Goal: Task Accomplishment & Management: Manage account settings

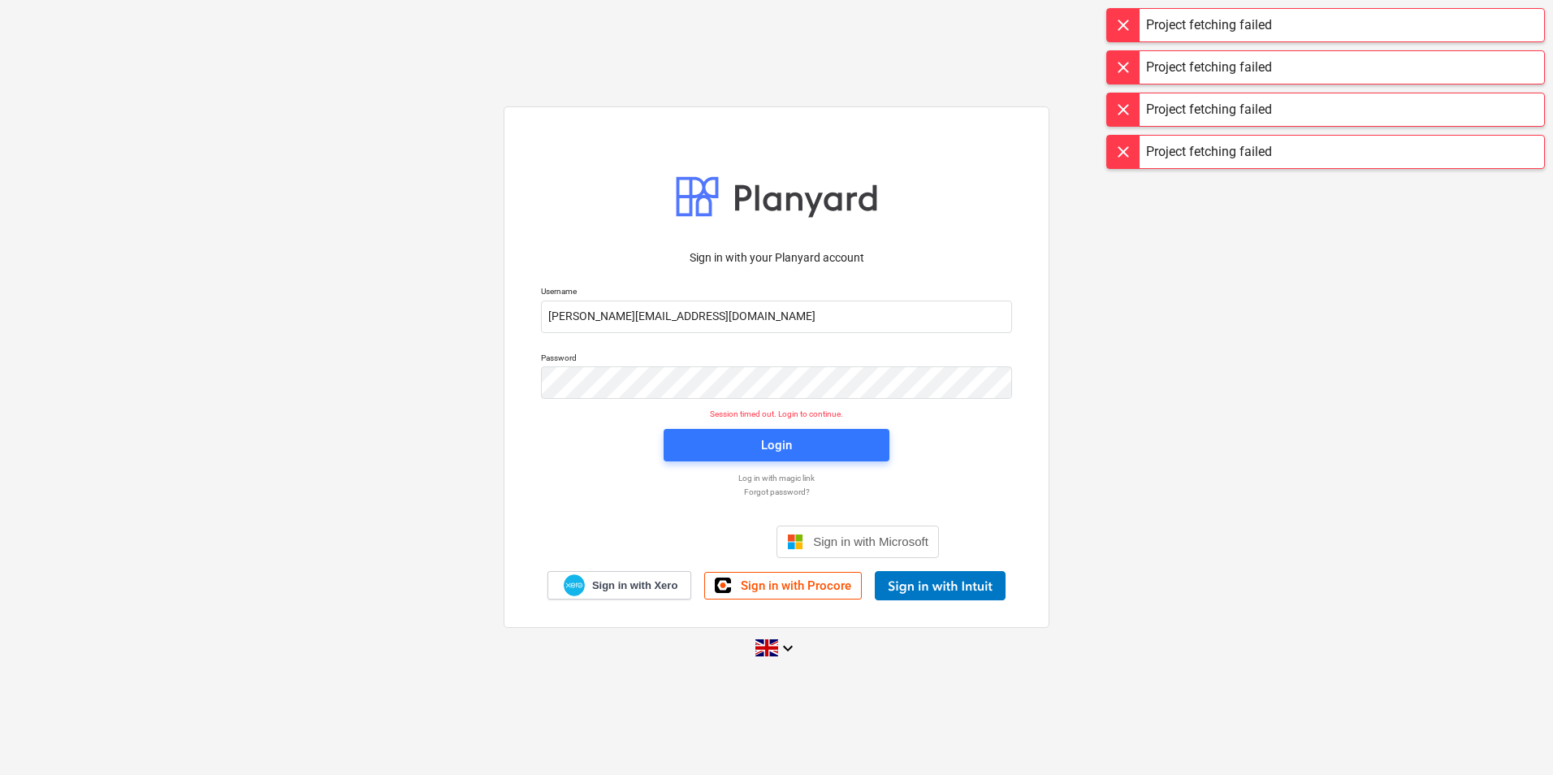
click at [726, 450] on span "Login" at bounding box center [776, 445] width 187 height 21
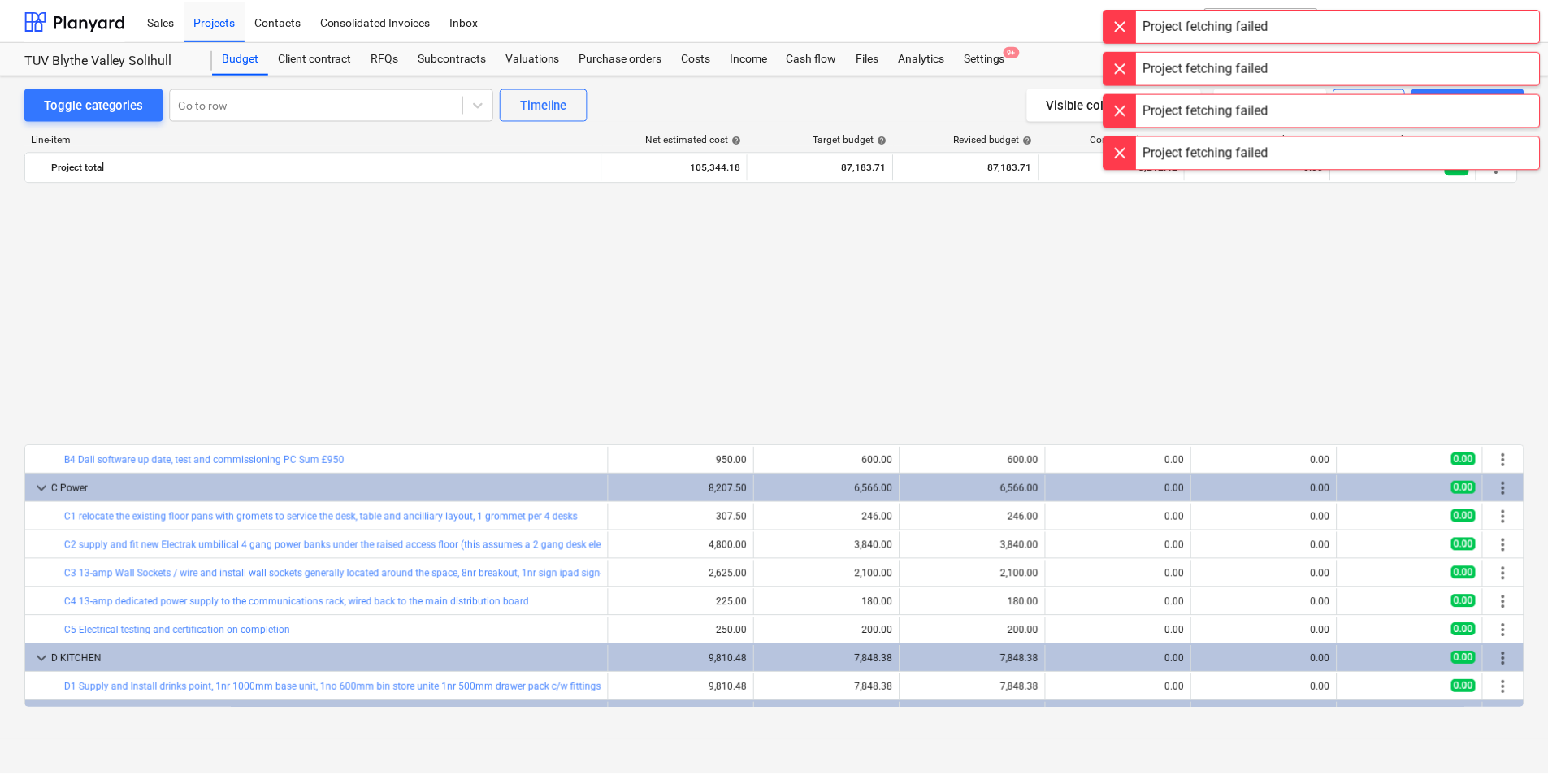
scroll to position [305, 0]
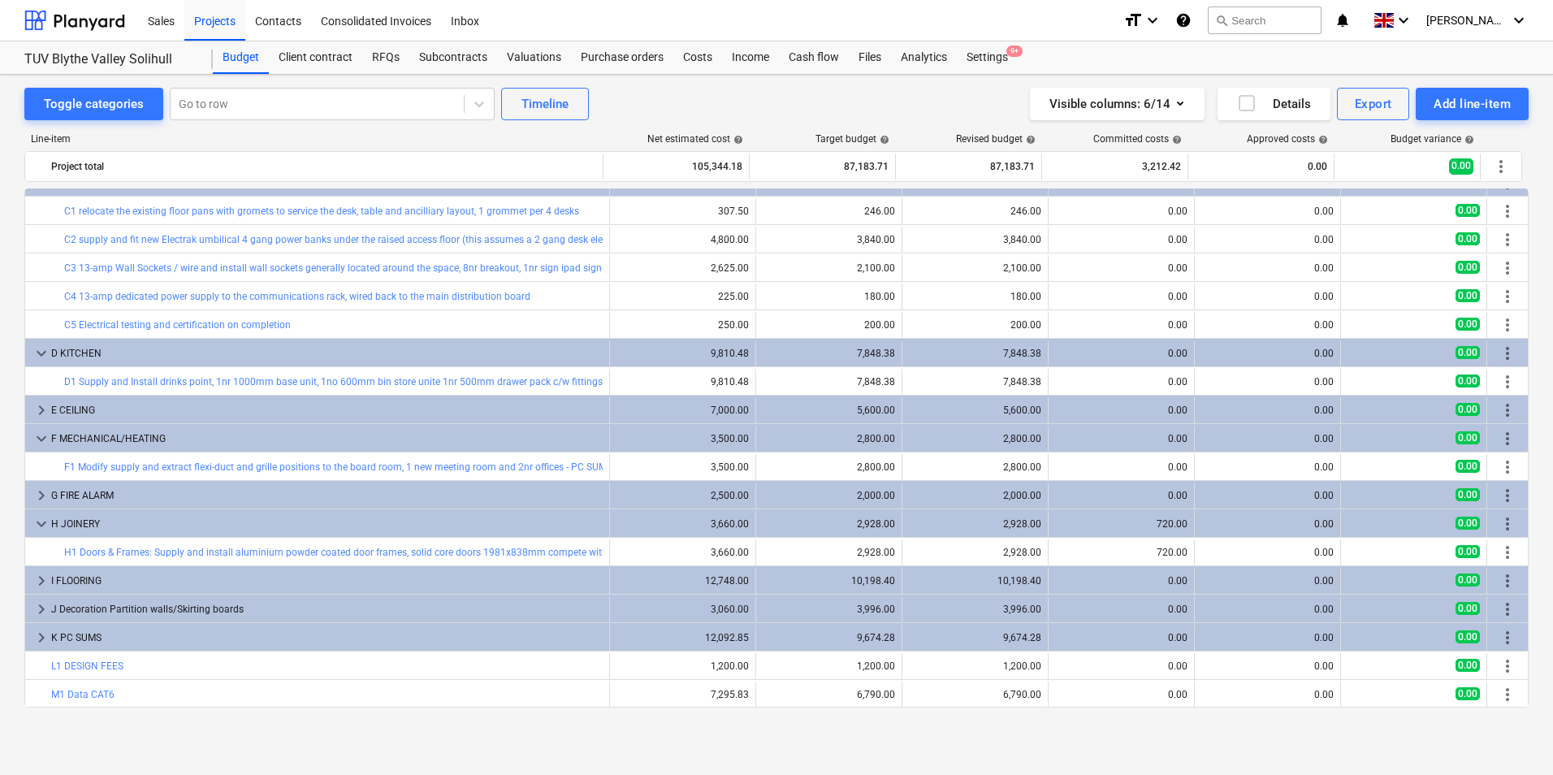
click at [587, 56] on div "Purchase orders" at bounding box center [622, 57] width 102 height 32
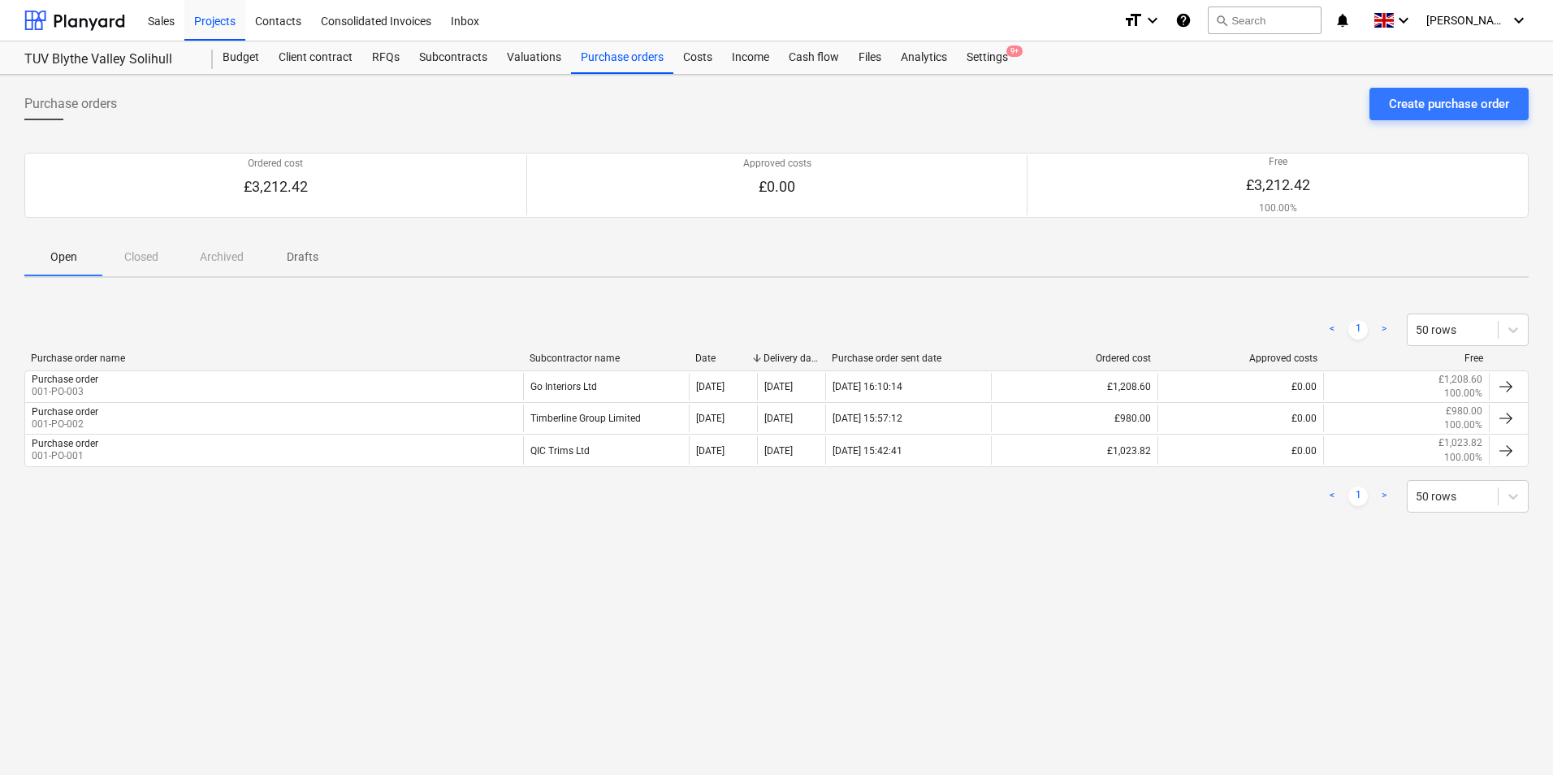
click at [640, 379] on div "Go Interiors Ltd" at bounding box center [606, 387] width 166 height 28
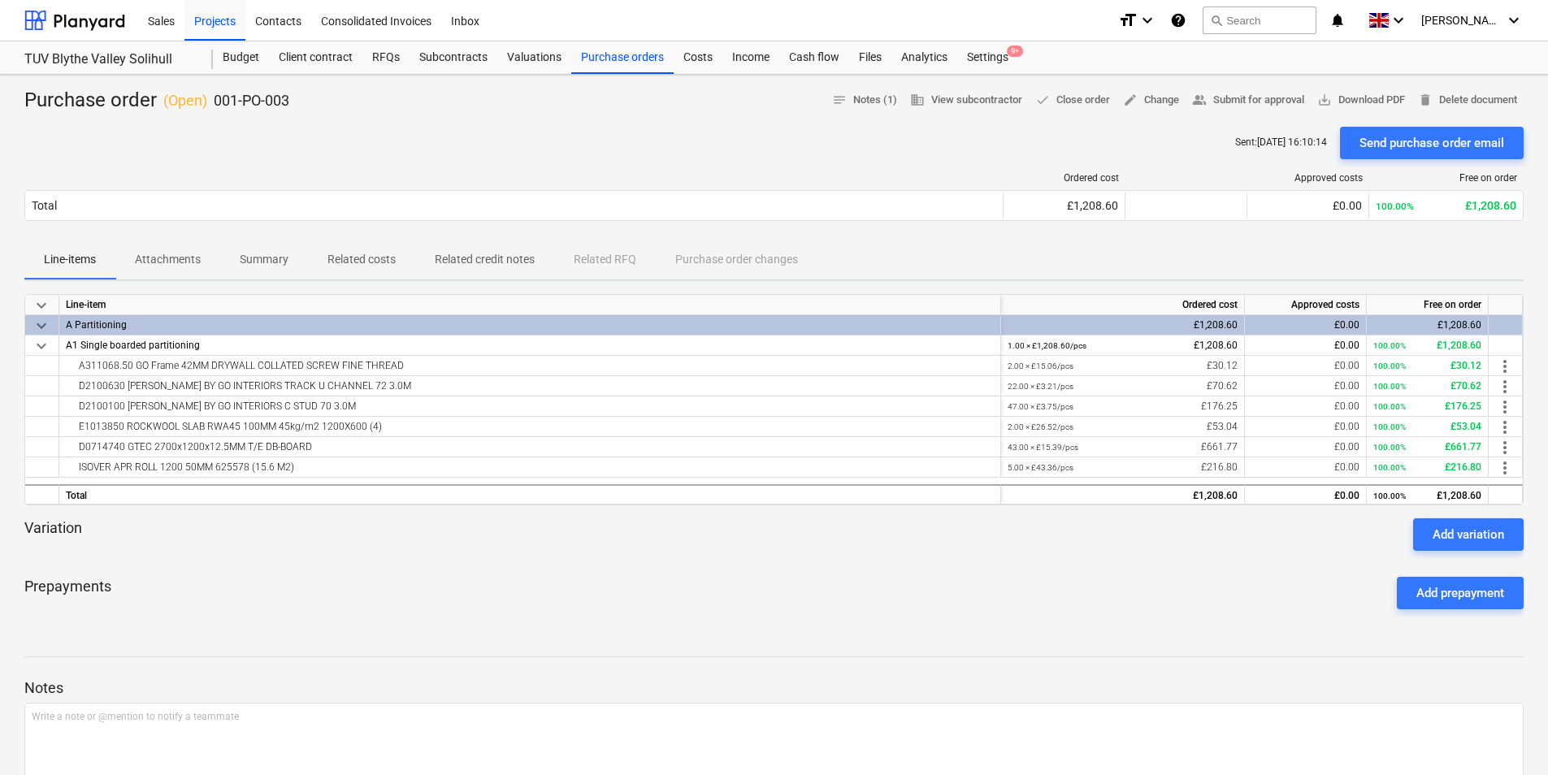
click at [1167, 362] on div "2.00 × £15.06 / pcs £30.12" at bounding box center [1122, 366] width 230 height 20
drag, startPoint x: 1202, startPoint y: 363, endPoint x: 1220, endPoint y: 363, distance: 18.7
click at [1220, 363] on div "2.00 × £15.06 / pcs £30.12" at bounding box center [1122, 366] width 230 height 20
drag, startPoint x: 1220, startPoint y: 363, endPoint x: 1207, endPoint y: 367, distance: 14.4
click at [1207, 367] on div "2.00 × £15.06 / pcs £30.12" at bounding box center [1122, 366] width 230 height 20
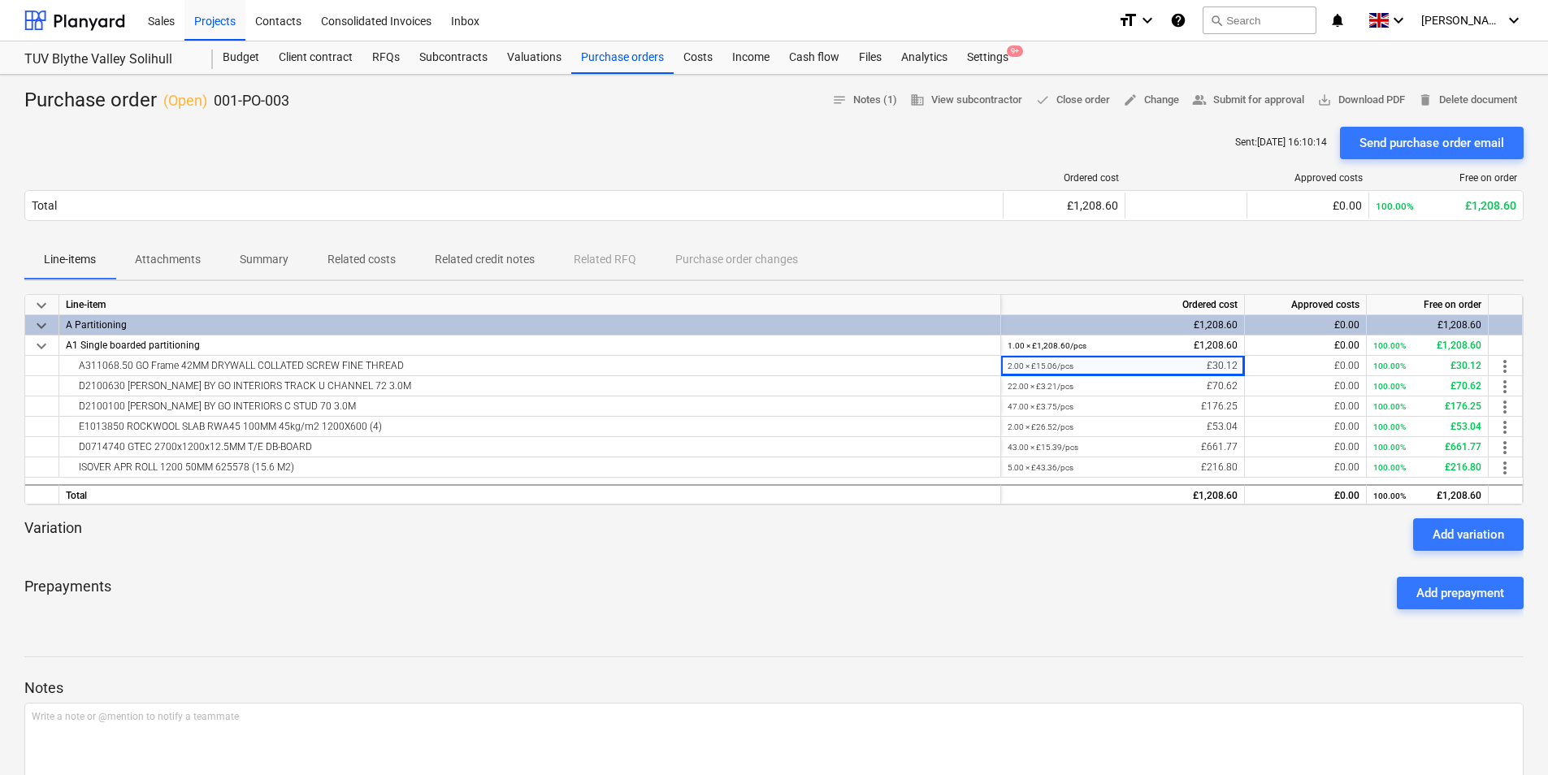
click at [1220, 365] on div "2.00 × £15.06 / pcs £30.12" at bounding box center [1122, 366] width 230 height 20
click at [1215, 365] on div "2.00 × £15.06 / pcs £30.12" at bounding box center [1122, 366] width 230 height 20
drag, startPoint x: 1217, startPoint y: 365, endPoint x: 1227, endPoint y: 365, distance: 9.7
click at [1227, 365] on div "2.00 × £15.06 / pcs £30.12" at bounding box center [1122, 366] width 230 height 20
click at [1140, 100] on span "edit Change" at bounding box center [1151, 100] width 56 height 19
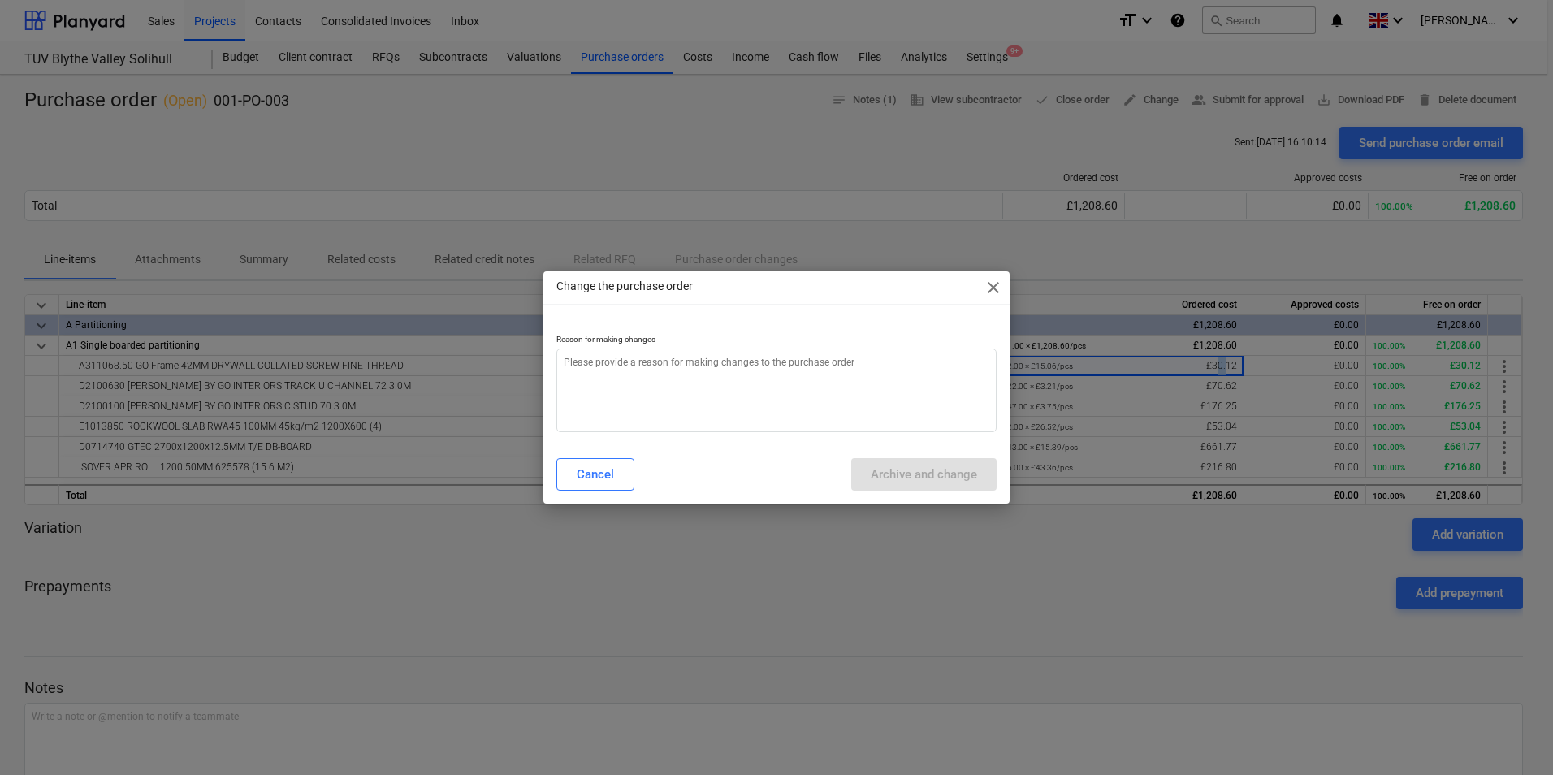
click at [993, 284] on span "close" at bounding box center [993, 287] width 19 height 19
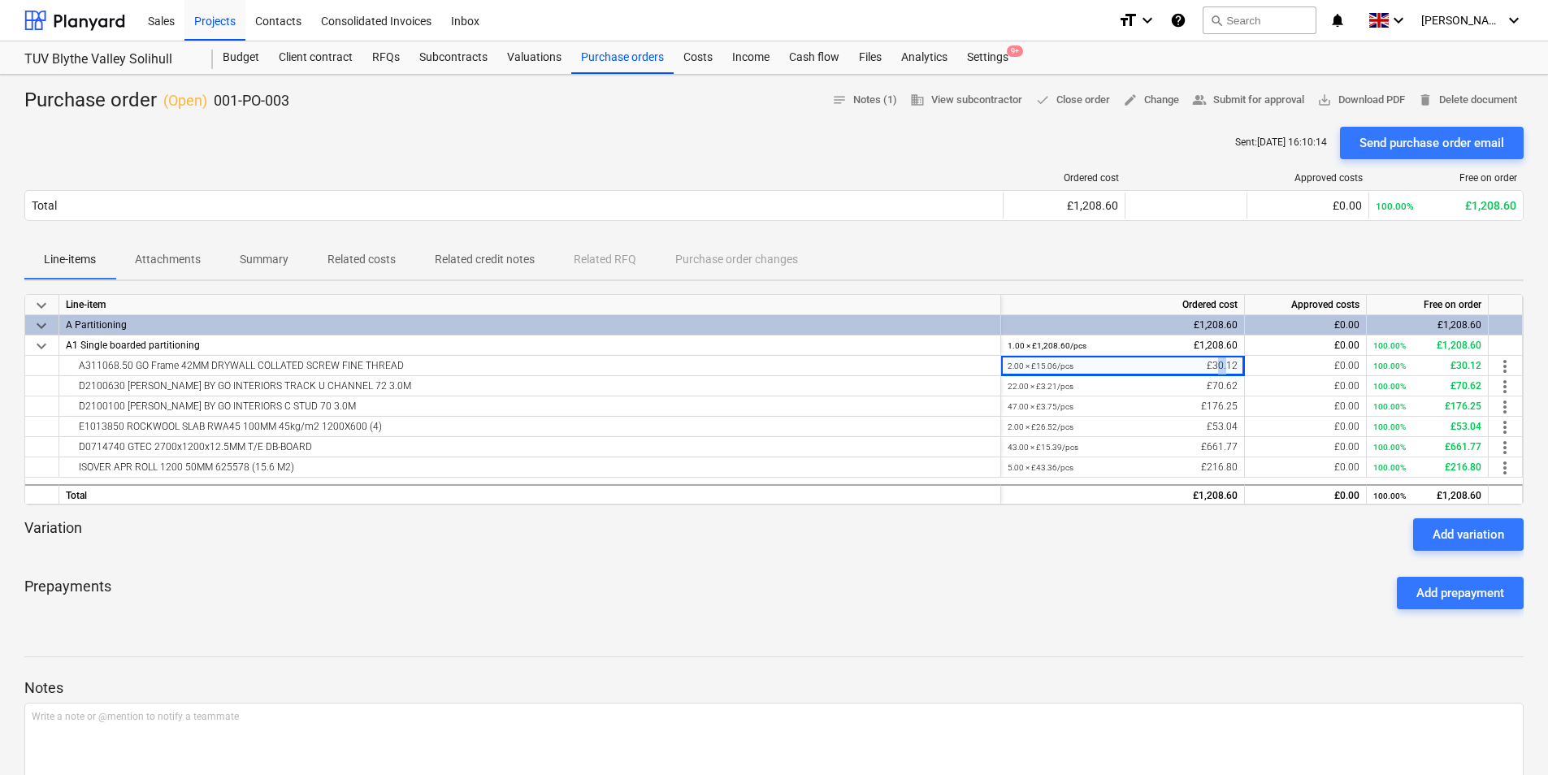
click at [1130, 99] on span "edit Change" at bounding box center [1151, 100] width 56 height 19
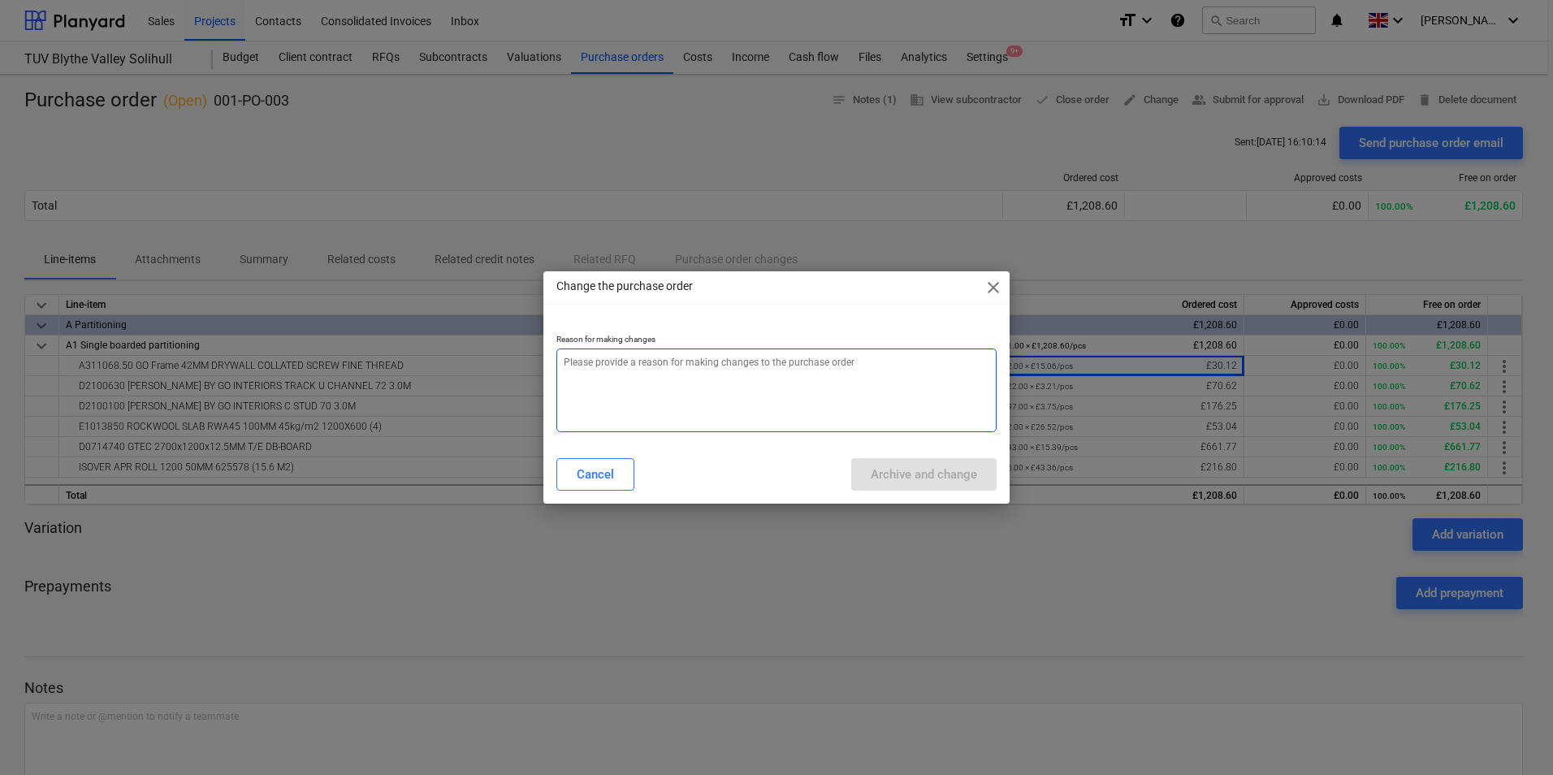
click at [730, 391] on textarea at bounding box center [777, 391] width 440 height 84
type textarea "AMEND COLLATED SCREWS TO JUST DRY WALL SCREWS"
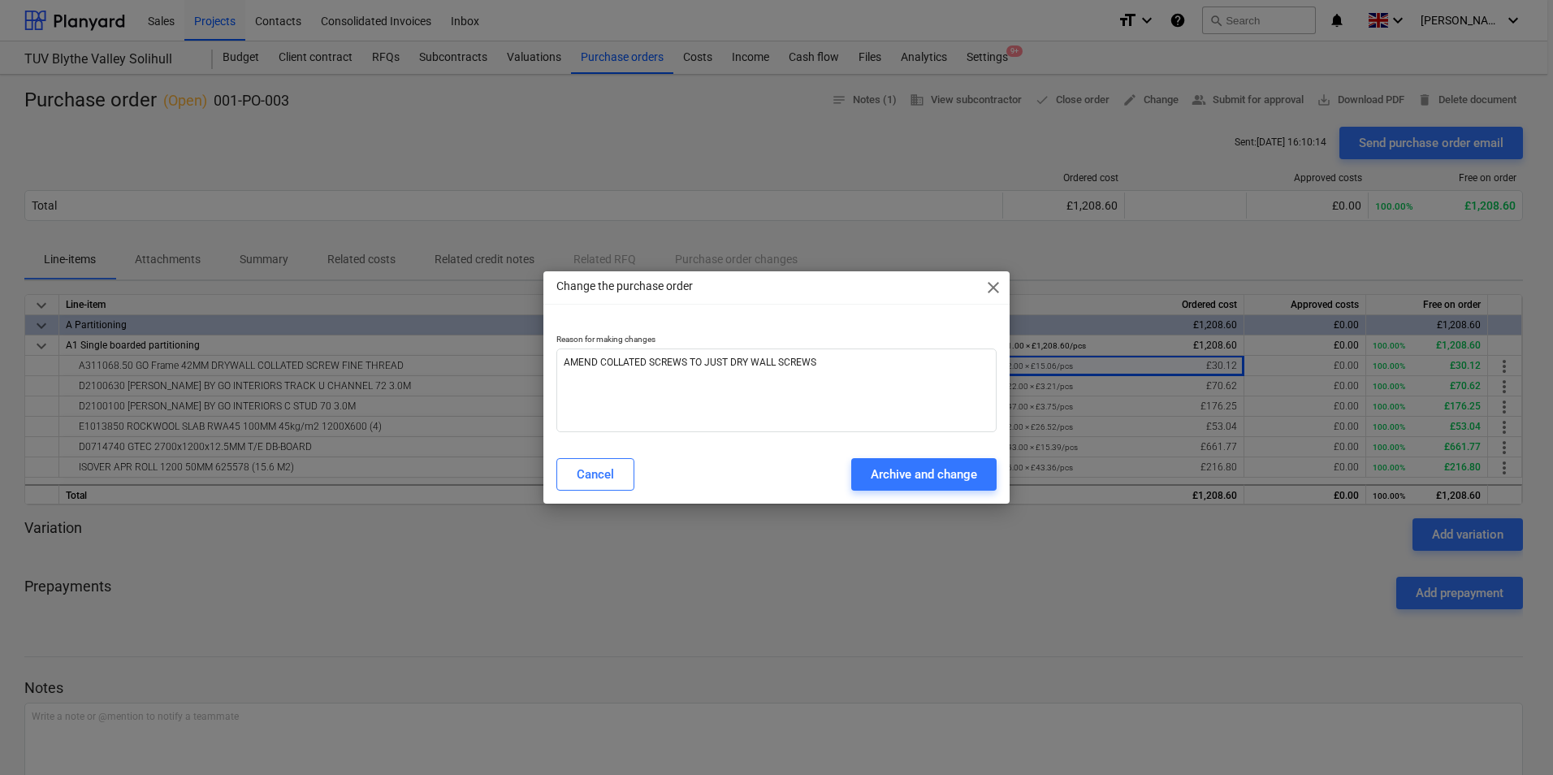
click at [913, 473] on div "Archive and change" at bounding box center [924, 474] width 106 height 21
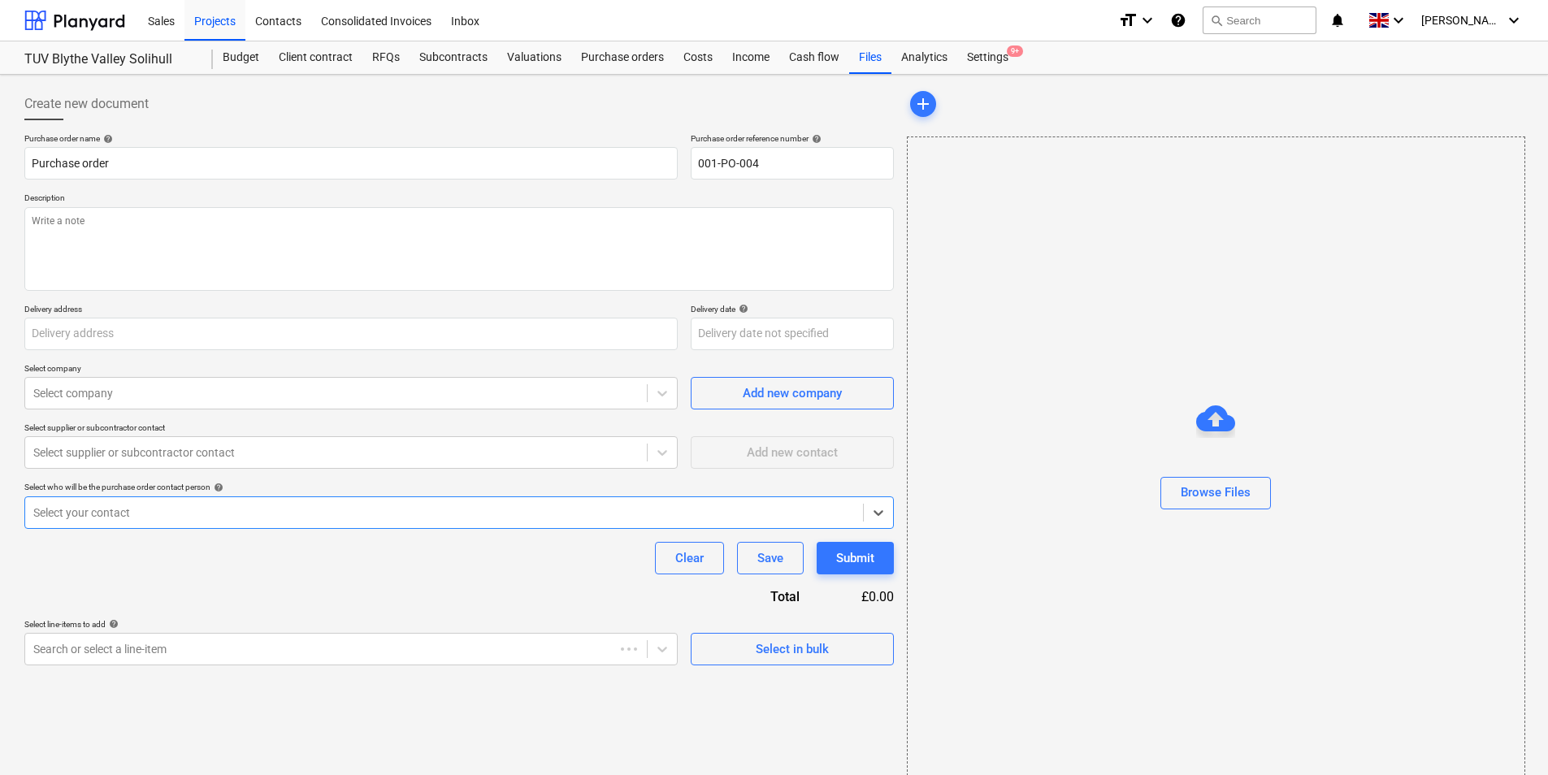
type input "001-PO-003"
type input "[STREET_ADDRESS]"
type input "[DATE]"
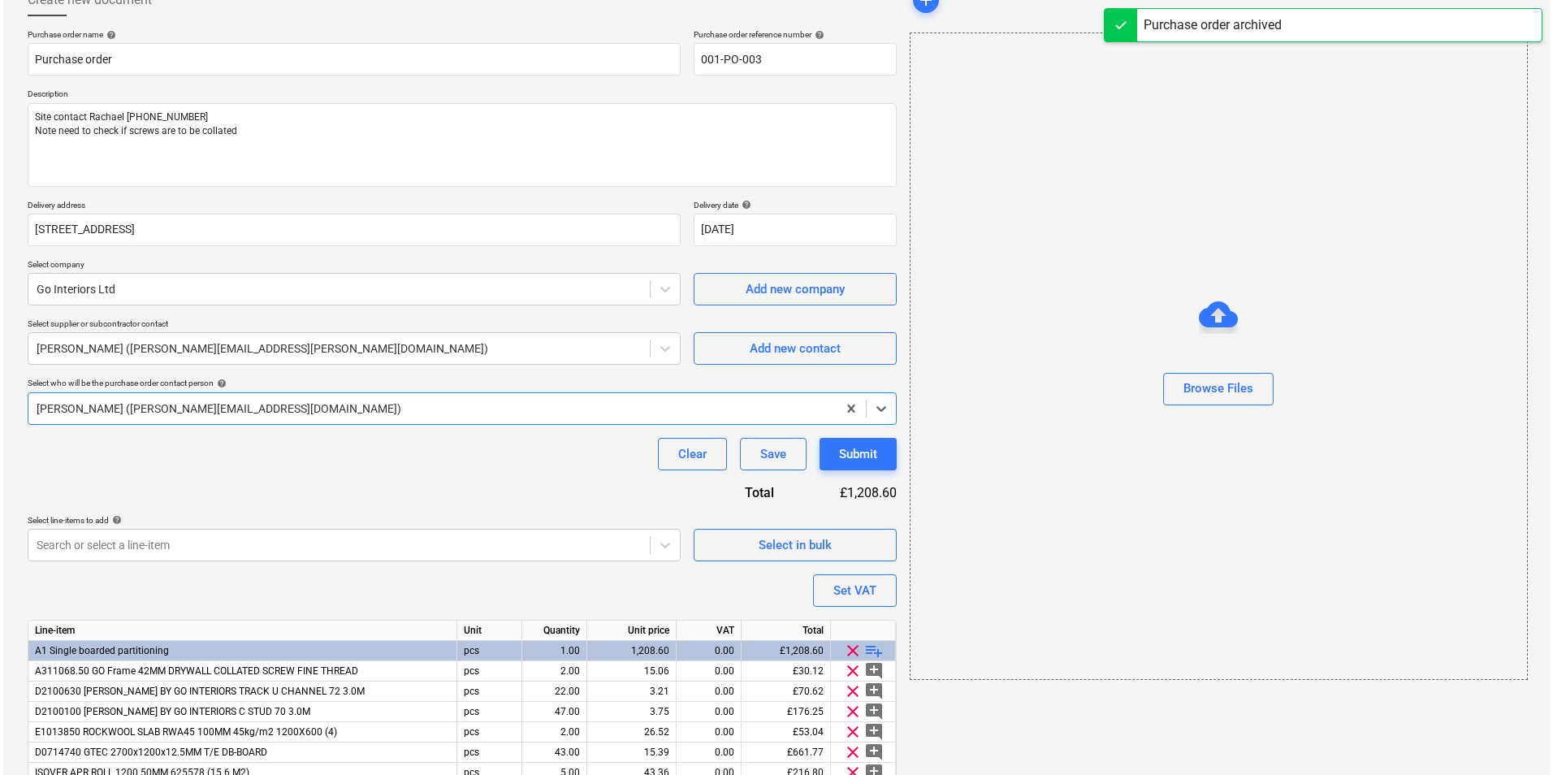
scroll to position [178, 0]
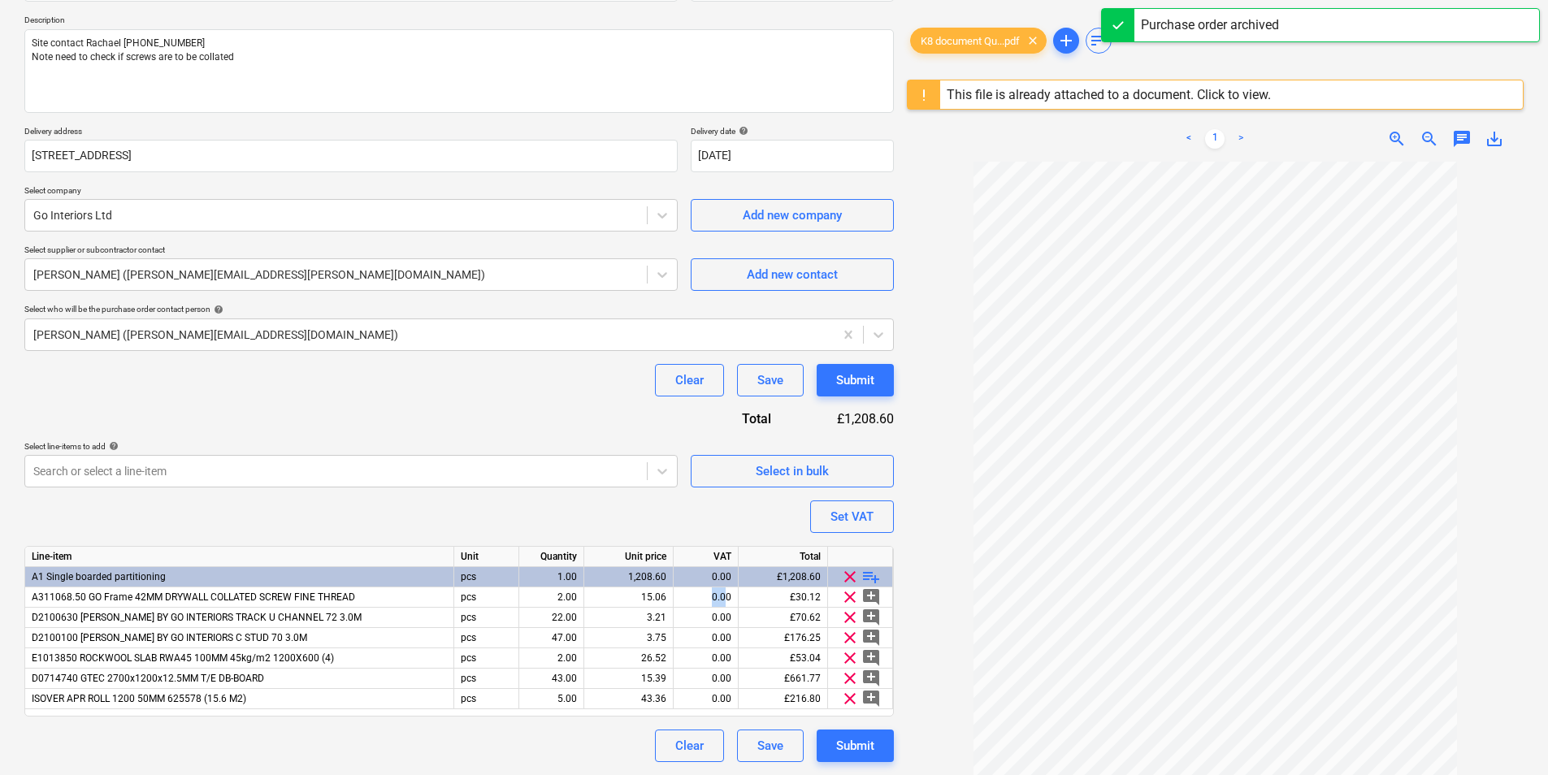
drag, startPoint x: 692, startPoint y: 595, endPoint x: 728, endPoint y: 593, distance: 35.8
click at [728, 593] on div "0.00" at bounding box center [705, 597] width 51 height 20
drag, startPoint x: 644, startPoint y: 596, endPoint x: 676, endPoint y: 596, distance: 31.7
click at [0, 0] on div "A311068.50 GO Frame 42MM DRYWALL COLLATED SCREW FINE THREAD pcs 2.00 15.06 0.00…" at bounding box center [0, 0] width 0 height 0
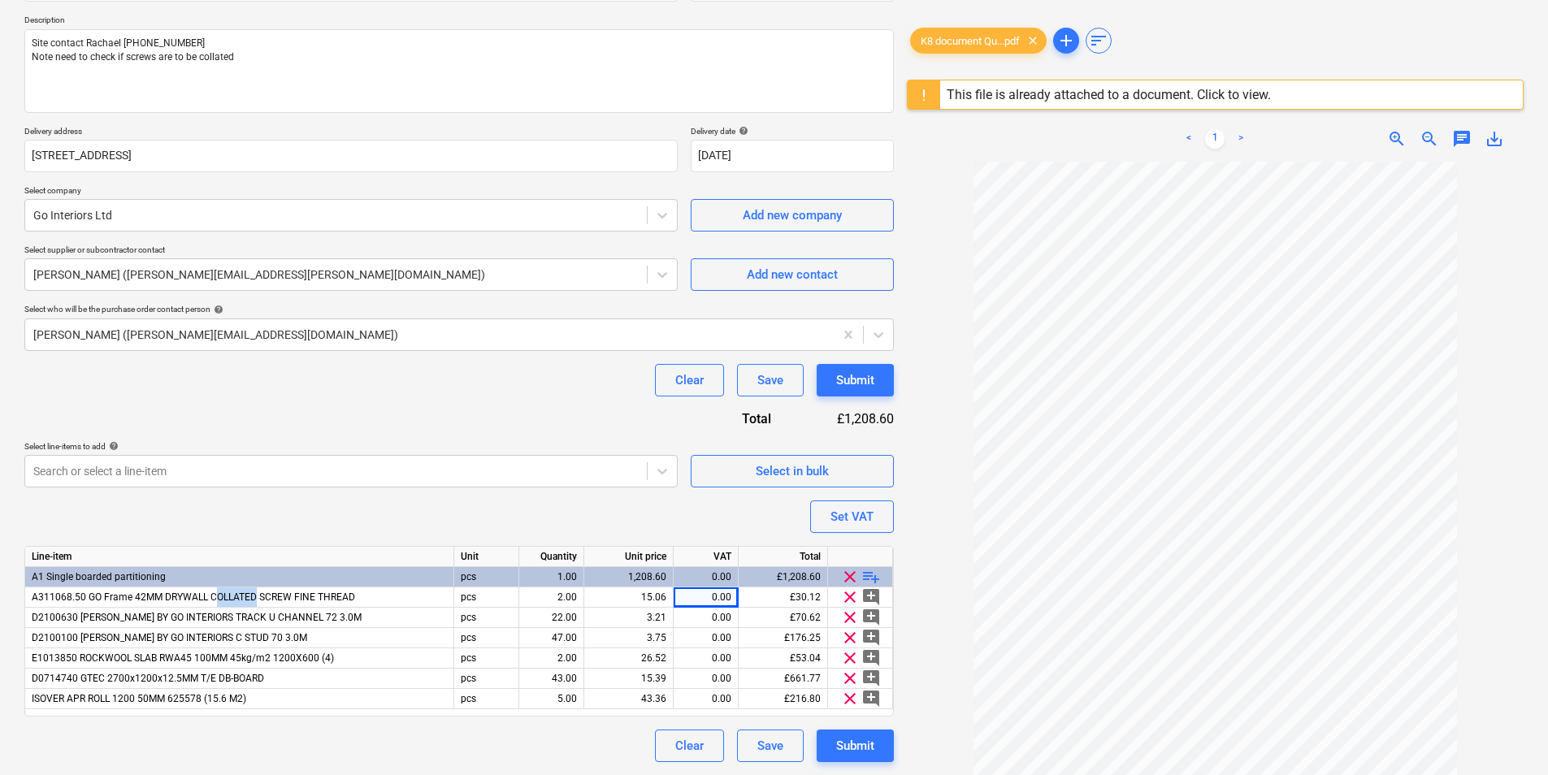
drag, startPoint x: 253, startPoint y: 596, endPoint x: 212, endPoint y: 598, distance: 41.5
click at [212, 598] on span "A311068.50 GO Frame 42MM DRYWALL COLLATED SCREW FINE THREAD" at bounding box center [193, 596] width 323 height 11
click at [212, 598] on input "A311068.50 GO Frame 42MM DRYWALL COLLATED SCREW FINE THREAD" at bounding box center [239, 596] width 428 height 19
drag, startPoint x: 237, startPoint y: 596, endPoint x: 293, endPoint y: 596, distance: 56.1
click at [293, 596] on input "A311068.50 GO Frame 42MM DRYWALL COLLATED SCREW FINE THREAD" at bounding box center [239, 596] width 428 height 19
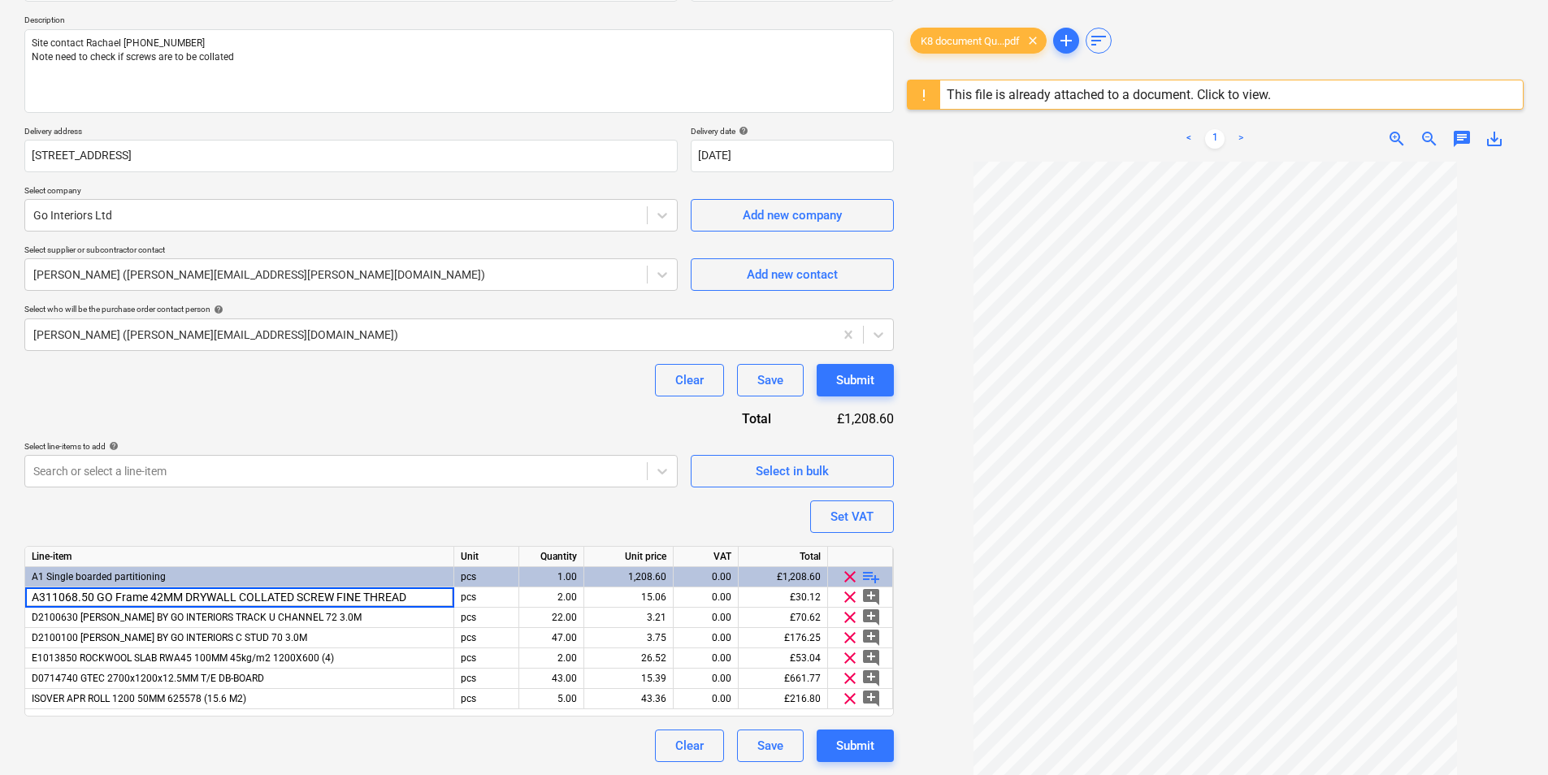
type input "A311068.50 GO Frame 42MM DRYWALL SCREW FINE THREAD"
click at [628, 596] on div "15.06" at bounding box center [629, 597] width 76 height 20
type input "26.52"
click at [665, 594] on div "26.52" at bounding box center [629, 597] width 76 height 20
type input "26.525"
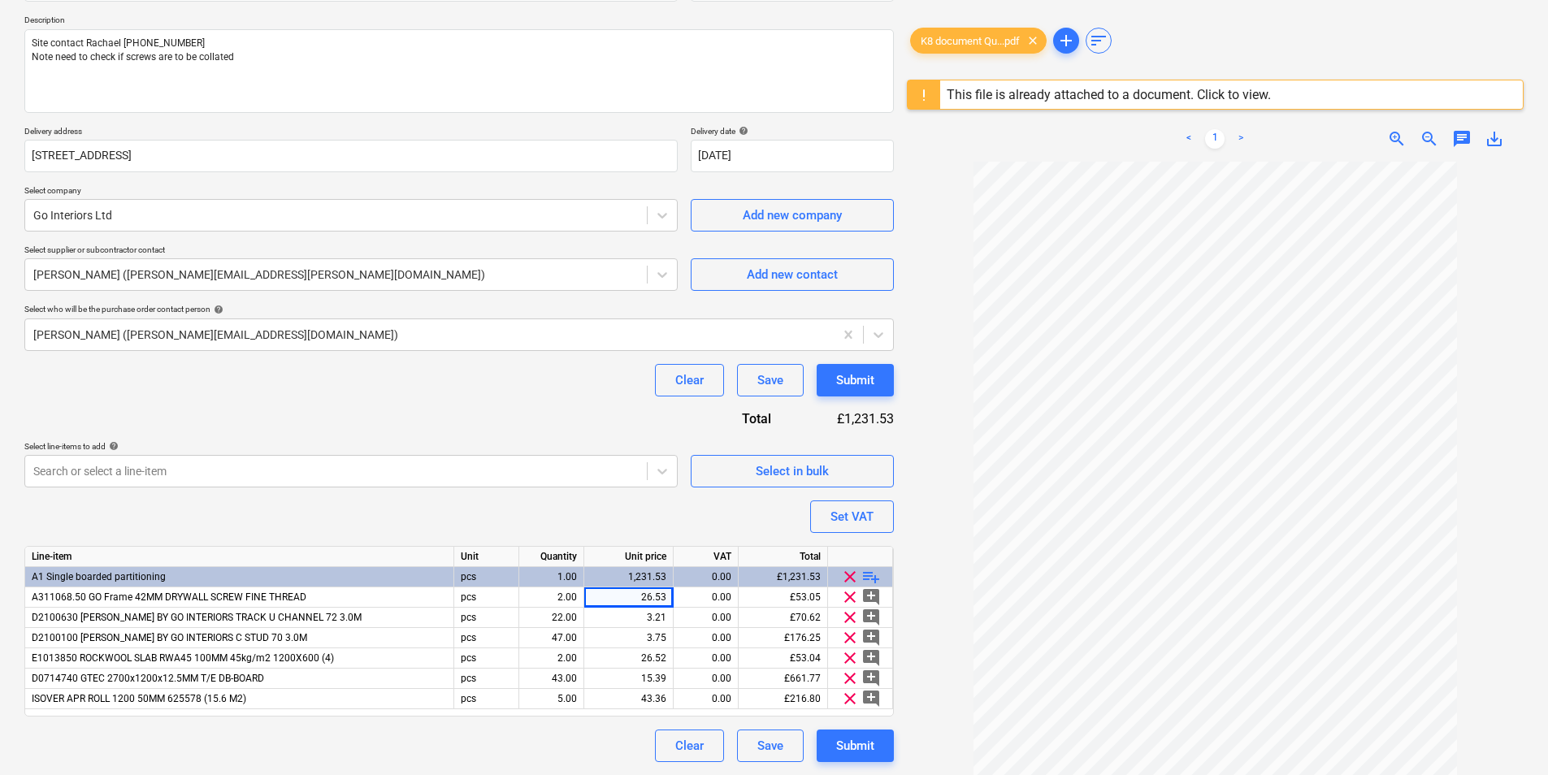
click at [665, 698] on div "43.36" at bounding box center [629, 699] width 76 height 20
type input "43.37"
click at [657, 696] on div "43.37" at bounding box center [629, 699] width 76 height 20
click at [663, 700] on input "43.37" at bounding box center [628, 698] width 89 height 19
type input "43.365"
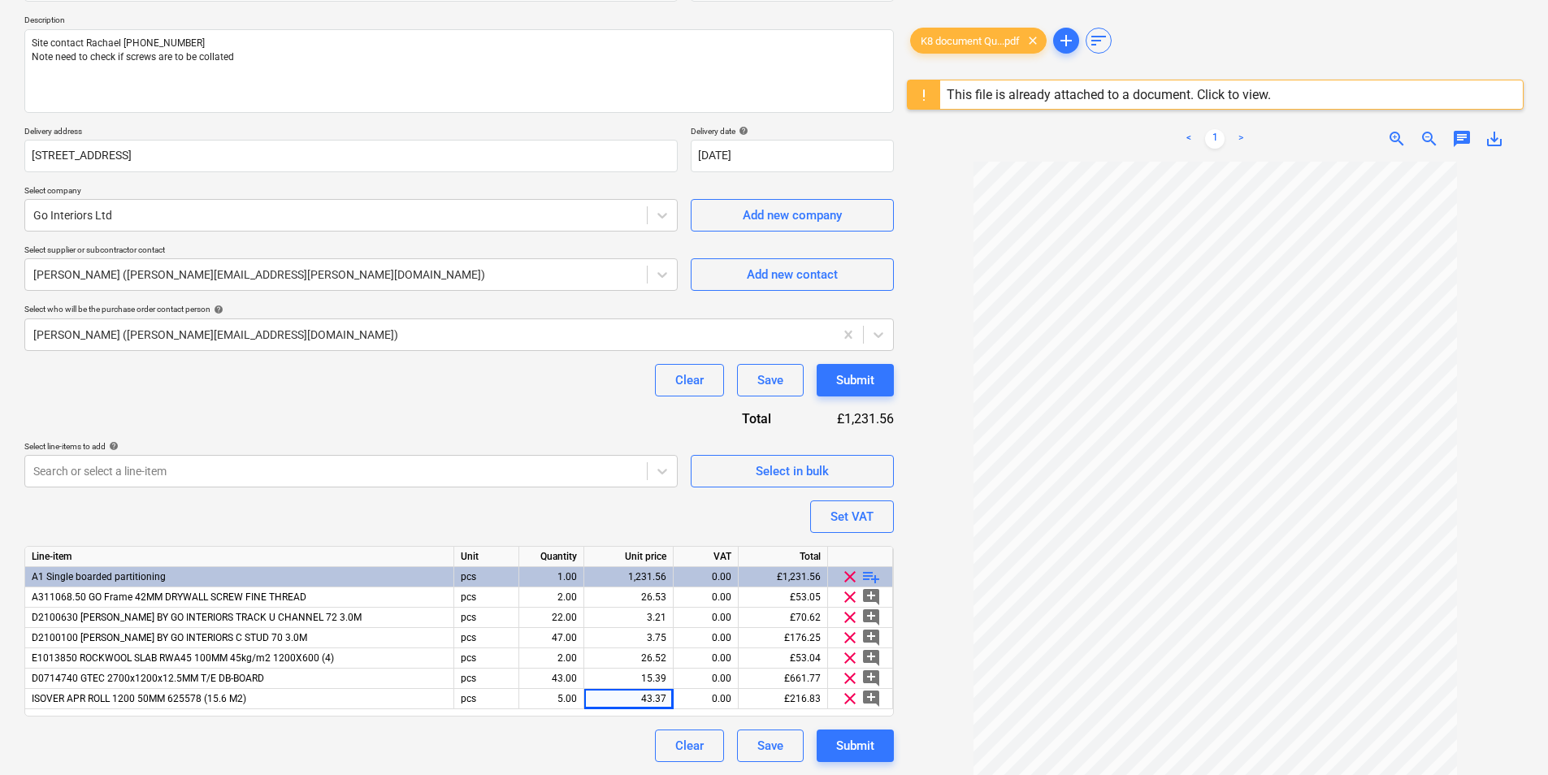
click at [664, 693] on div "43.37" at bounding box center [629, 699] width 76 height 20
type input "43.37"
click at [665, 702] on div "43.37" at bounding box center [629, 699] width 76 height 20
click at [661, 698] on input "43.37" at bounding box center [628, 698] width 89 height 19
drag, startPoint x: 635, startPoint y: 597, endPoint x: 676, endPoint y: 598, distance: 41.4
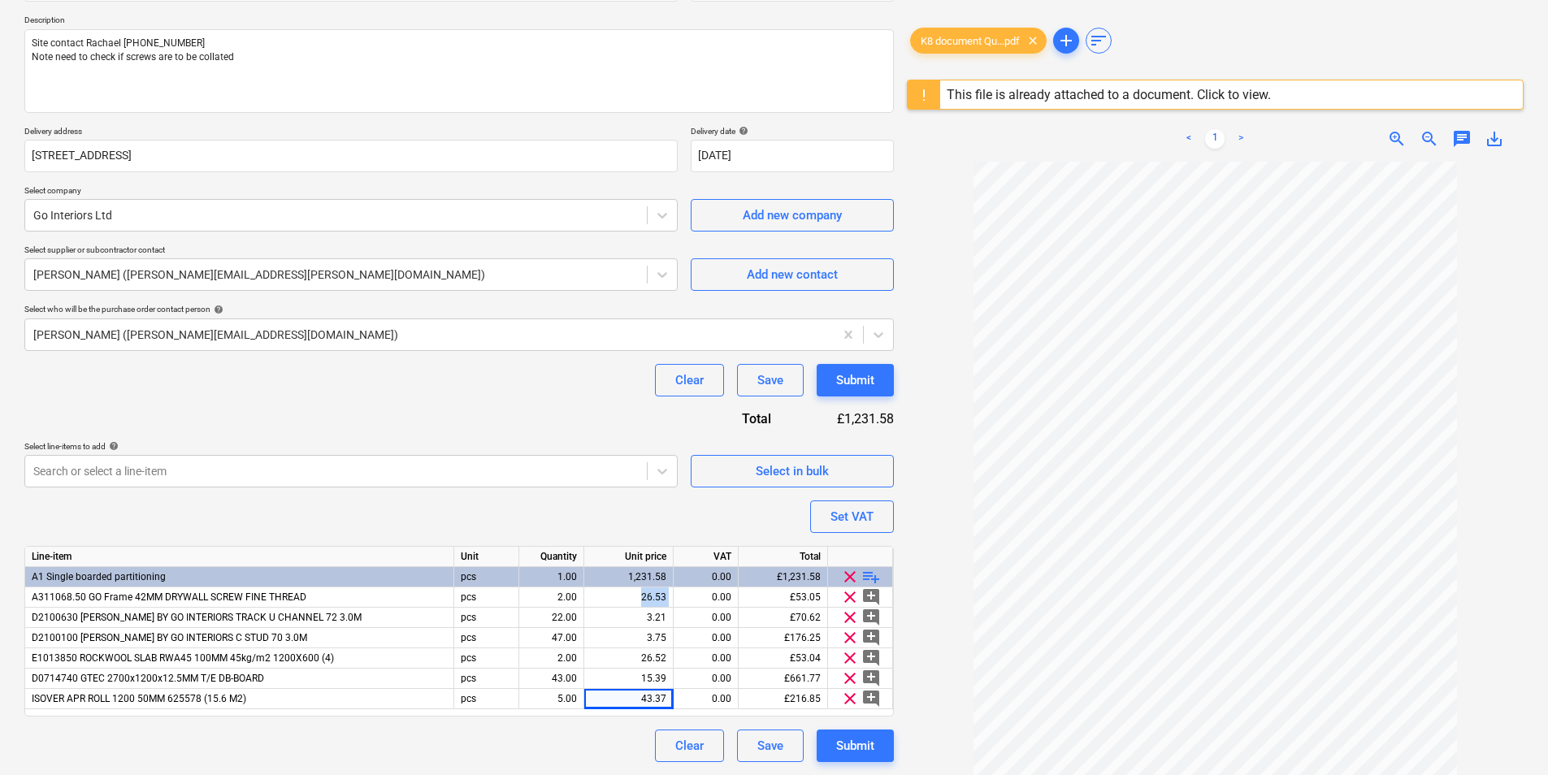
click at [0, 0] on div "A311068.50 GO Frame 42MM DRYWALL SCREW FINE THREAD pcs 2.00 26.53 0.00 £53.05 c…" at bounding box center [0, 0] width 0 height 0
click at [670, 599] on div "26.53" at bounding box center [628, 597] width 89 height 20
type input "18.76"
drag, startPoint x: 639, startPoint y: 600, endPoint x: 675, endPoint y: 596, distance: 36.0
click at [0, 0] on div "A311068.50 GO Frame 42MM DRYWALL SCREW FINE THREAD pcs 2.00 18.76 0.00 £37.52 c…" at bounding box center [0, 0] width 0 height 0
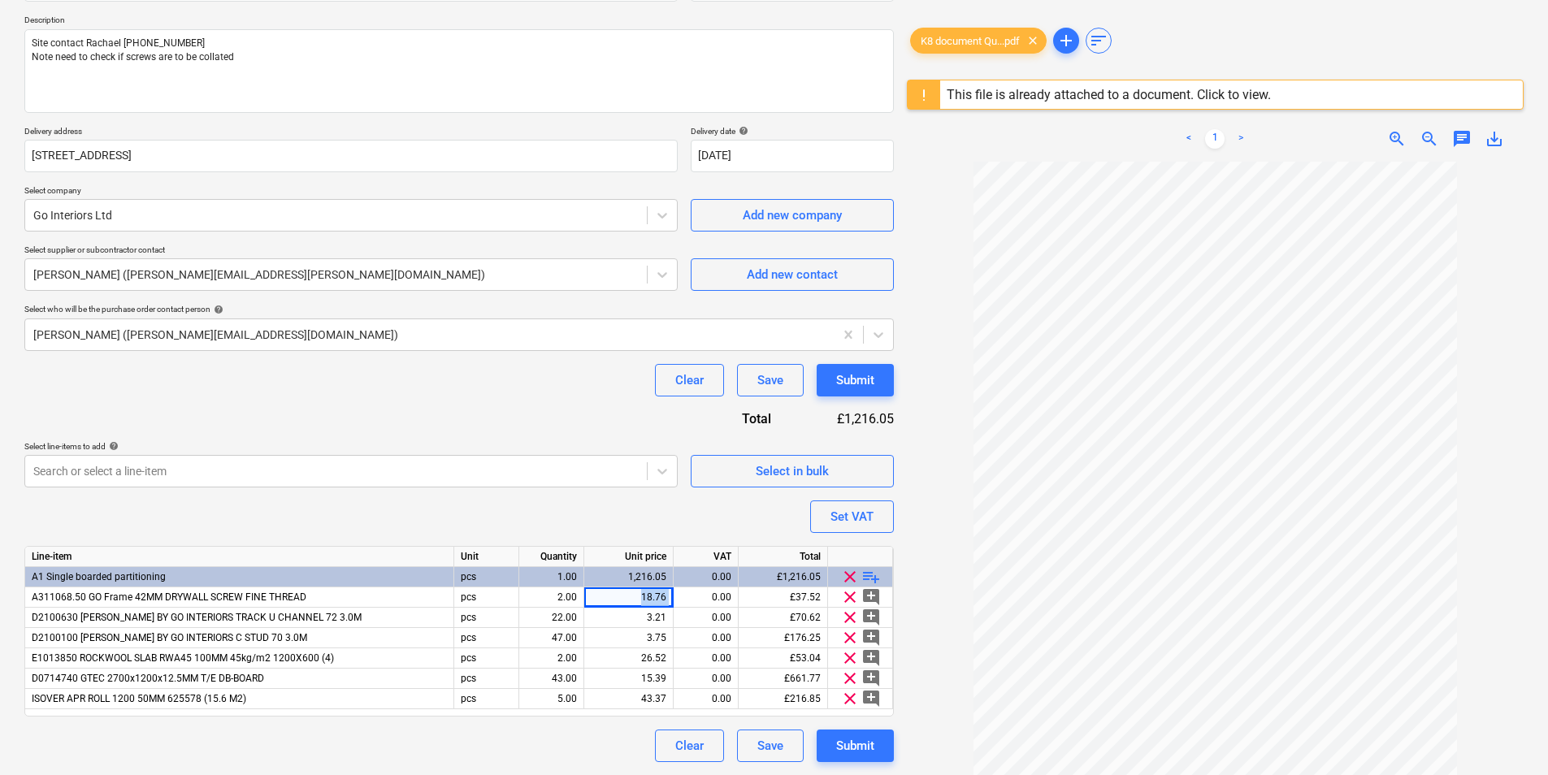
click at [666, 596] on div "18.76" at bounding box center [628, 597] width 89 height 20
type input "9.38"
click at [872, 747] on div "Submit" at bounding box center [855, 745] width 38 height 21
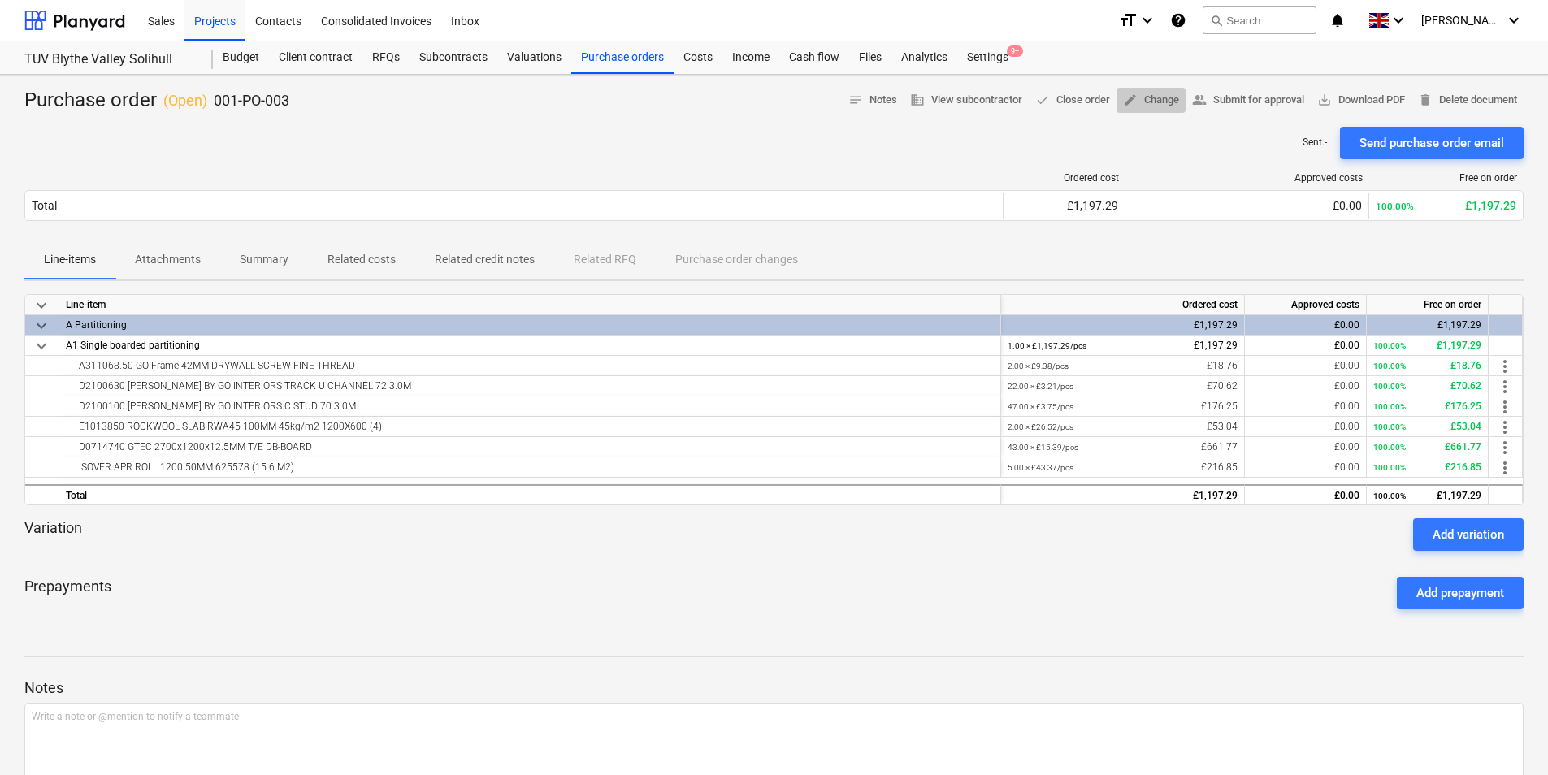
click at [1127, 99] on span "edit" at bounding box center [1130, 100] width 15 height 15
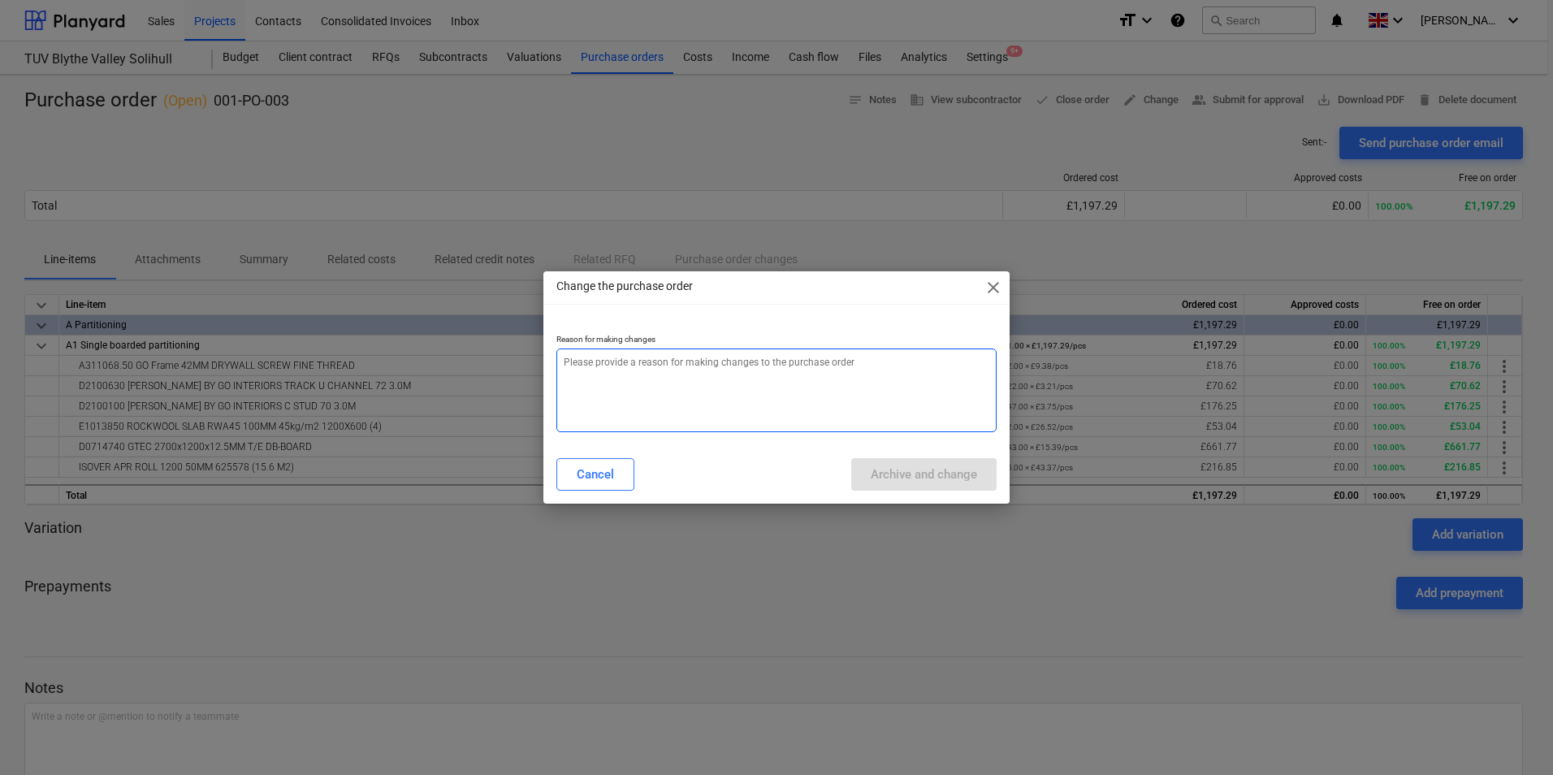
click at [754, 362] on textarea at bounding box center [777, 391] width 440 height 84
type textarea "RE ATTACH NEW QUOTE"
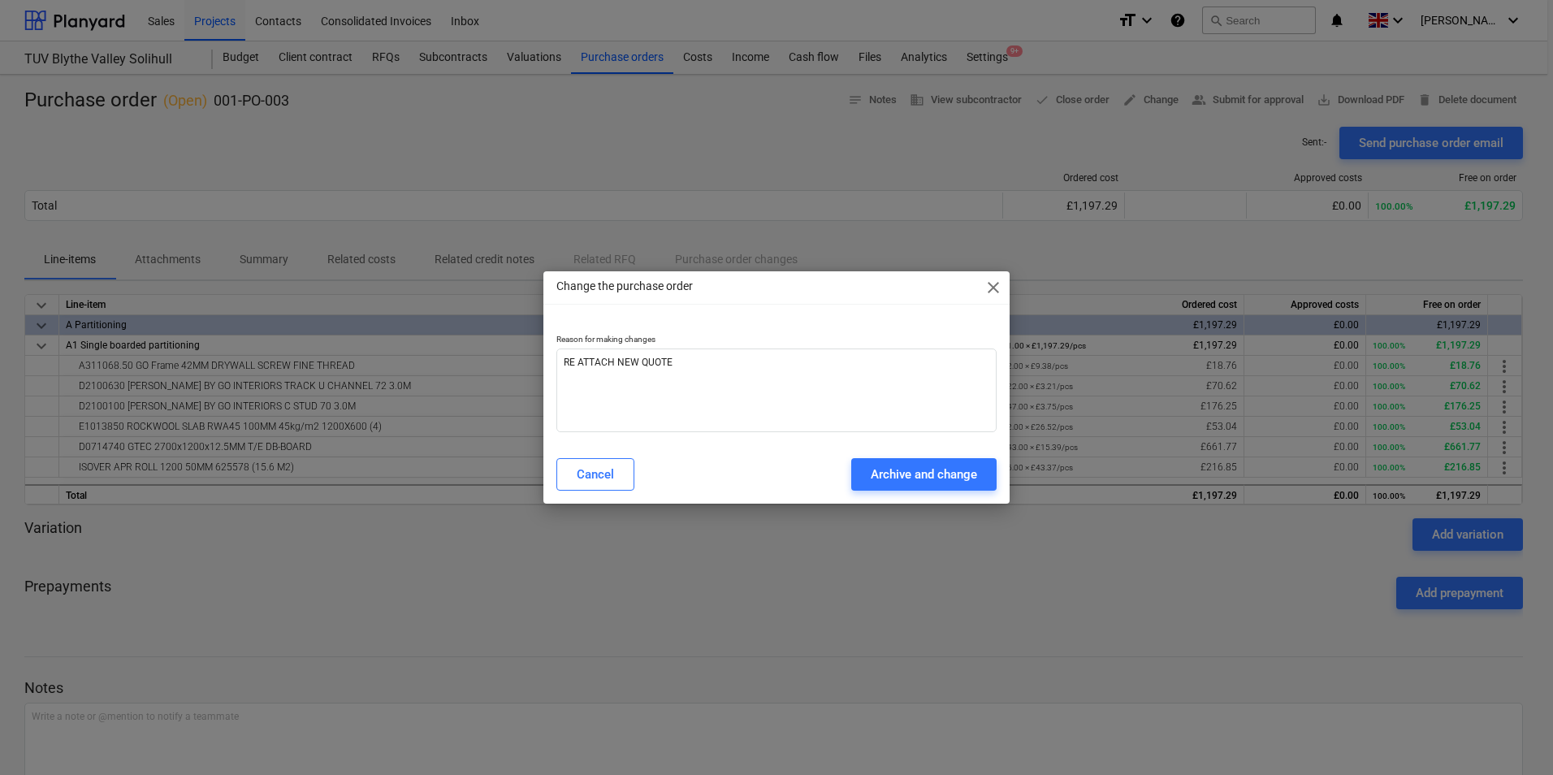
click at [897, 474] on div "Archive and change" at bounding box center [924, 474] width 106 height 21
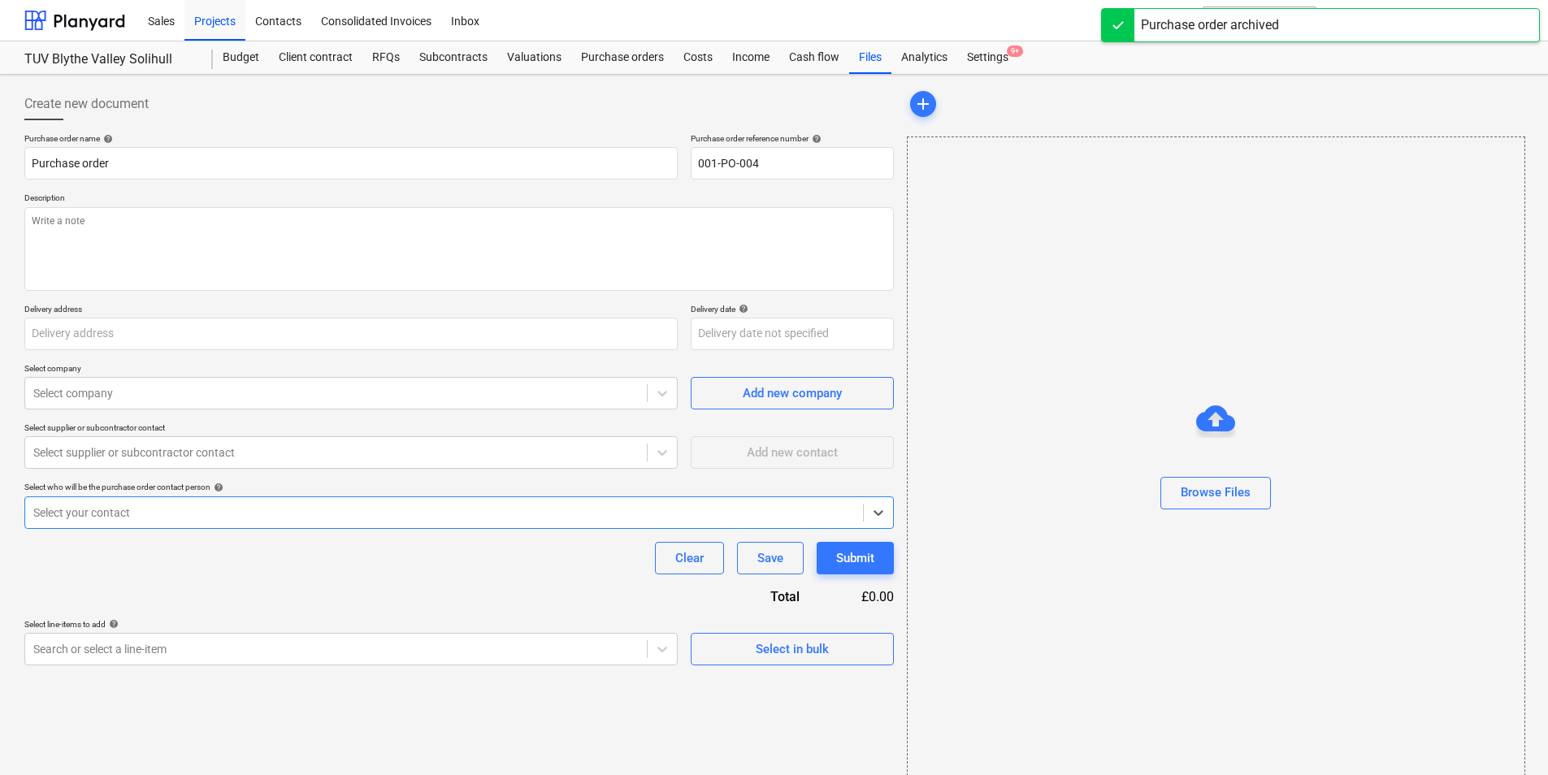
type input "001-PO-003"
type input "[STREET_ADDRESS]"
type input "[DATE]"
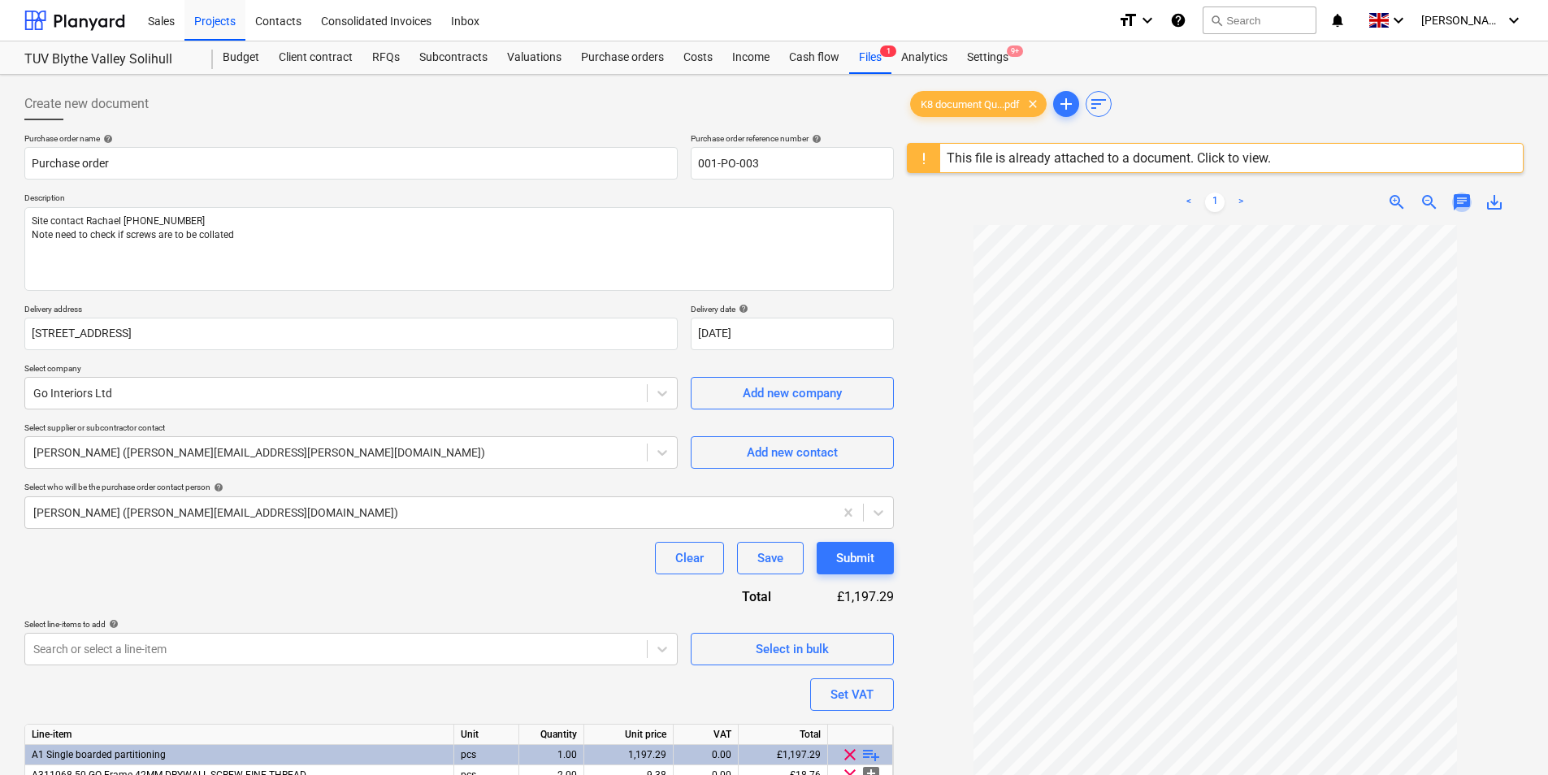
click at [1468, 199] on span "chat" at bounding box center [1461, 202] width 19 height 19
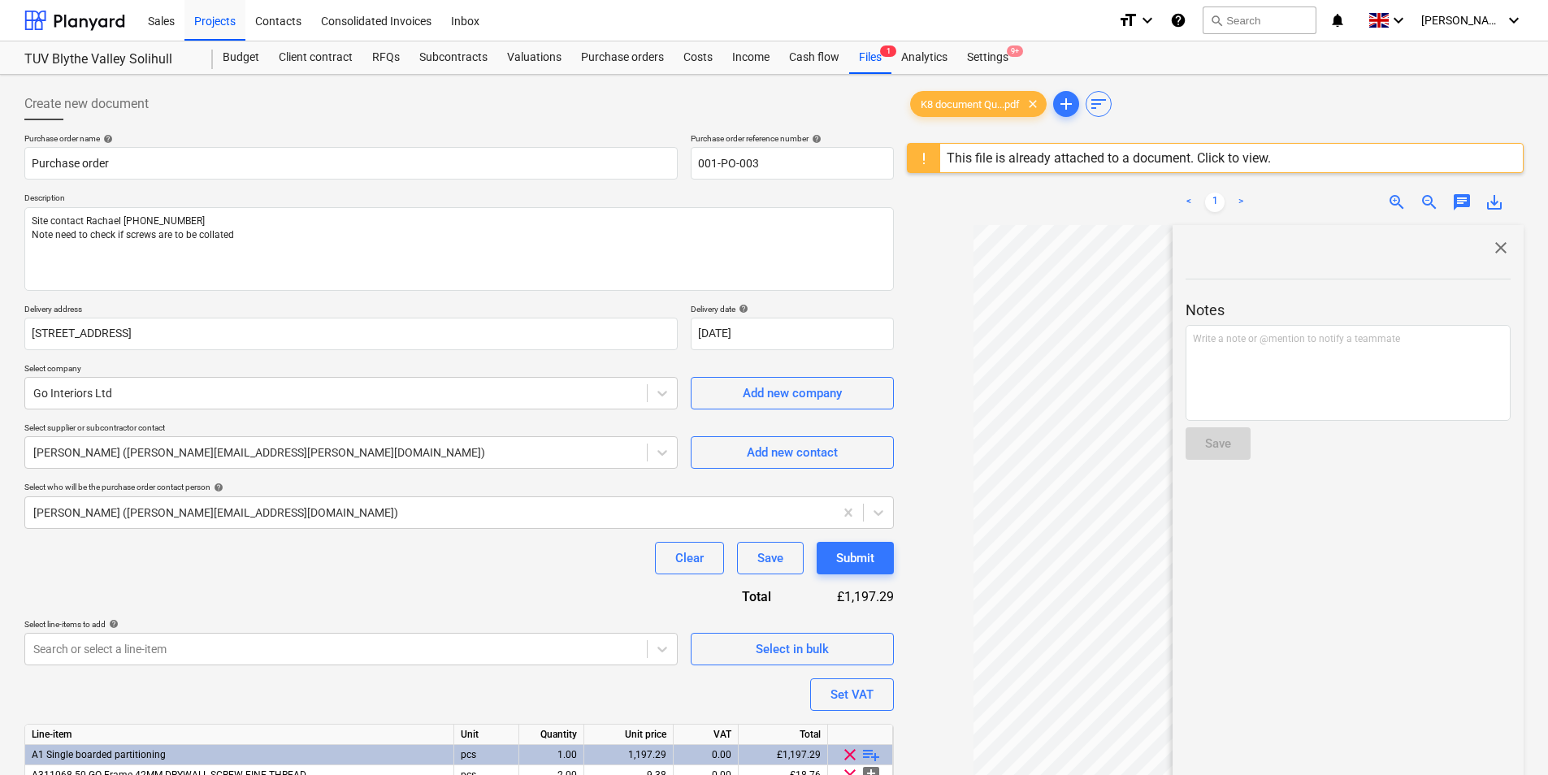
click at [1491, 251] on span "close" at bounding box center [1500, 247] width 19 height 19
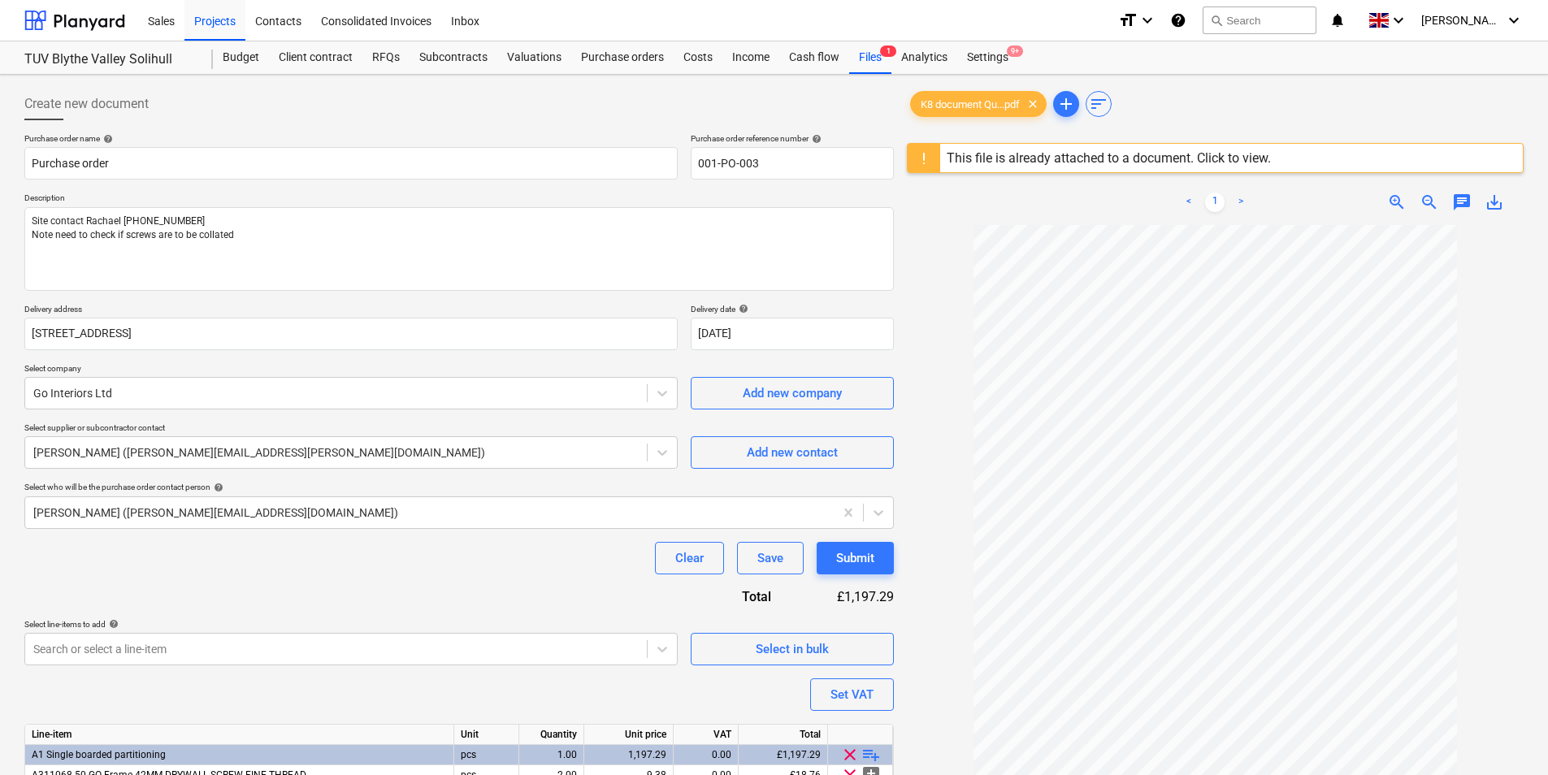
click at [1072, 100] on span "add" at bounding box center [1065, 103] width 19 height 19
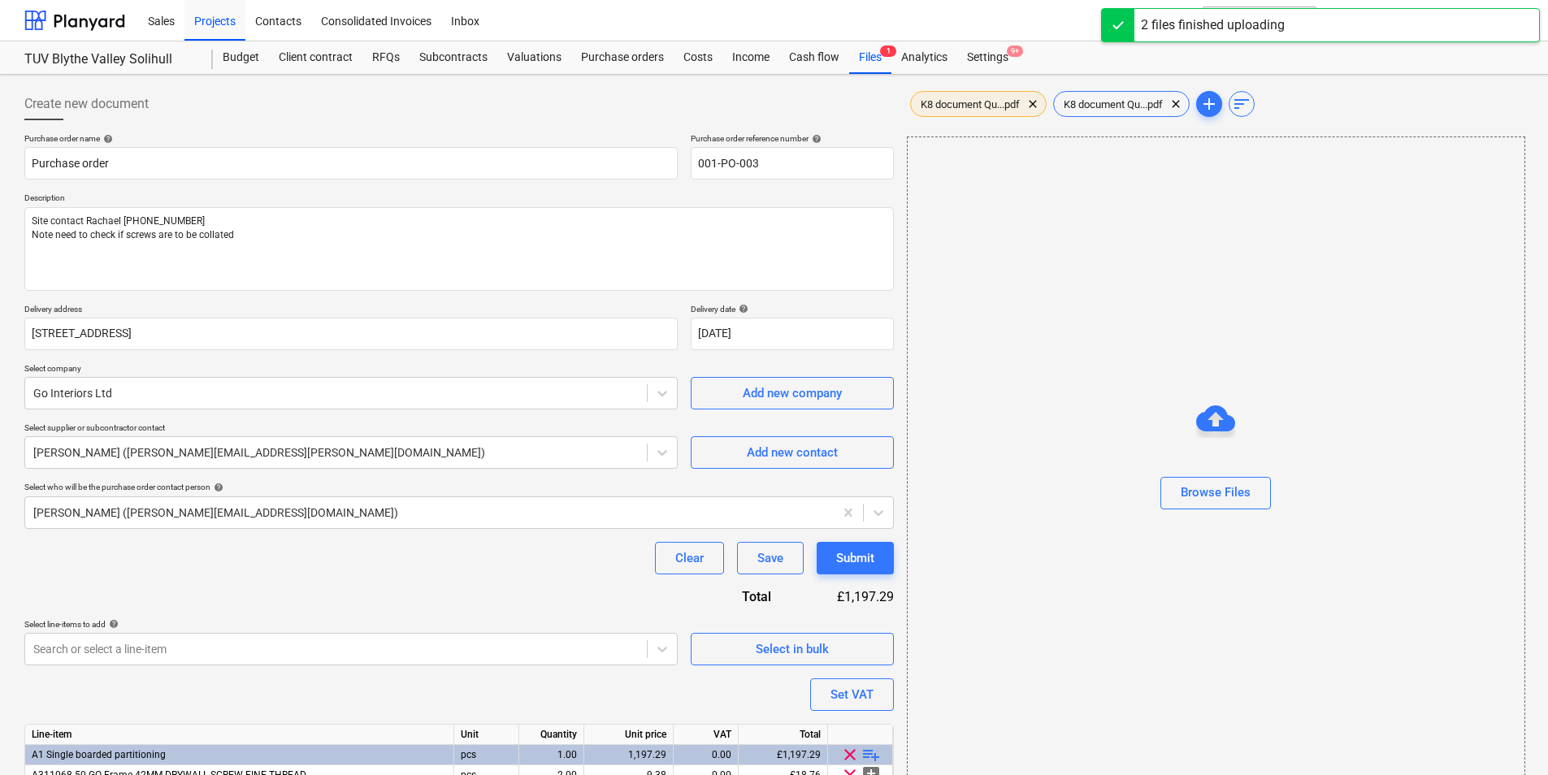
click at [1038, 104] on span "clear" at bounding box center [1032, 103] width 19 height 19
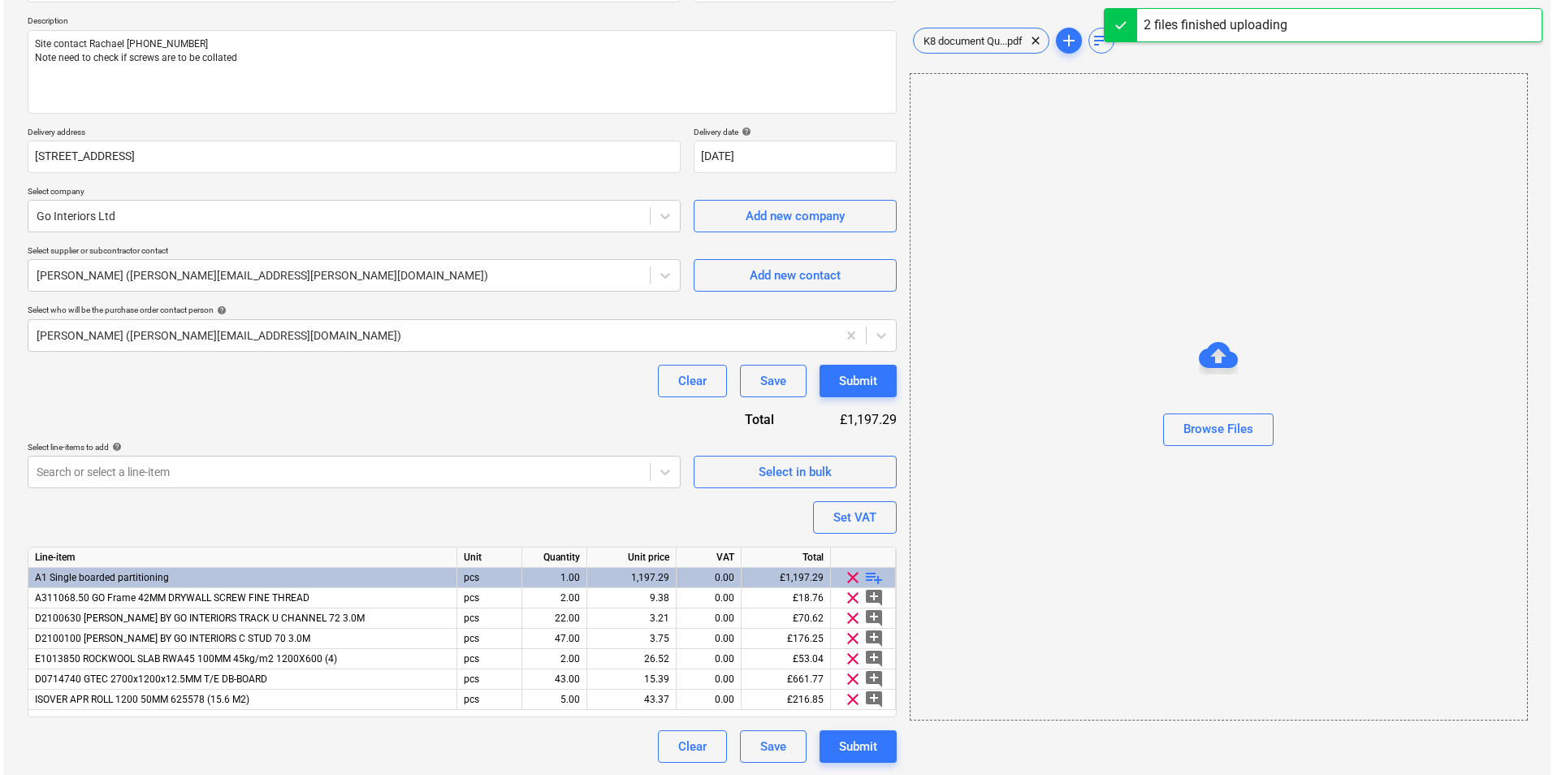
scroll to position [178, 0]
click at [862, 747] on div "Submit" at bounding box center [855, 745] width 38 height 21
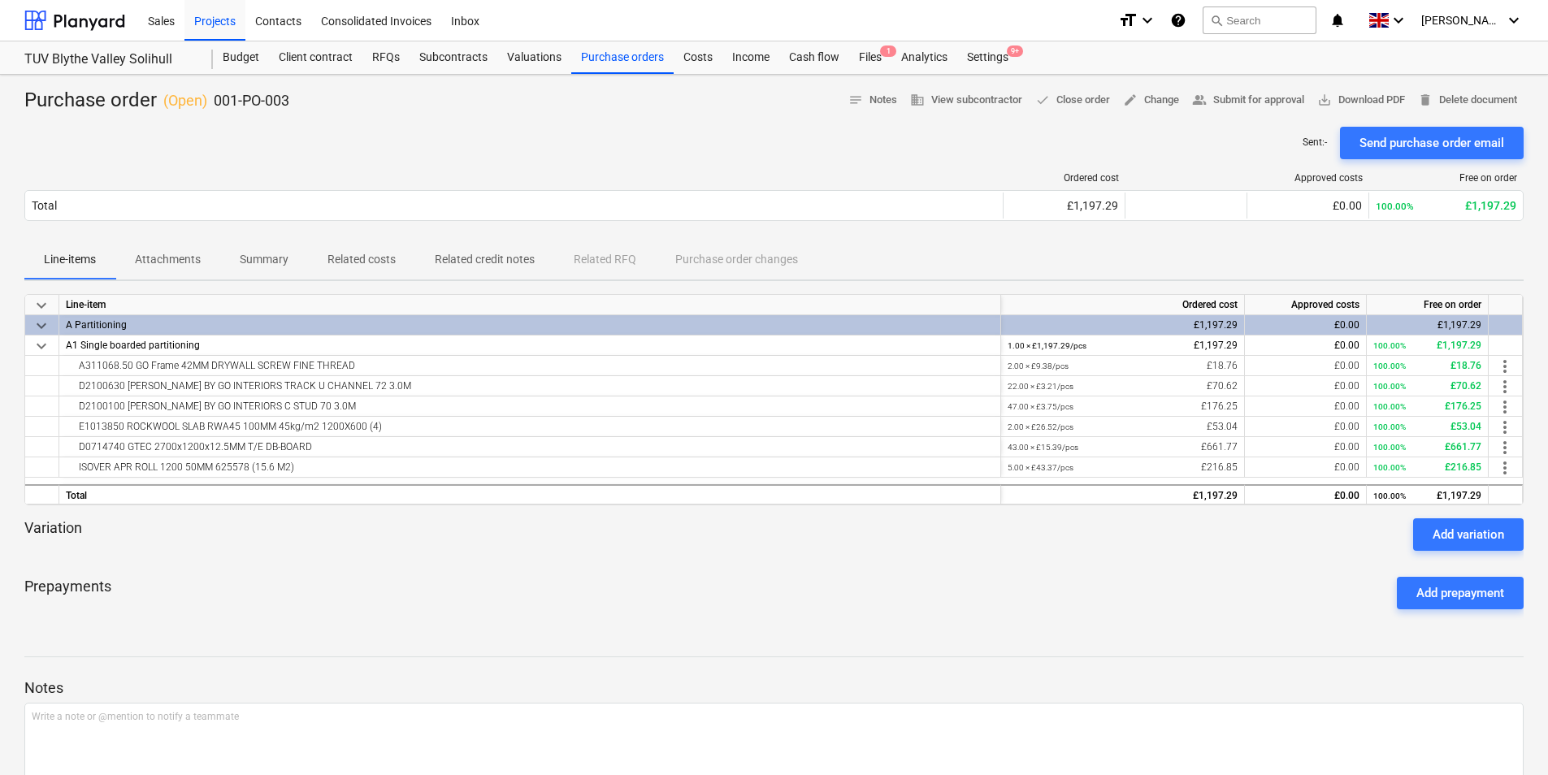
click at [1397, 144] on div "Send purchase order email" at bounding box center [1431, 142] width 145 height 21
click at [478, 61] on div "Subcontracts" at bounding box center [453, 57] width 88 height 32
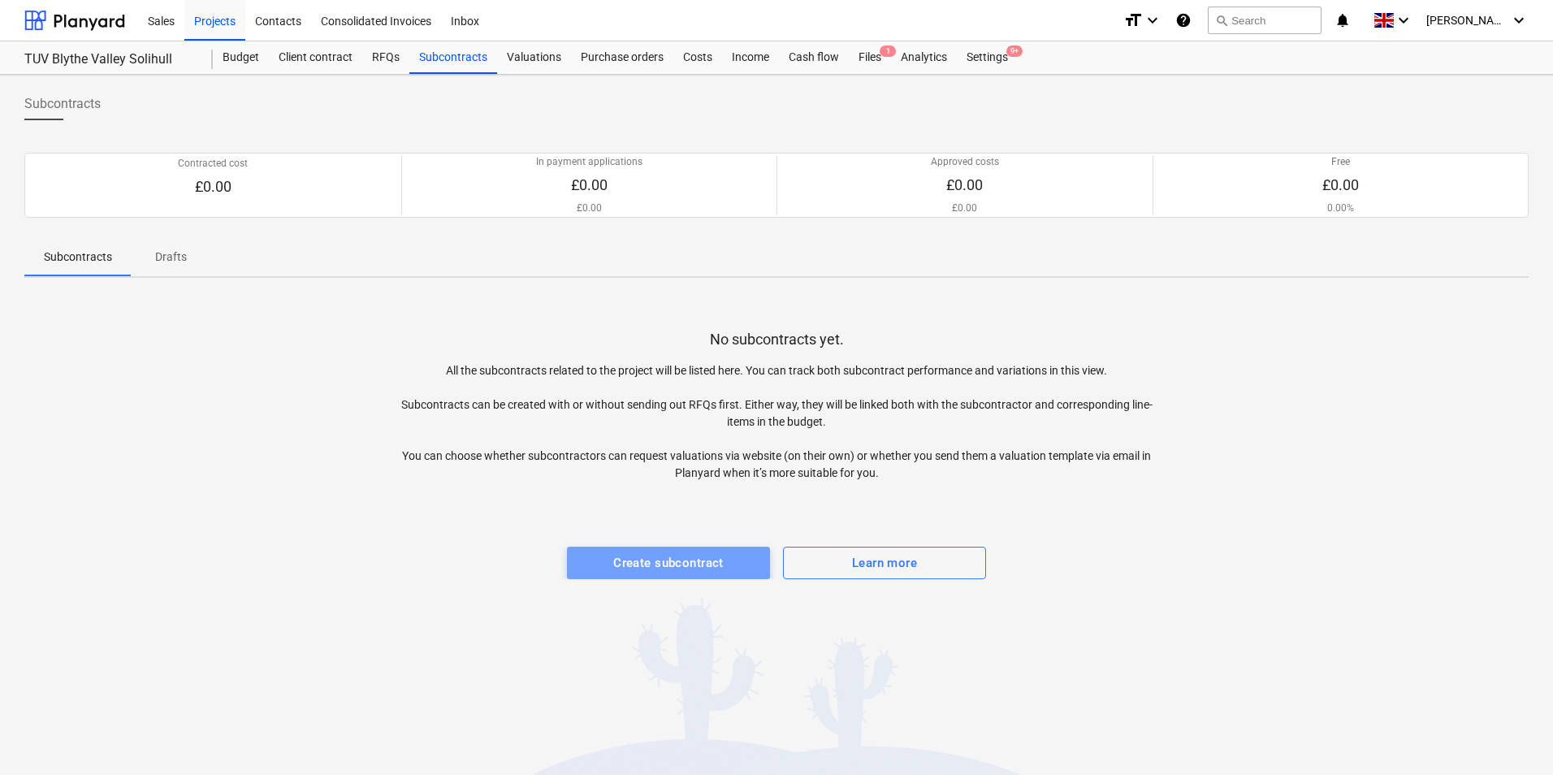
click at [700, 567] on div "Create subcontract" at bounding box center [668, 562] width 110 height 21
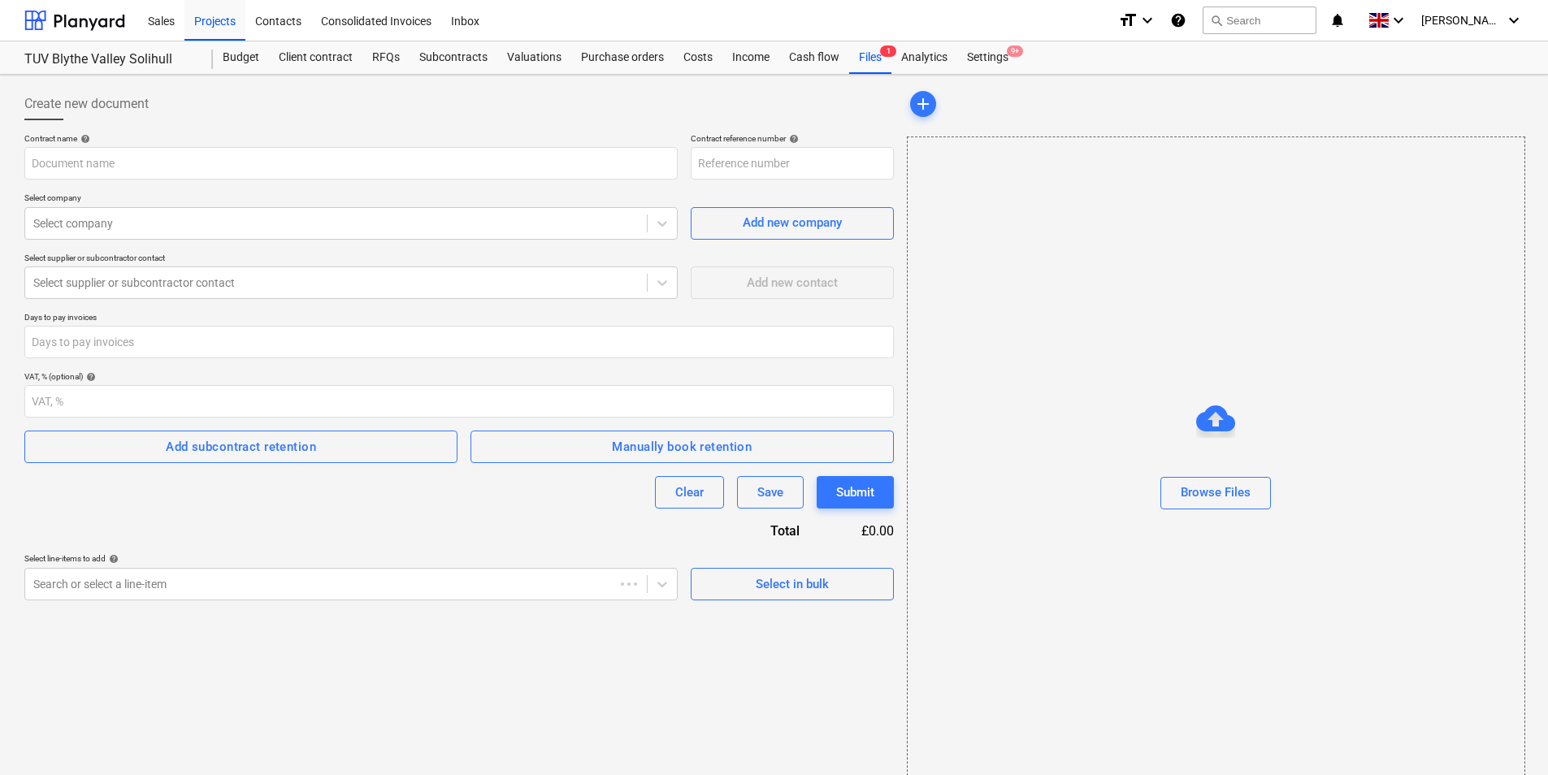
type input "001-SO-001"
click at [272, 157] on input "text" at bounding box center [350, 163] width 653 height 32
type input "[PERSON_NAME]"
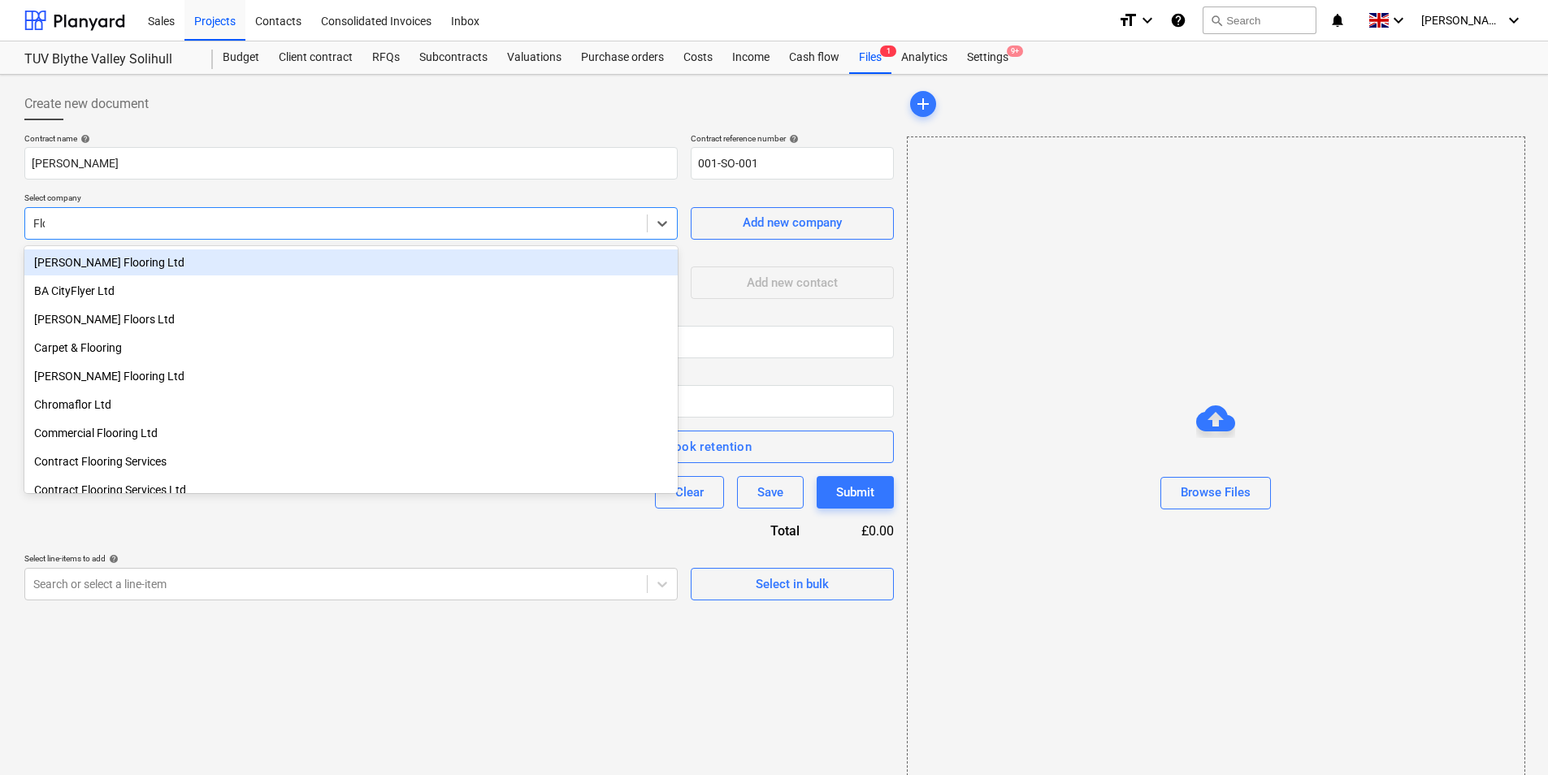
type input "Flow"
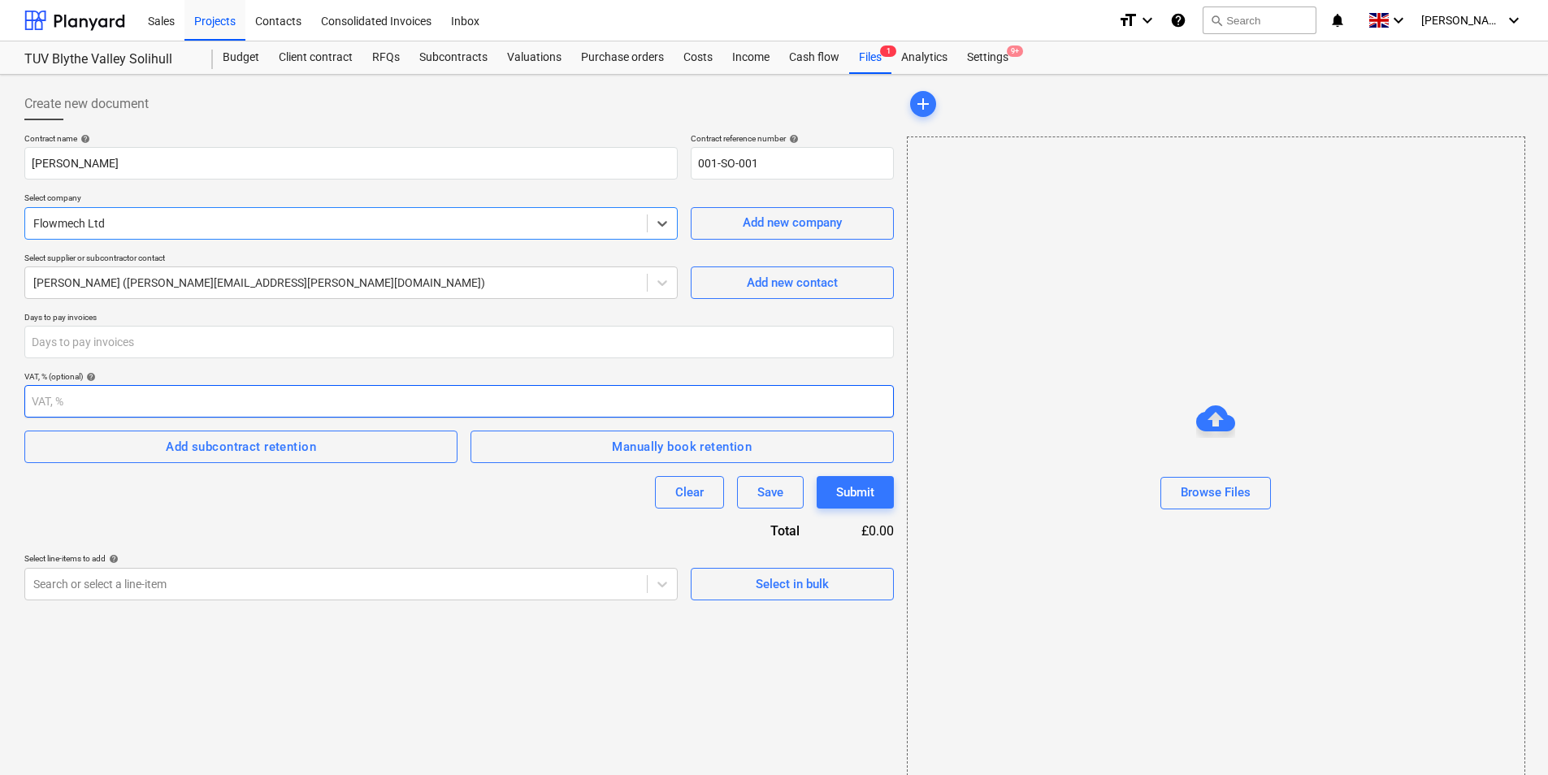
click at [706, 408] on input "number" at bounding box center [458, 401] width 869 height 32
type input "20"
click at [324, 518] on div "Contract name help [PERSON_NAME] Contract reference number help 001-SO-001 Sele…" at bounding box center [458, 366] width 869 height 467
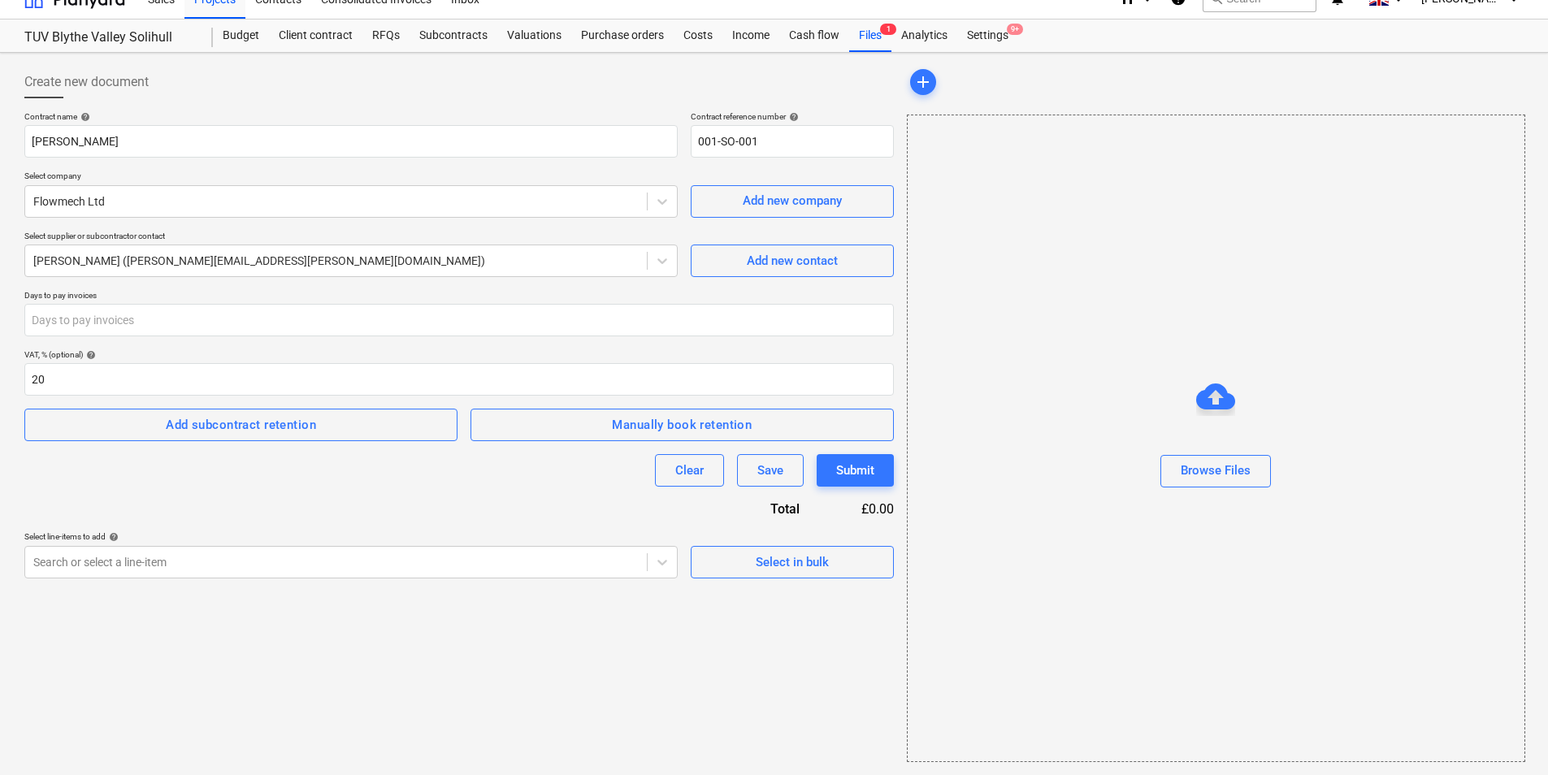
click at [663, 583] on div "Create new document Contract name help [PERSON_NAME] Contract reference number …" at bounding box center [459, 413] width 882 height 709
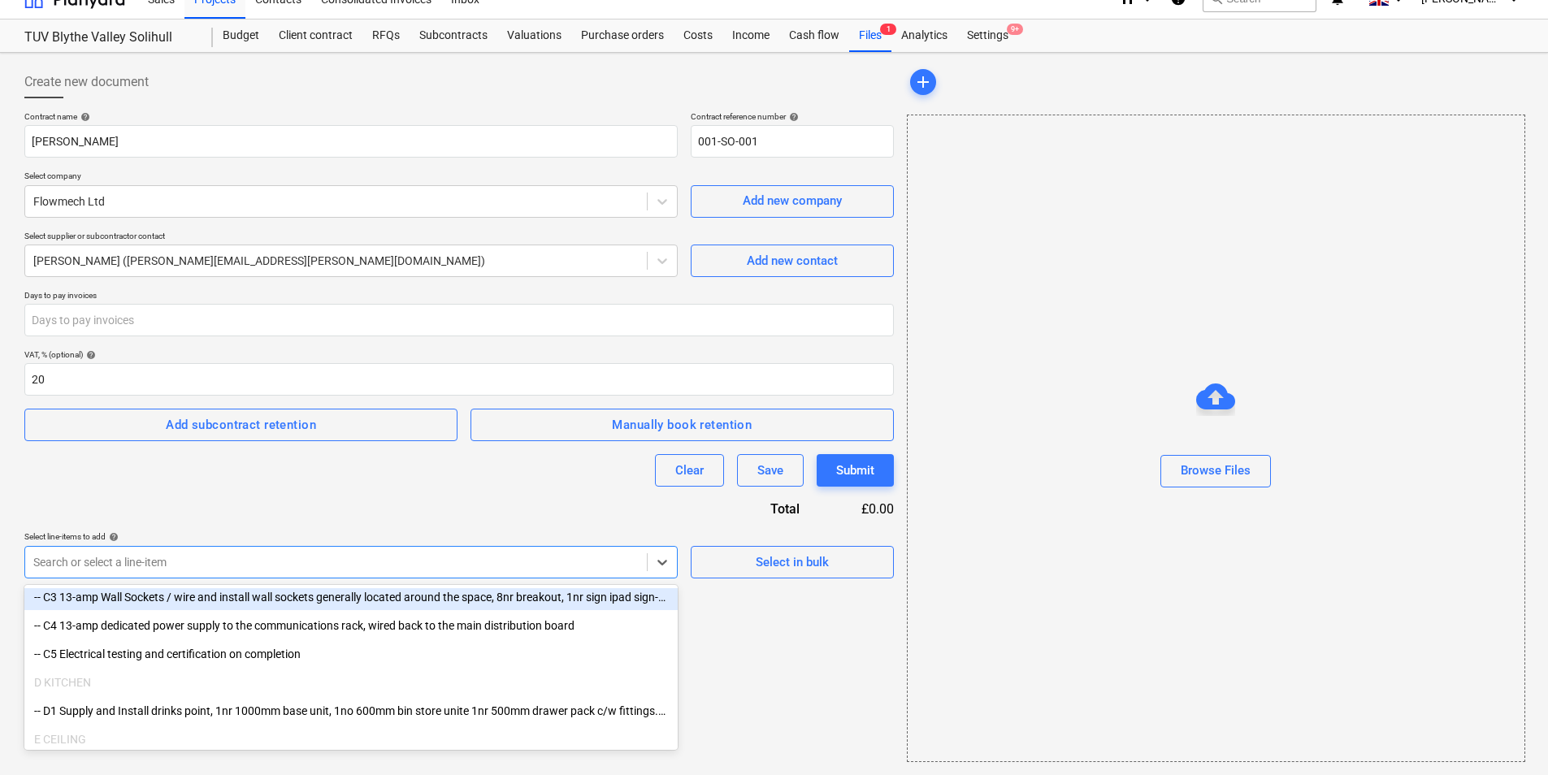
scroll to position [487, 0]
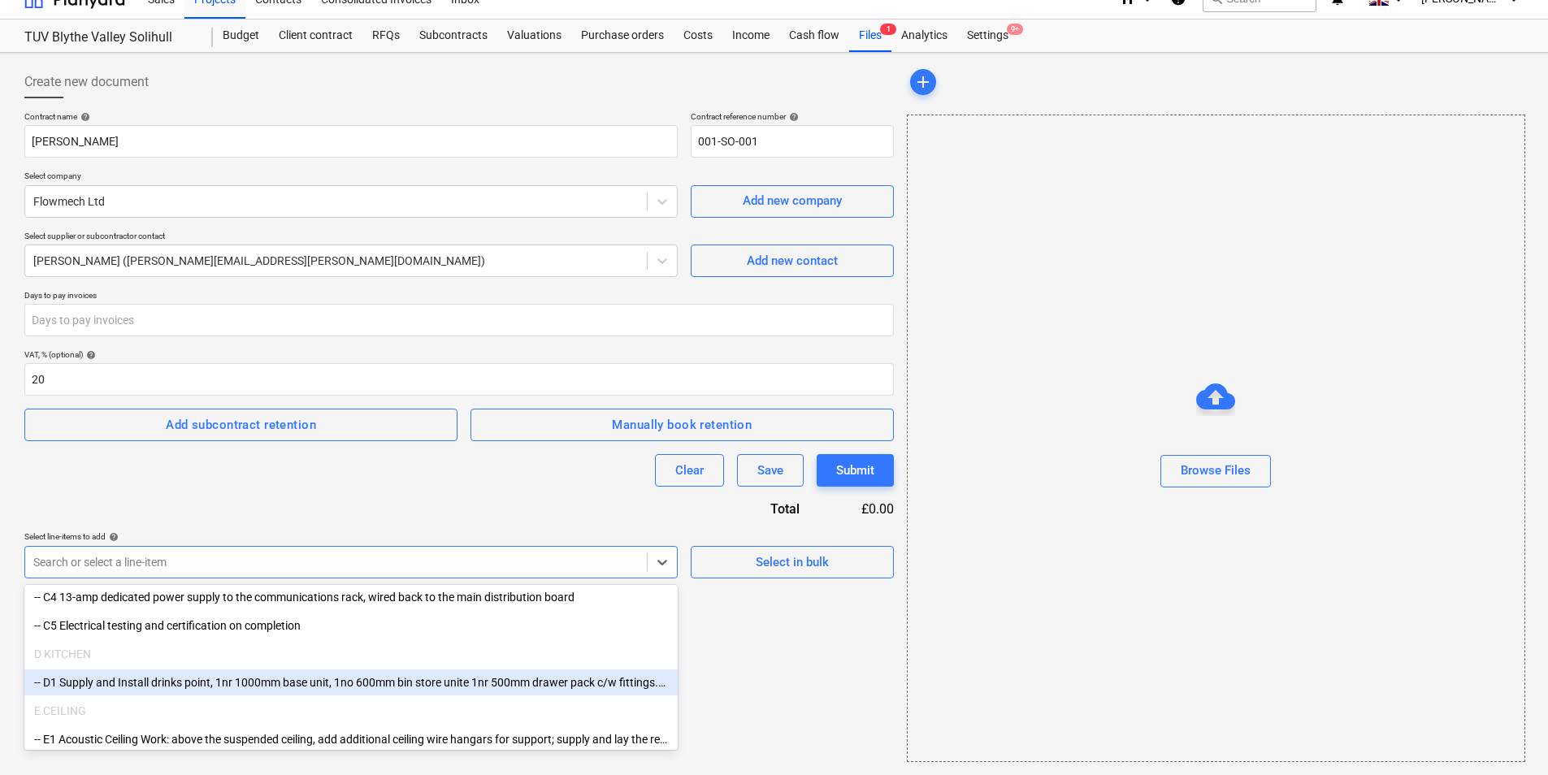
click at [358, 684] on div "-- D1 Supply and Install drinks point, 1nr 1000mm base unit, 1no 600mm bin stor…" at bounding box center [350, 682] width 653 height 26
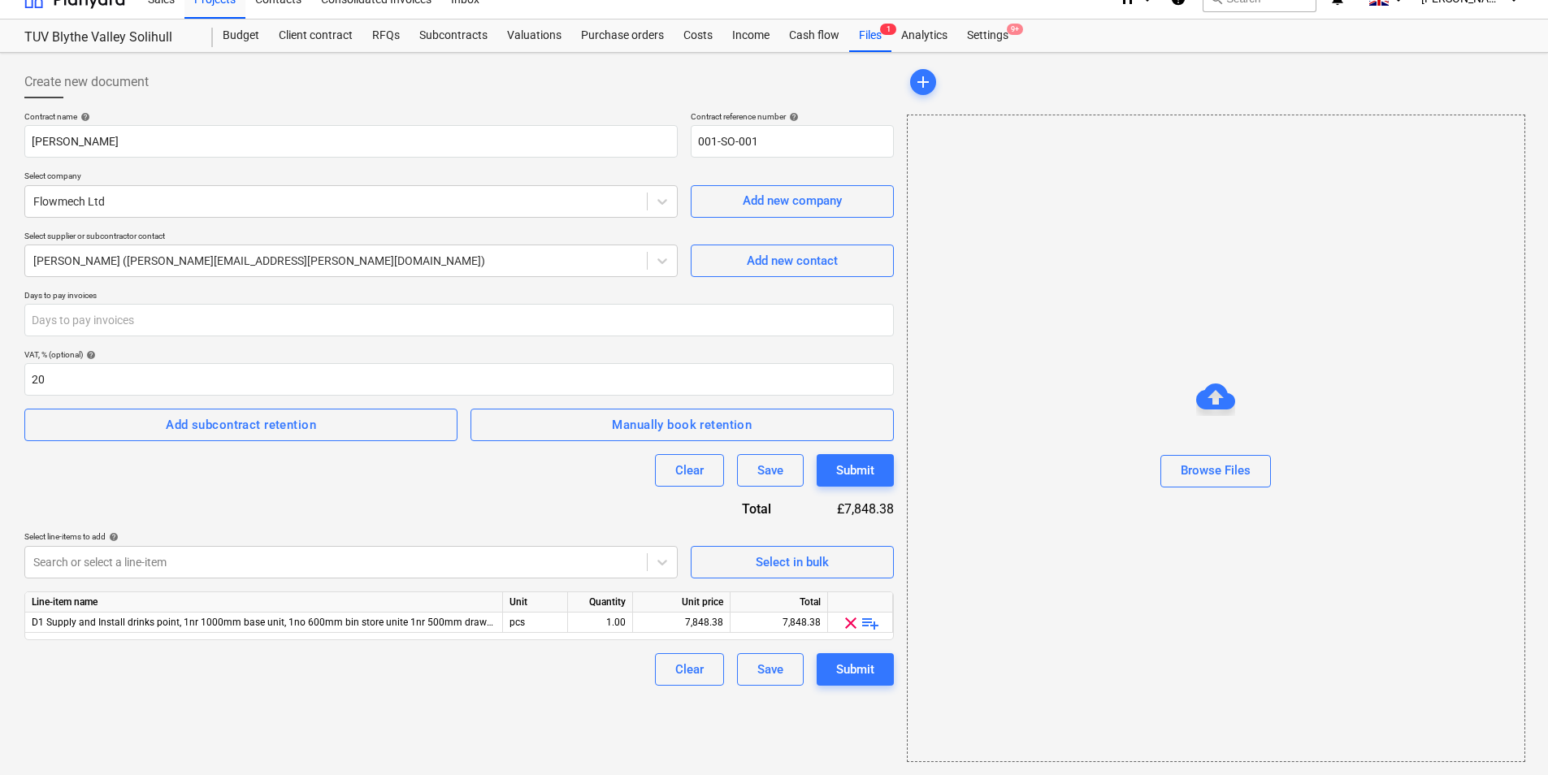
click at [843, 356] on div "VAT, % (optional) help" at bounding box center [458, 354] width 869 height 11
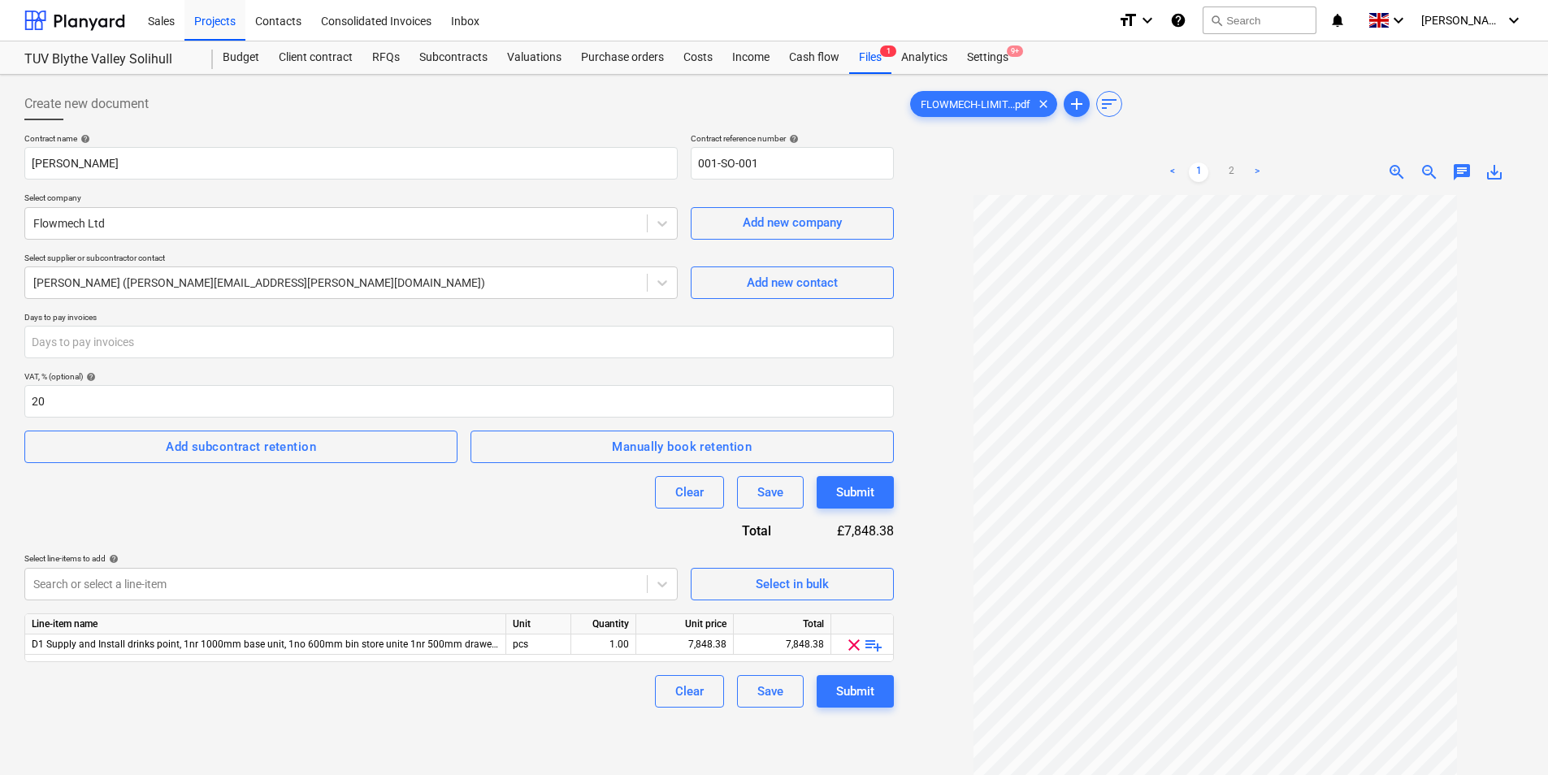
click at [873, 644] on span "playlist_add" at bounding box center [873, 644] width 19 height 19
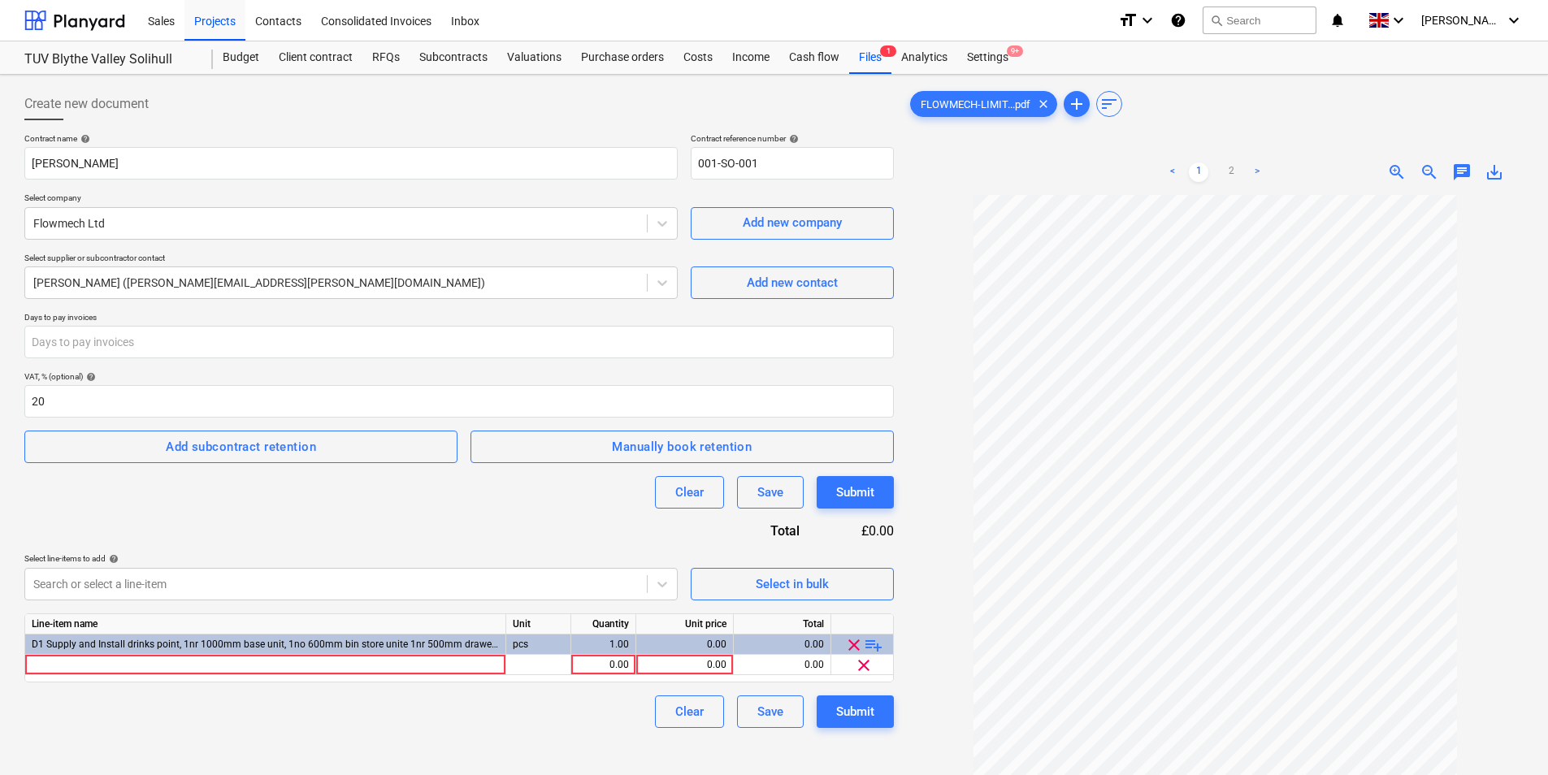
click at [870, 648] on span "playlist_add" at bounding box center [873, 644] width 19 height 19
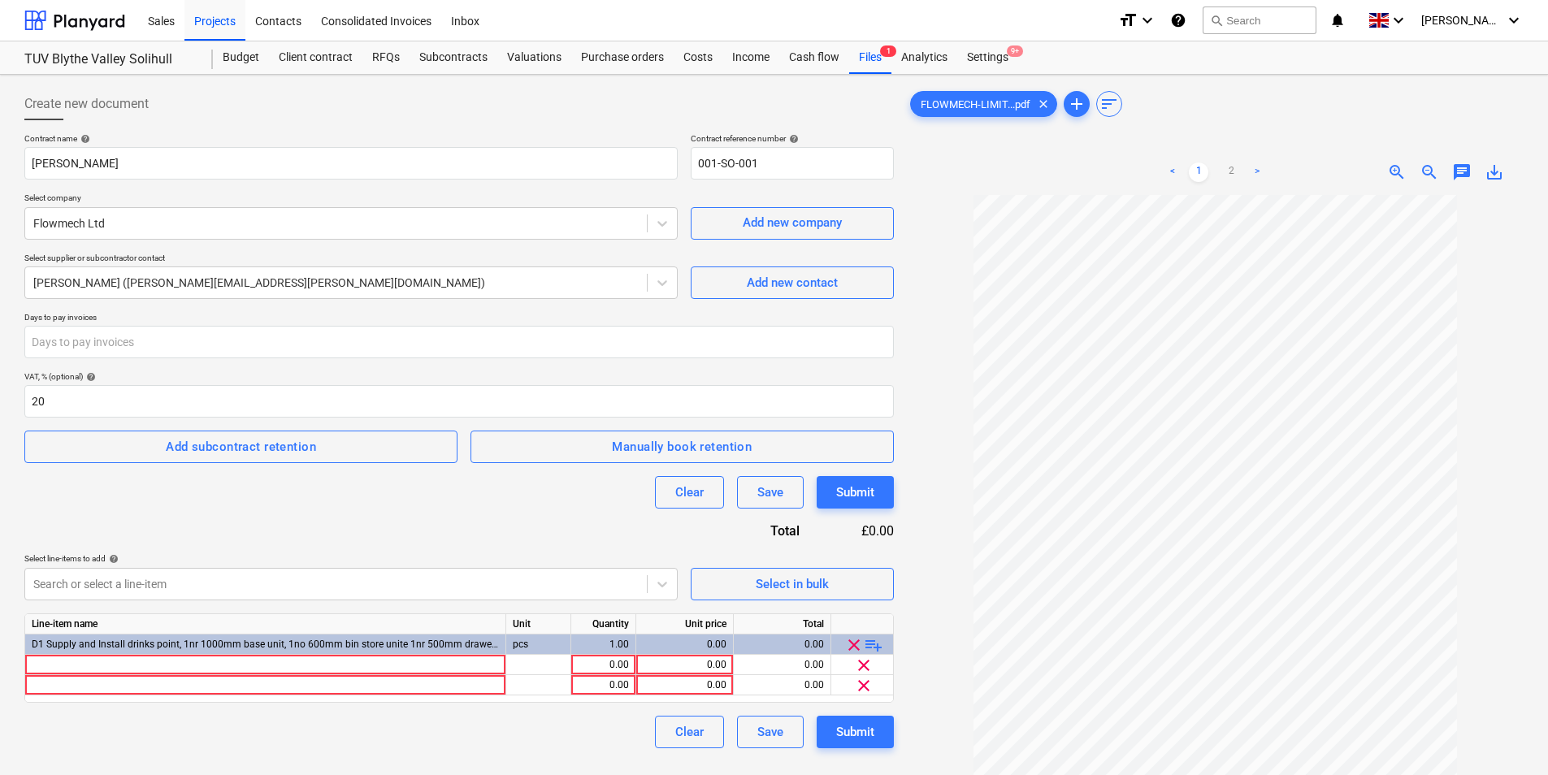
click at [870, 648] on span "playlist_add" at bounding box center [873, 644] width 19 height 19
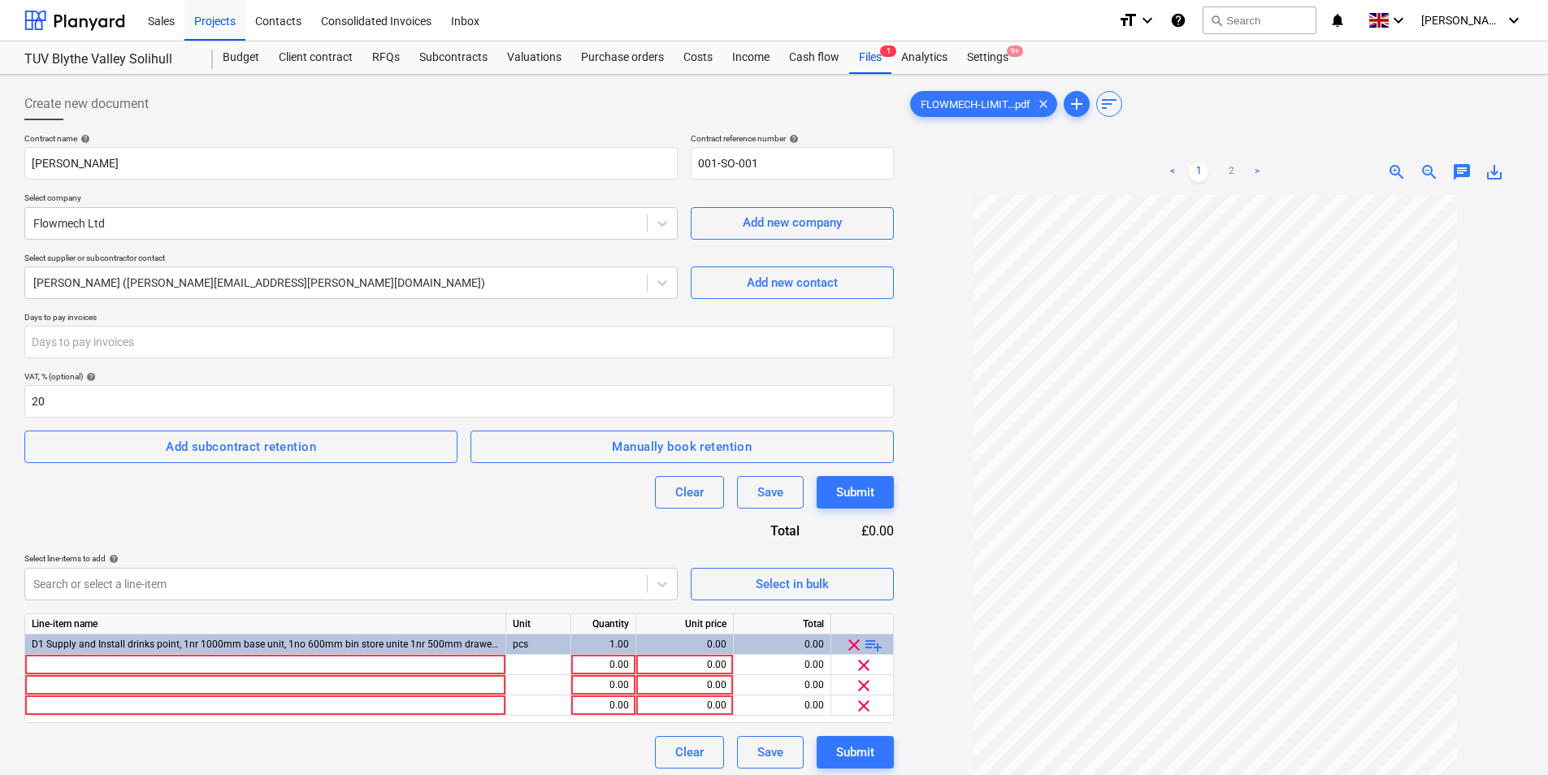
click at [179, 658] on div at bounding box center [265, 665] width 481 height 20
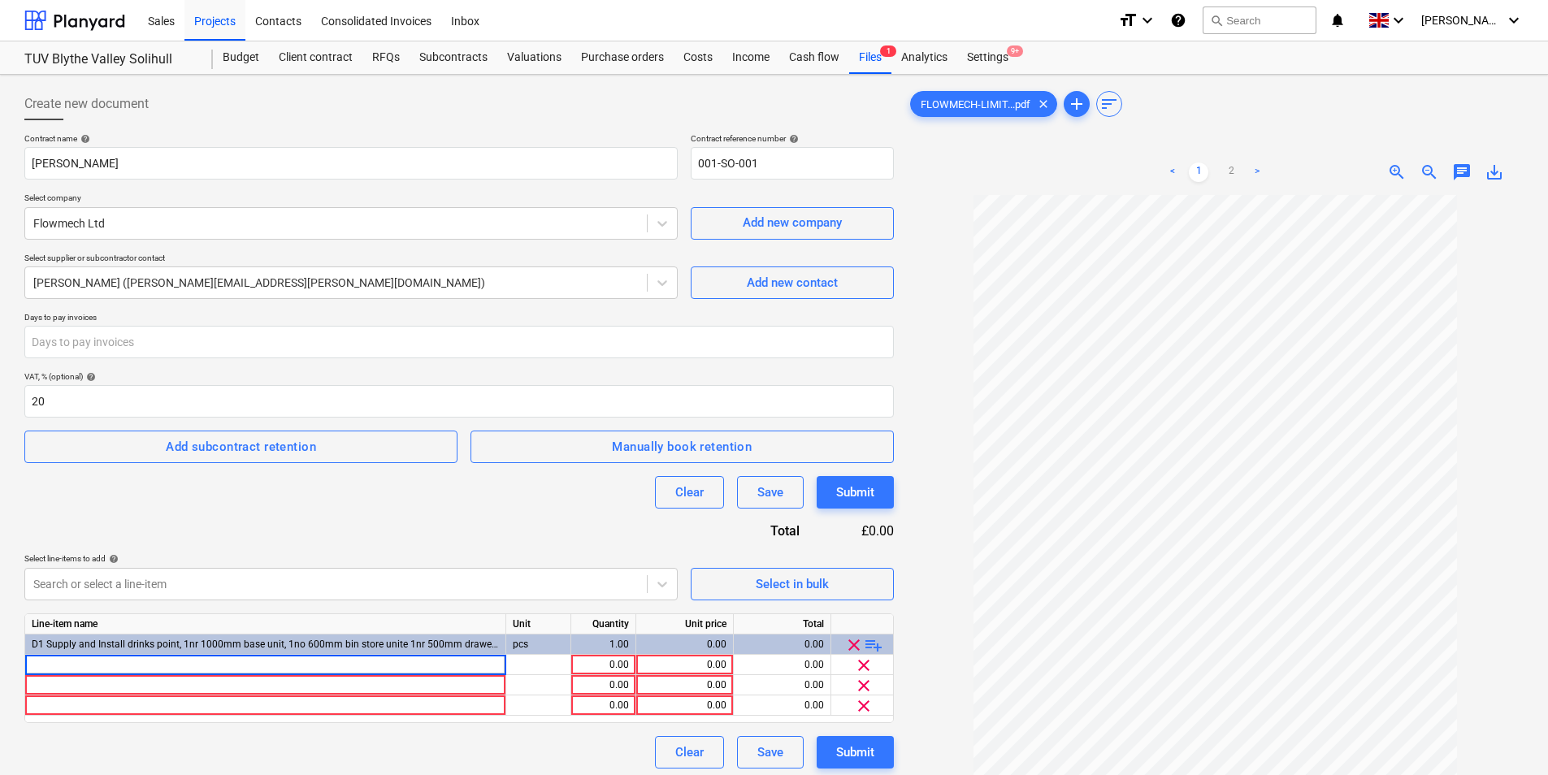
type input "2.5 Days Labour"
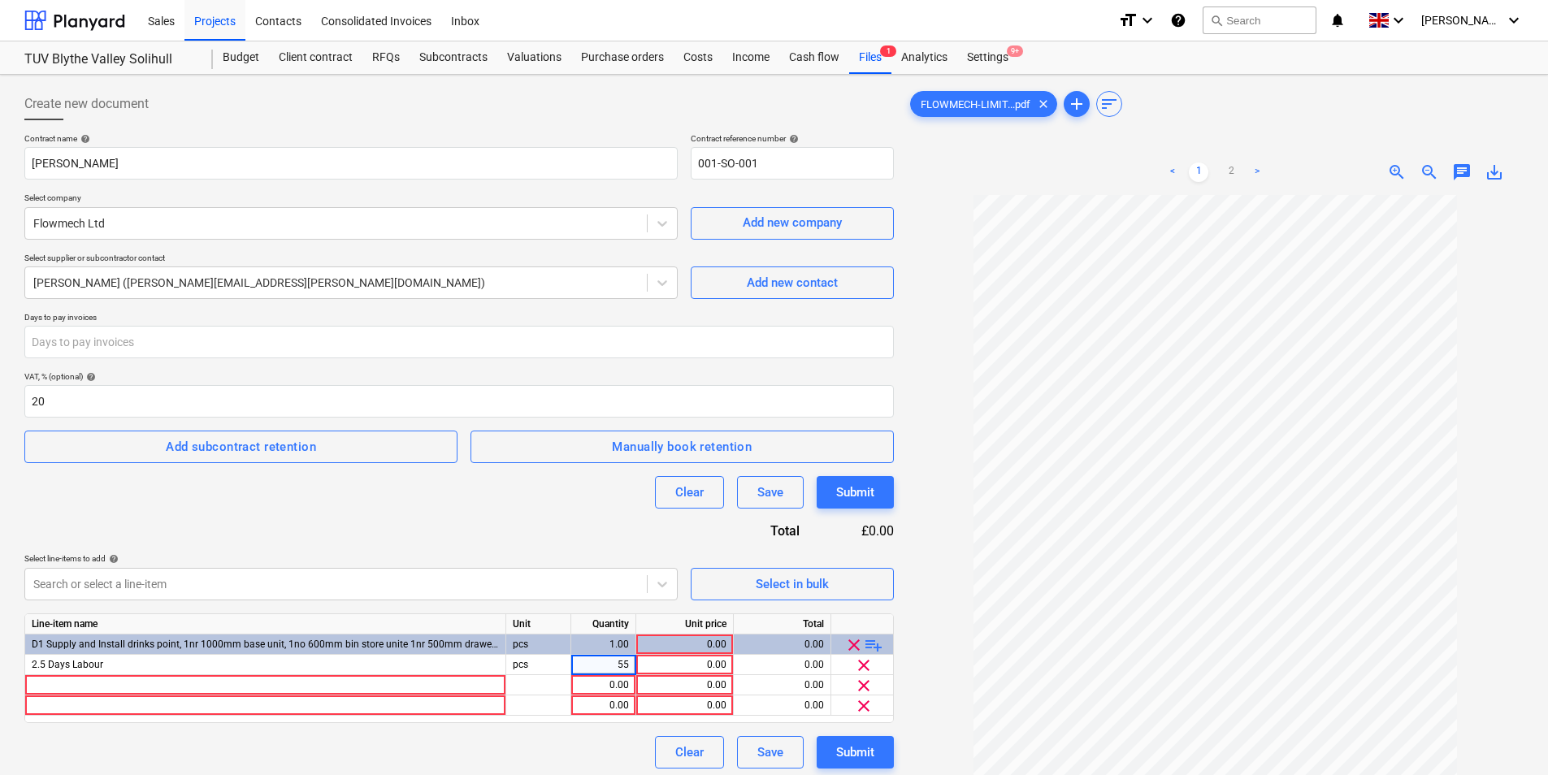
type input "5"
type input "2.5"
type input "550"
click at [261, 675] on div at bounding box center [265, 685] width 481 height 20
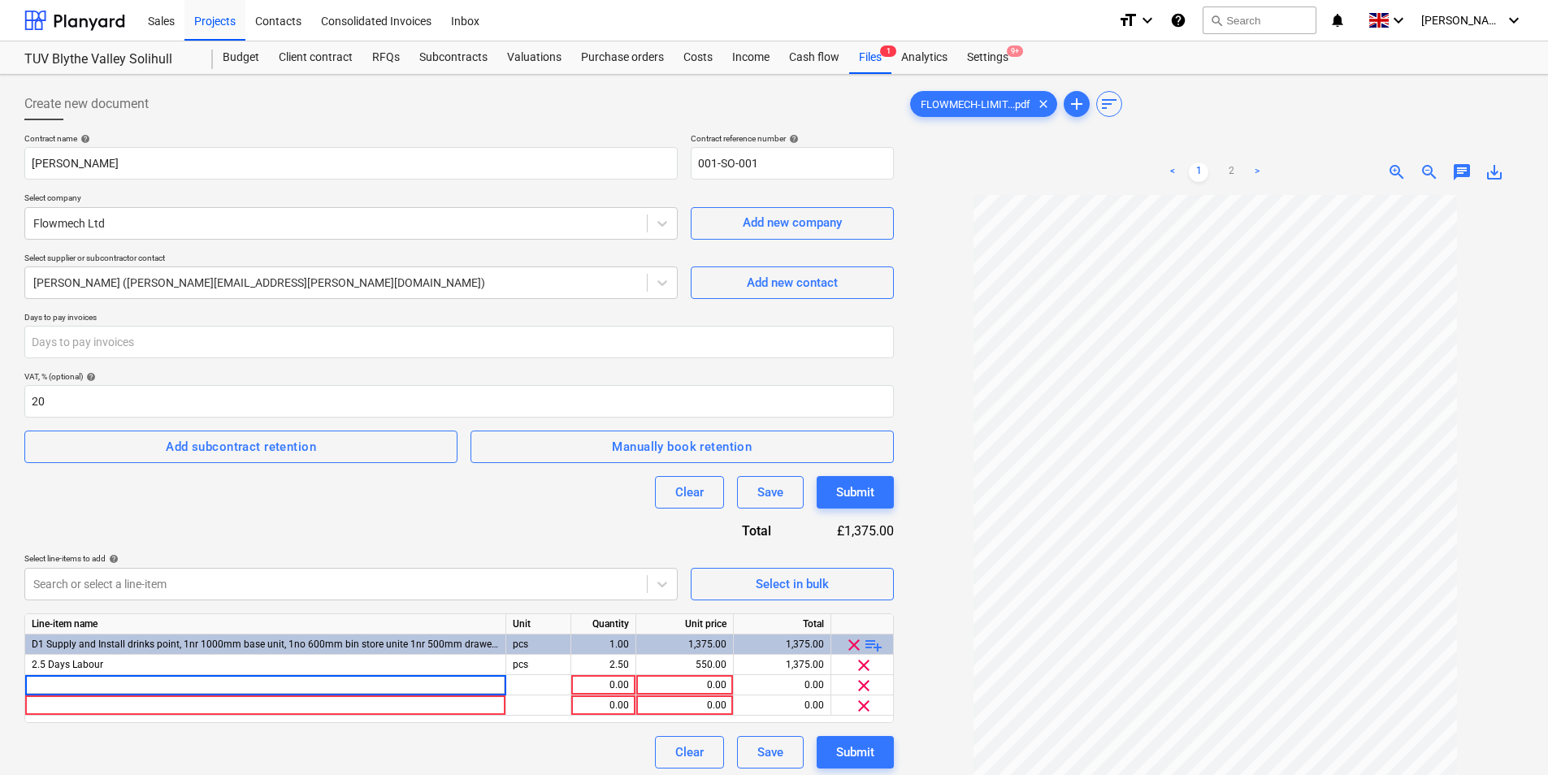
type input "Product Materials"
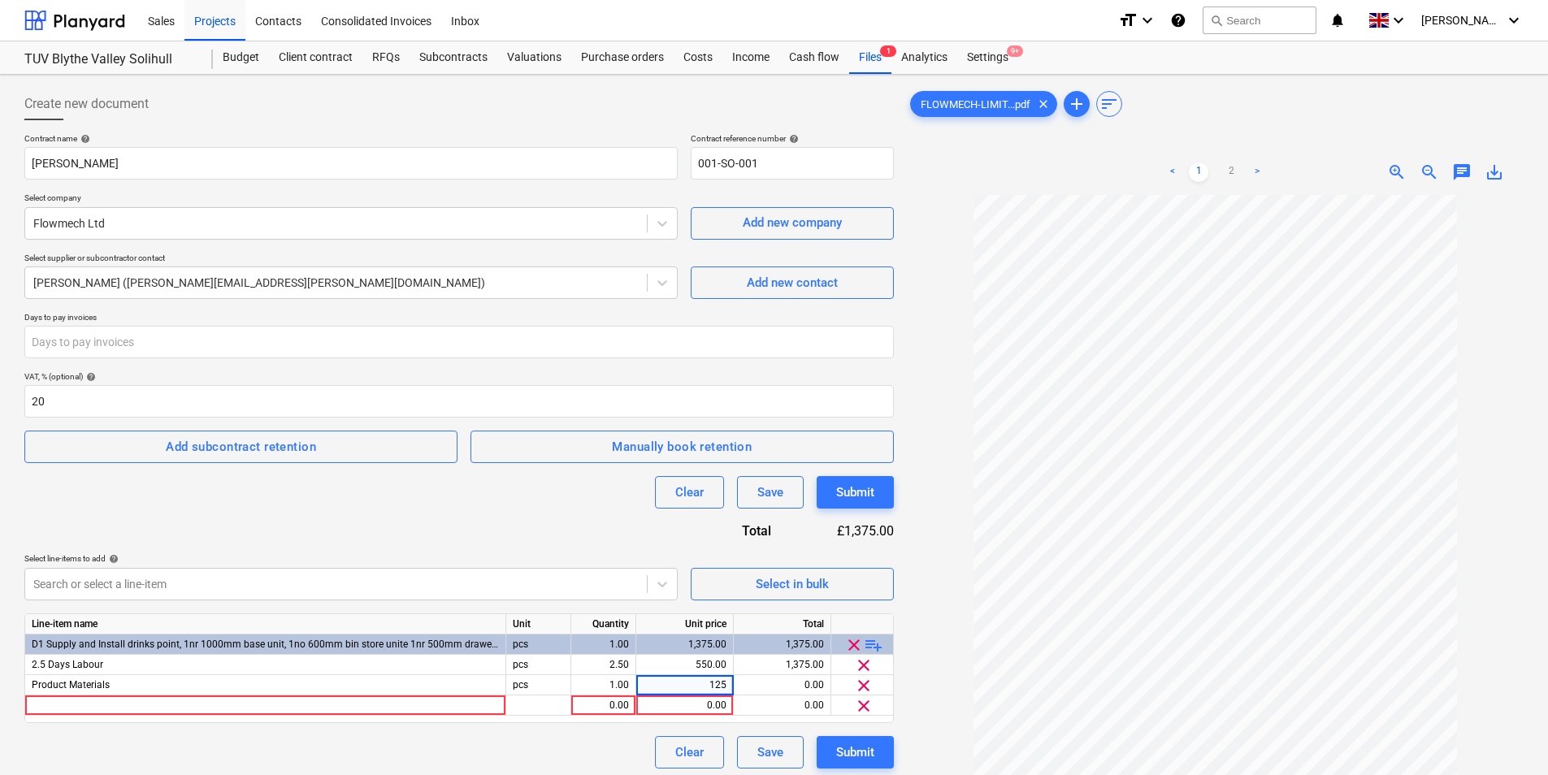
type input "1250"
click at [289, 704] on div at bounding box center [265, 705] width 481 height 20
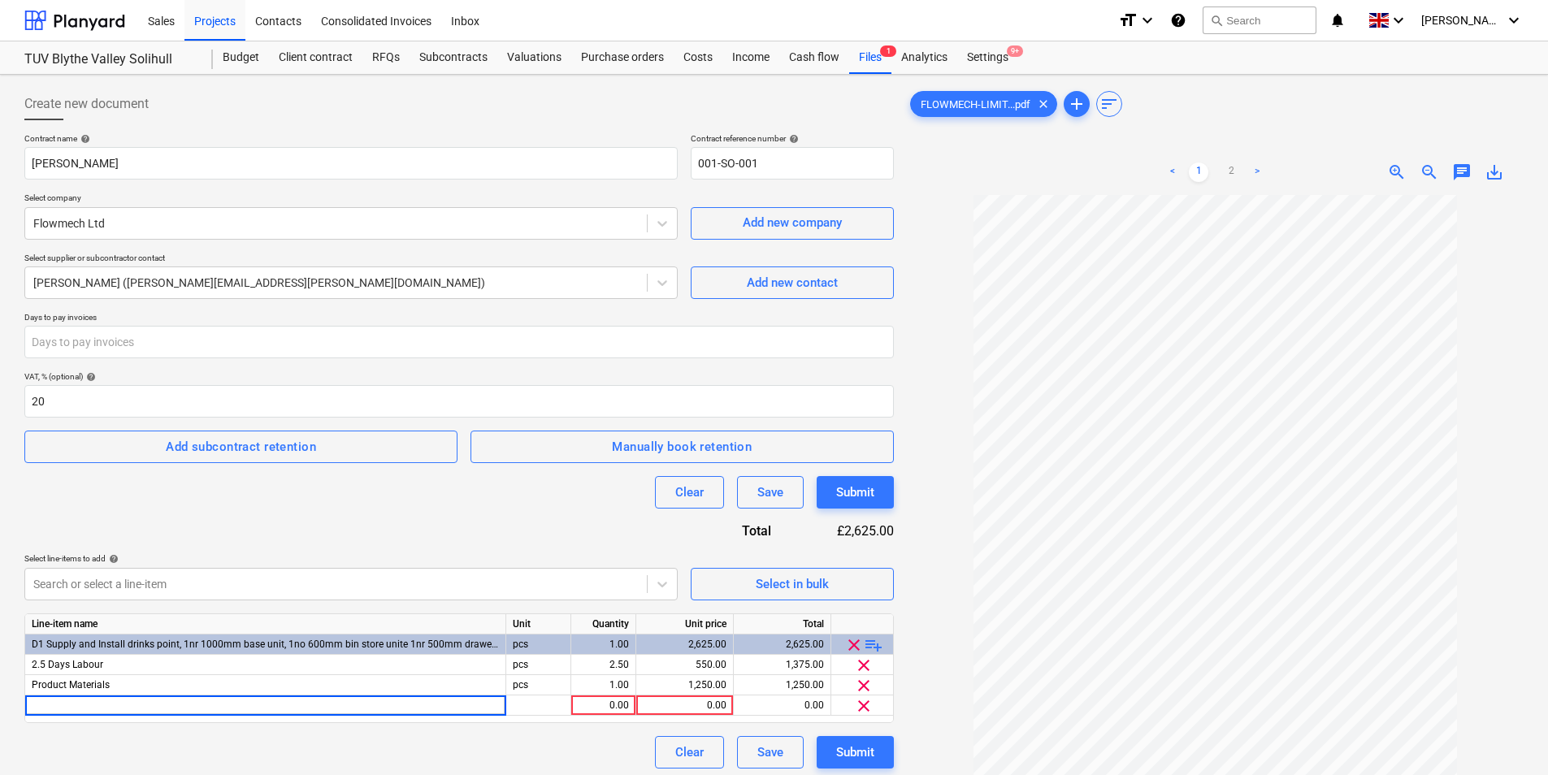
type input "480Expenses Mileage"
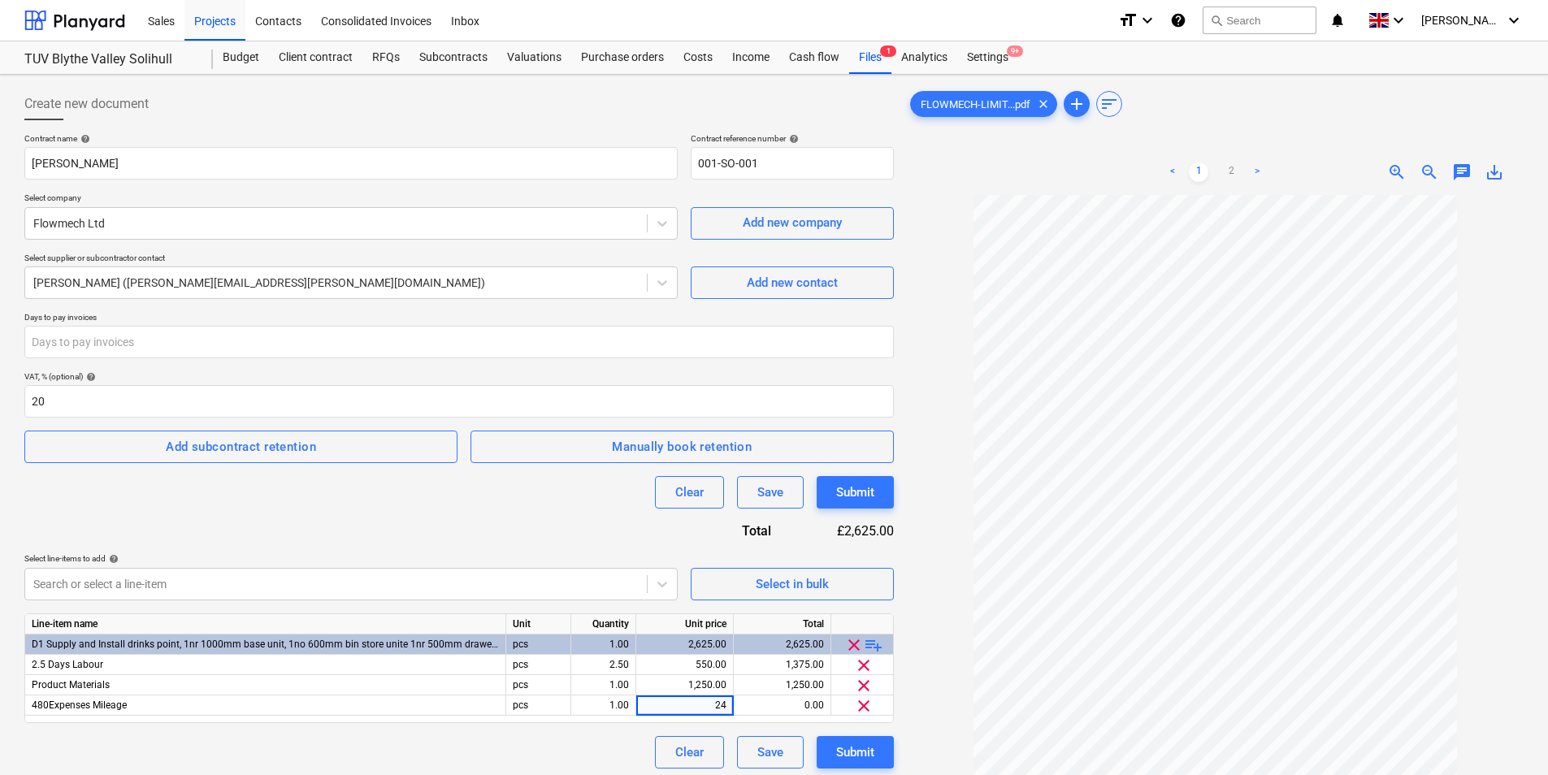
type input "240"
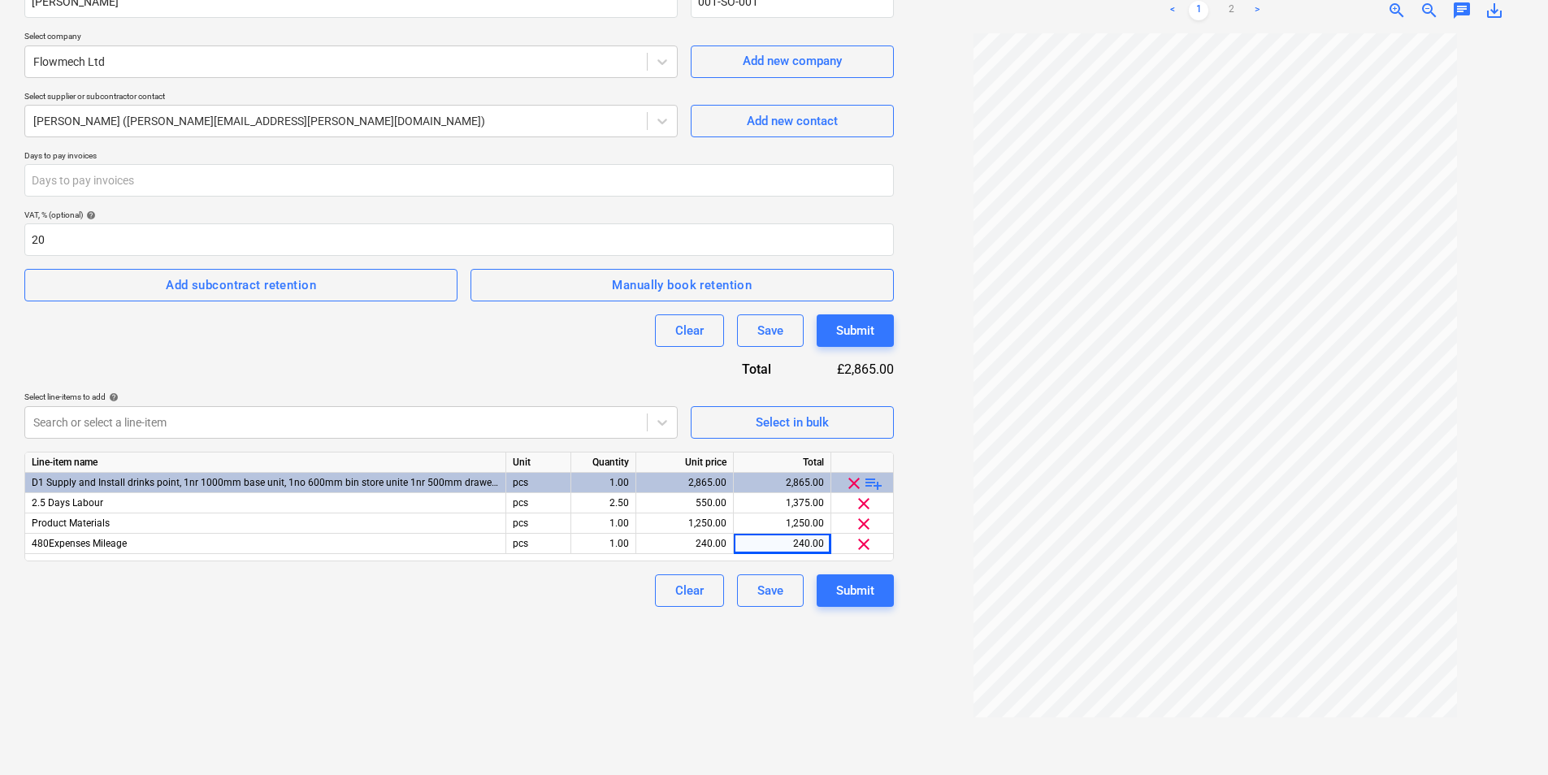
scroll to position [162, 0]
click at [879, 477] on span "playlist_add" at bounding box center [873, 482] width 19 height 19
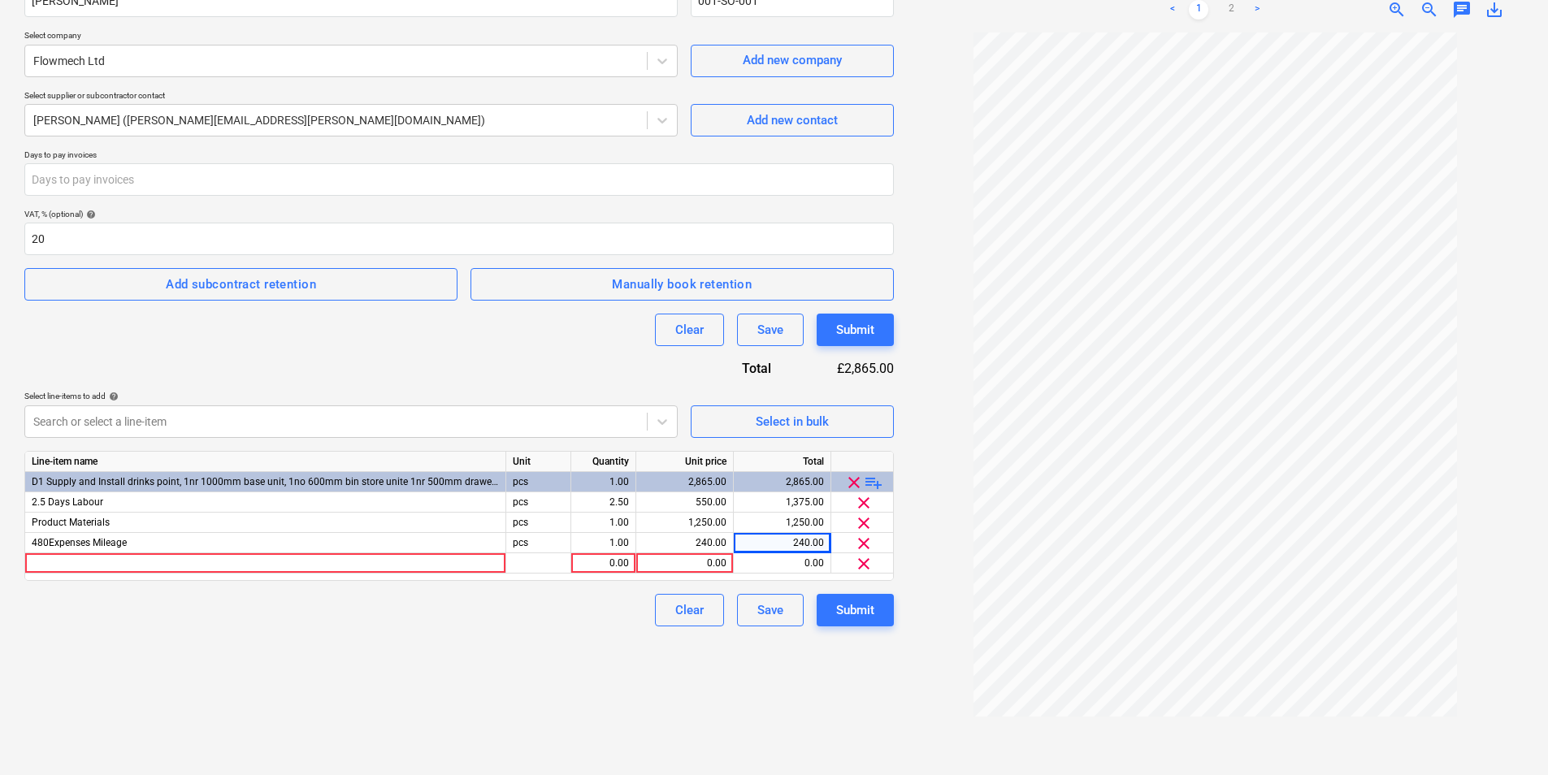
click at [231, 565] on div at bounding box center [265, 563] width 481 height 20
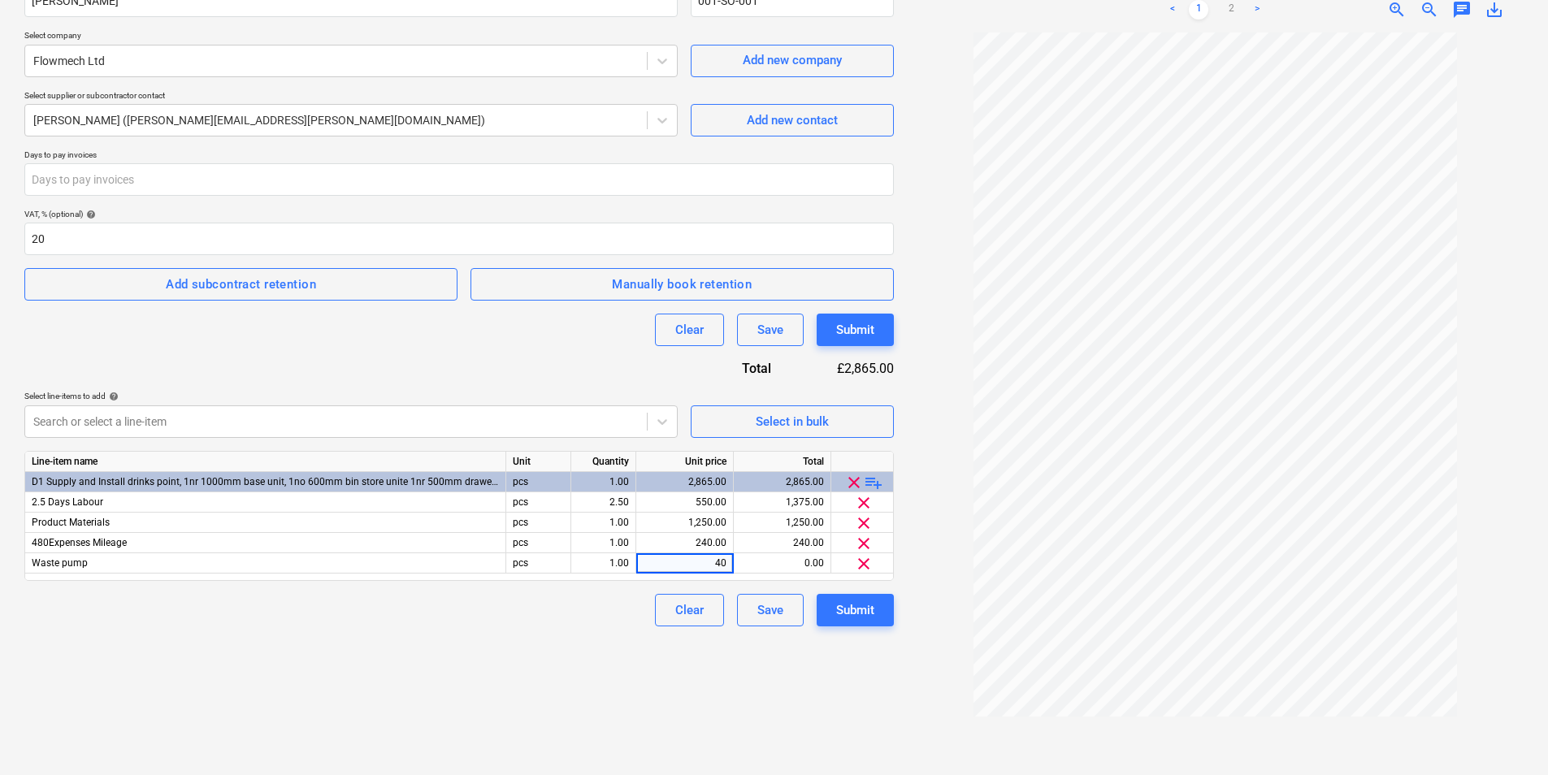
type input "400"
click at [438, 620] on div "Clear Save Submit" at bounding box center [458, 610] width 869 height 32
drag, startPoint x: 873, startPoint y: 479, endPoint x: 799, endPoint y: 495, distance: 75.7
click at [873, 479] on span "playlist_add" at bounding box center [873, 482] width 19 height 19
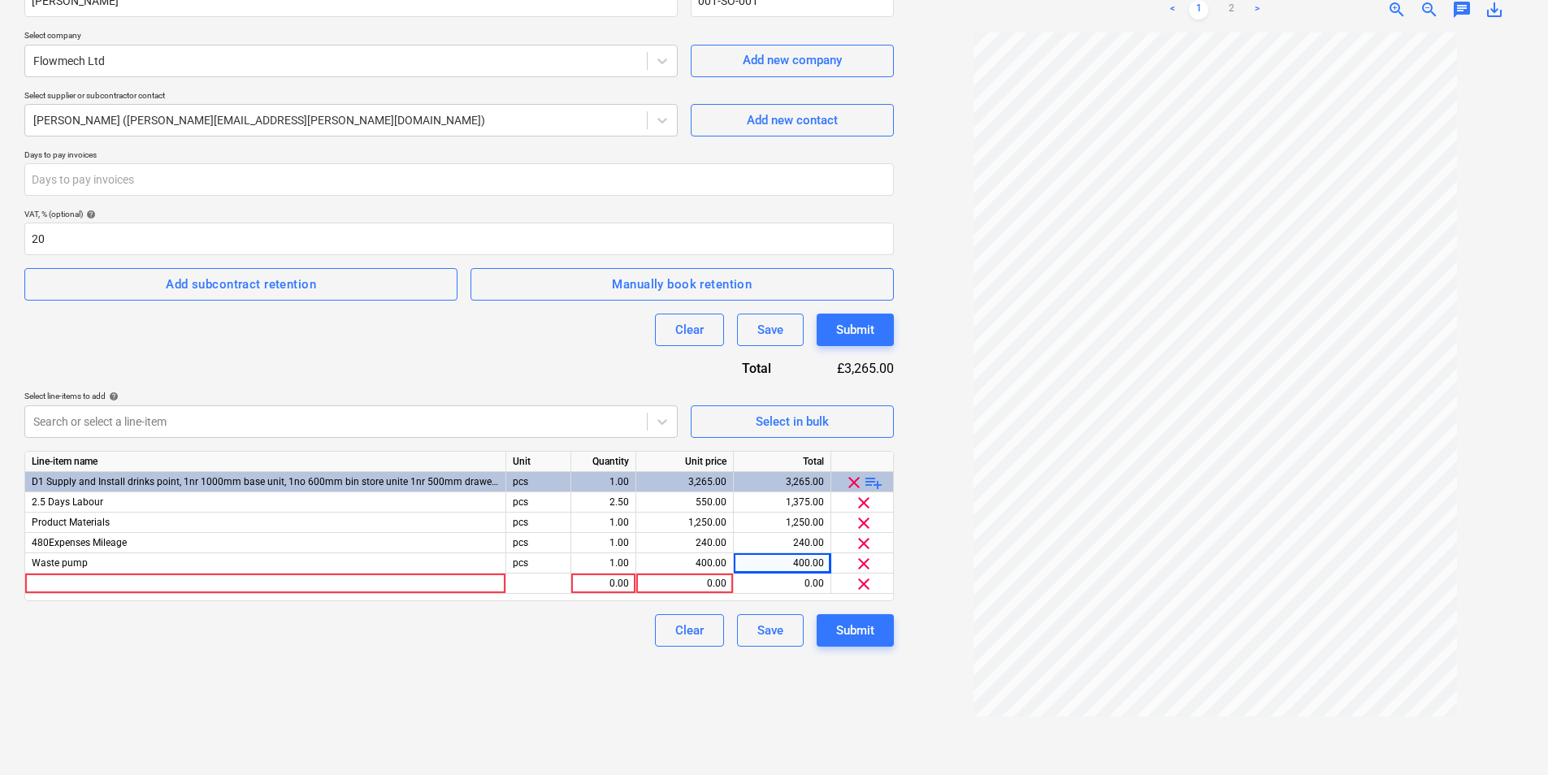
click at [266, 585] on div at bounding box center [265, 584] width 481 height 20
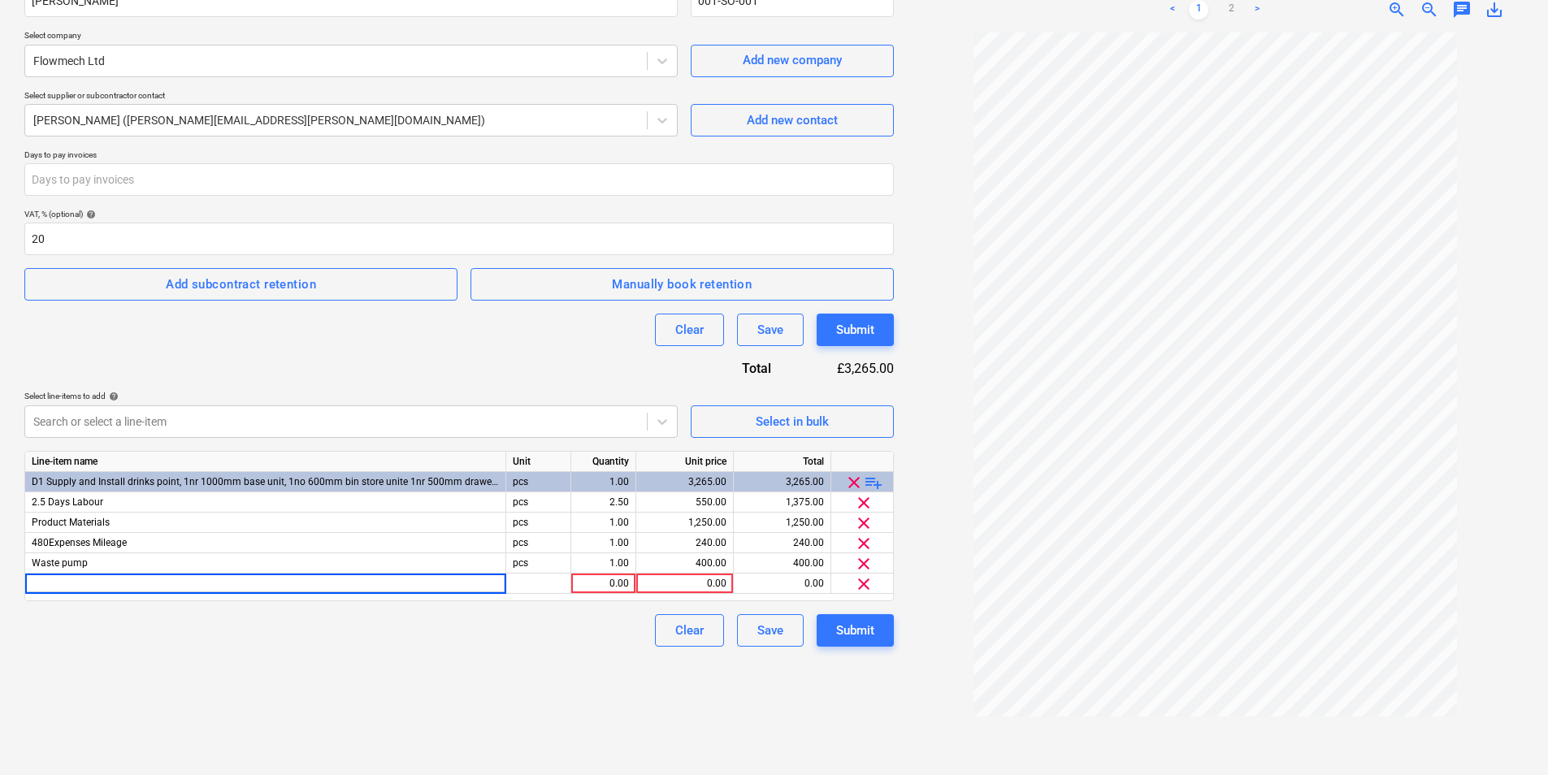
type input "Supply and install: Approx 20m water service pipework in crimped copper pipewor…"
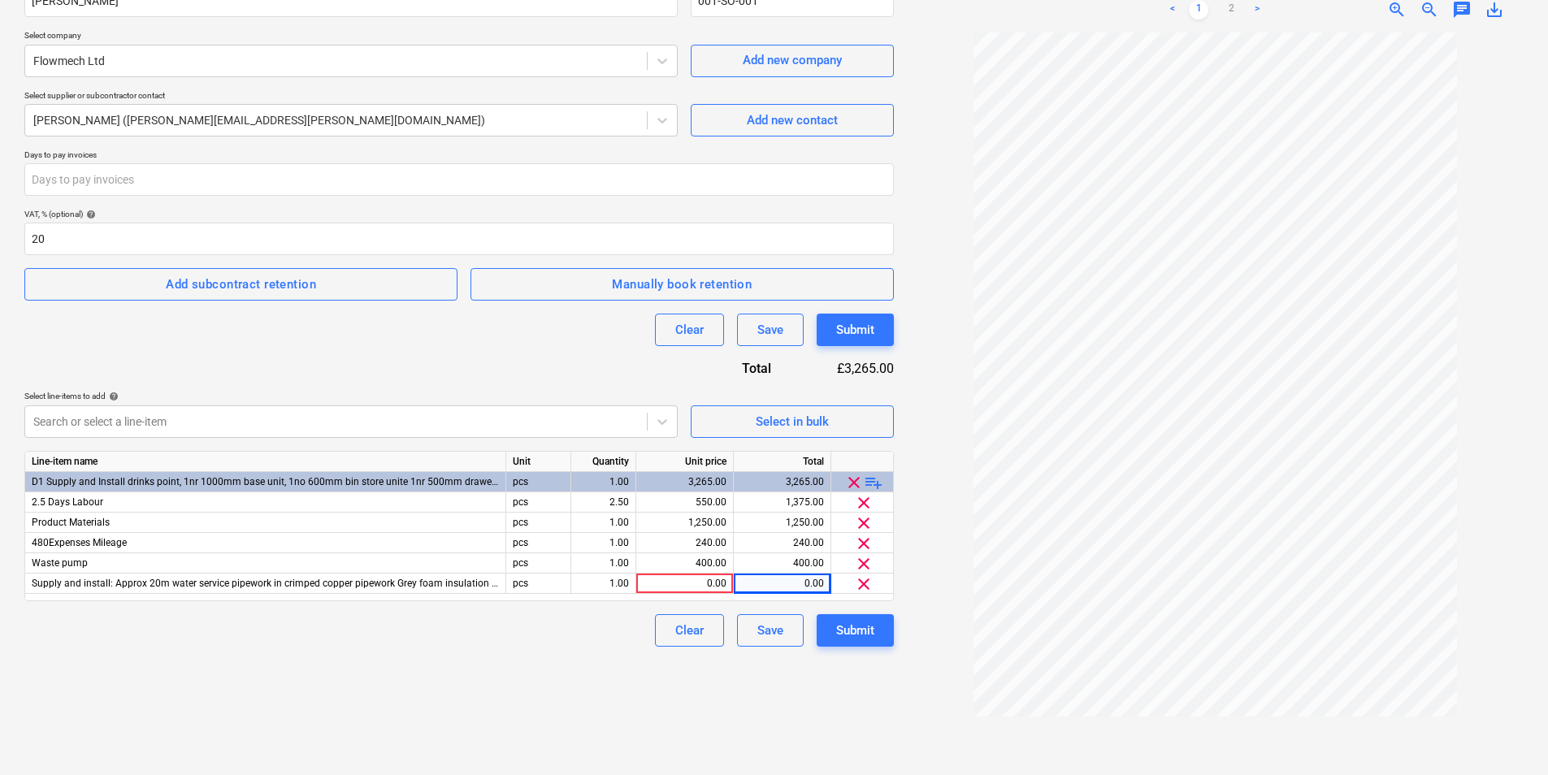
click at [401, 653] on div "Create new document Contract name help [PERSON_NAME] Contract reference number …" at bounding box center [459, 344] width 882 height 850
click at [410, 661] on div "Create new document Contract name help [PERSON_NAME] Contract reference number …" at bounding box center [459, 344] width 882 height 850
click at [708, 585] on div "0.00" at bounding box center [685, 584] width 84 height 20
type input "0.0"
click at [462, 730] on div "Create new document Contract name help [PERSON_NAME] Contract reference number …" at bounding box center [459, 344] width 882 height 850
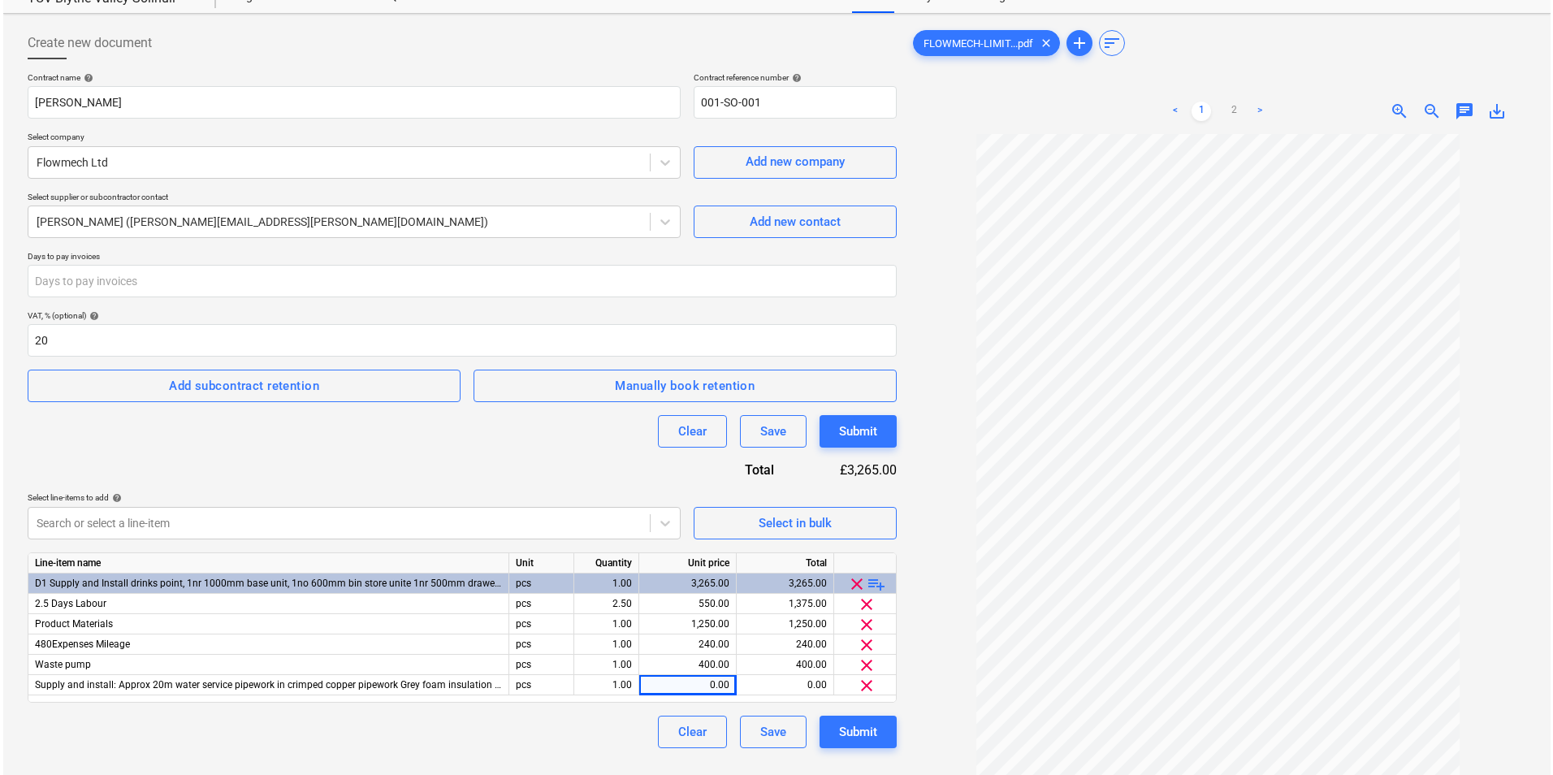
scroll to position [0, 0]
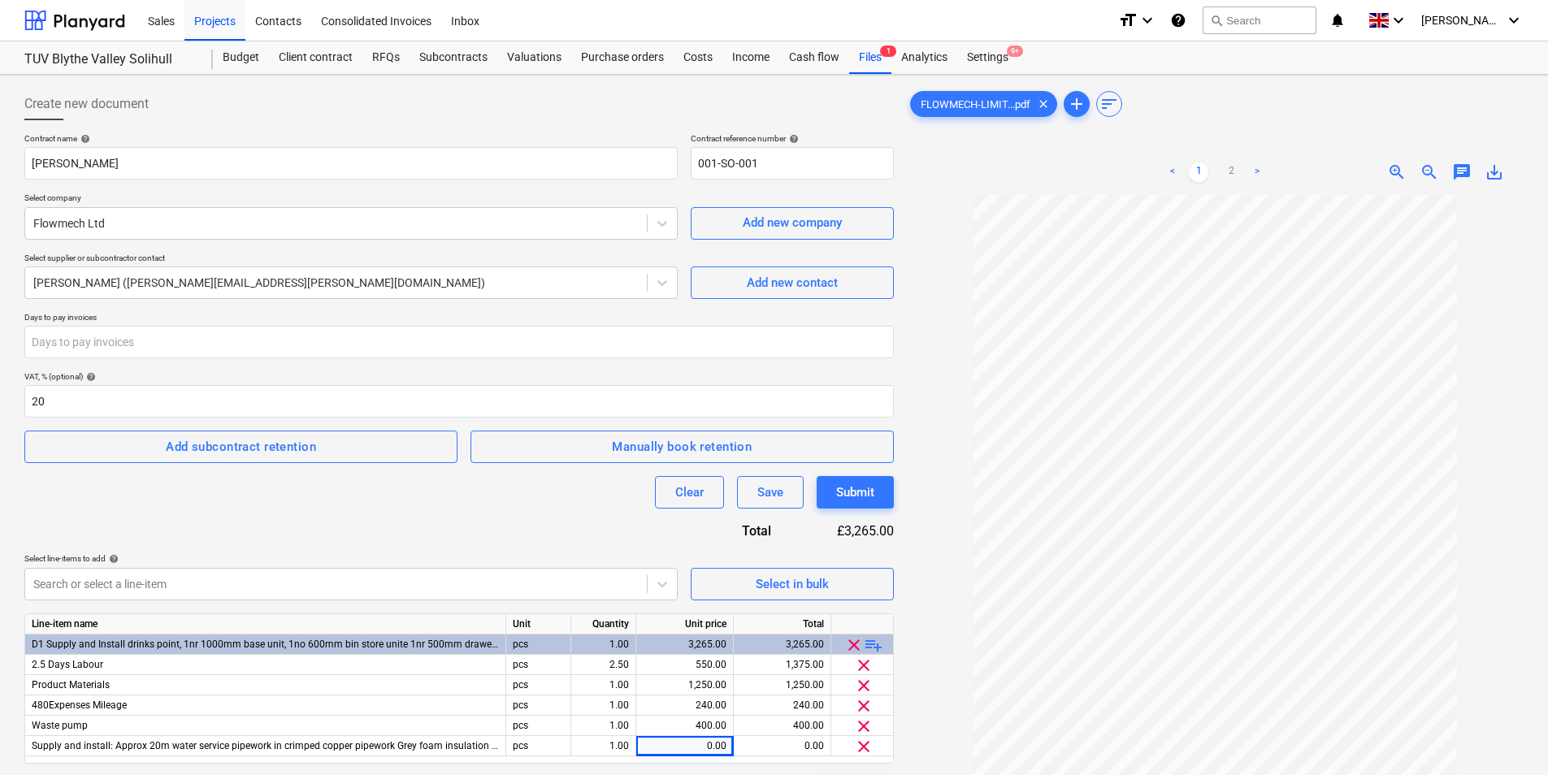
click at [846, 487] on div "Submit" at bounding box center [855, 492] width 38 height 21
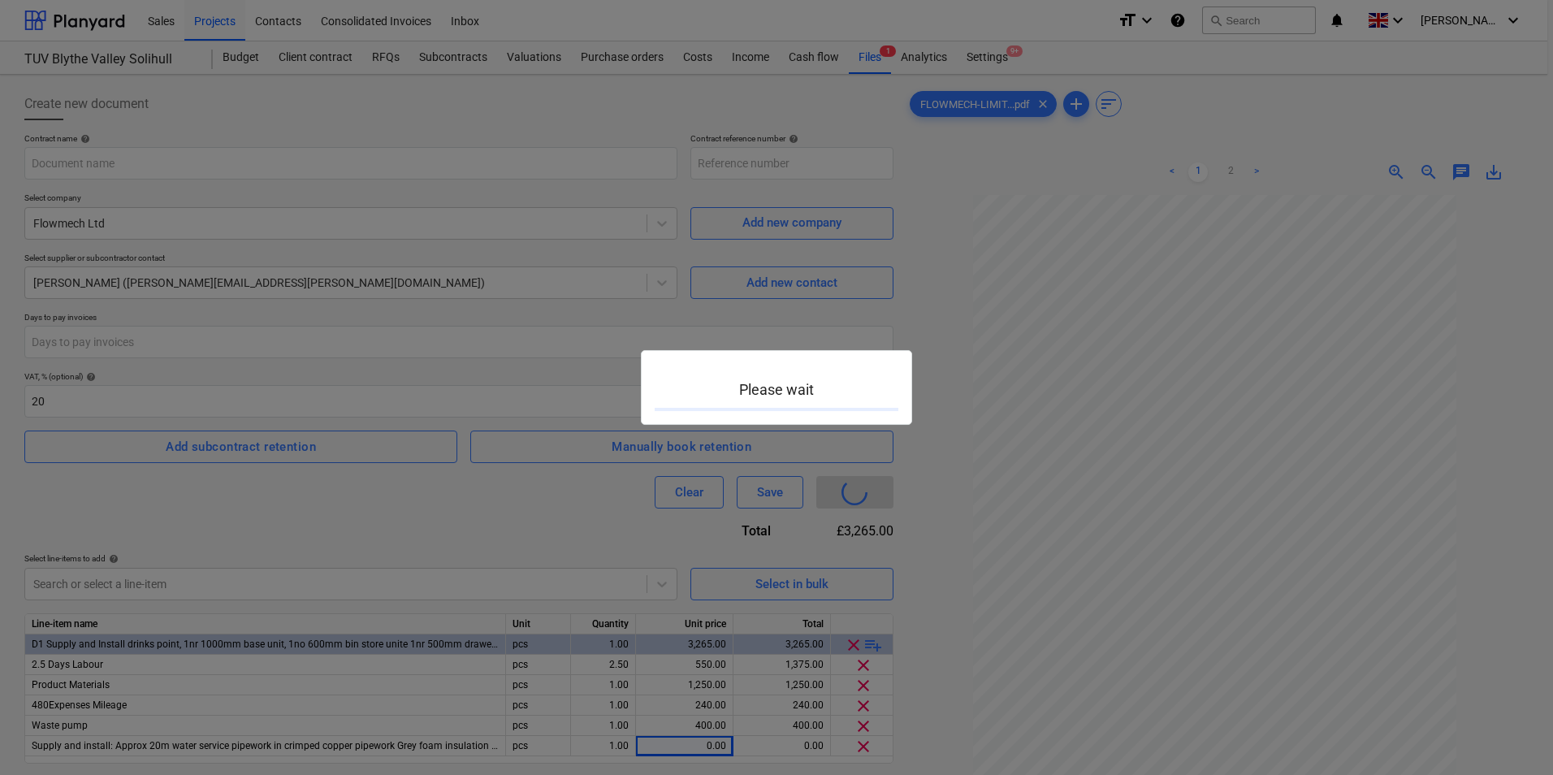
type input "001-SO-001"
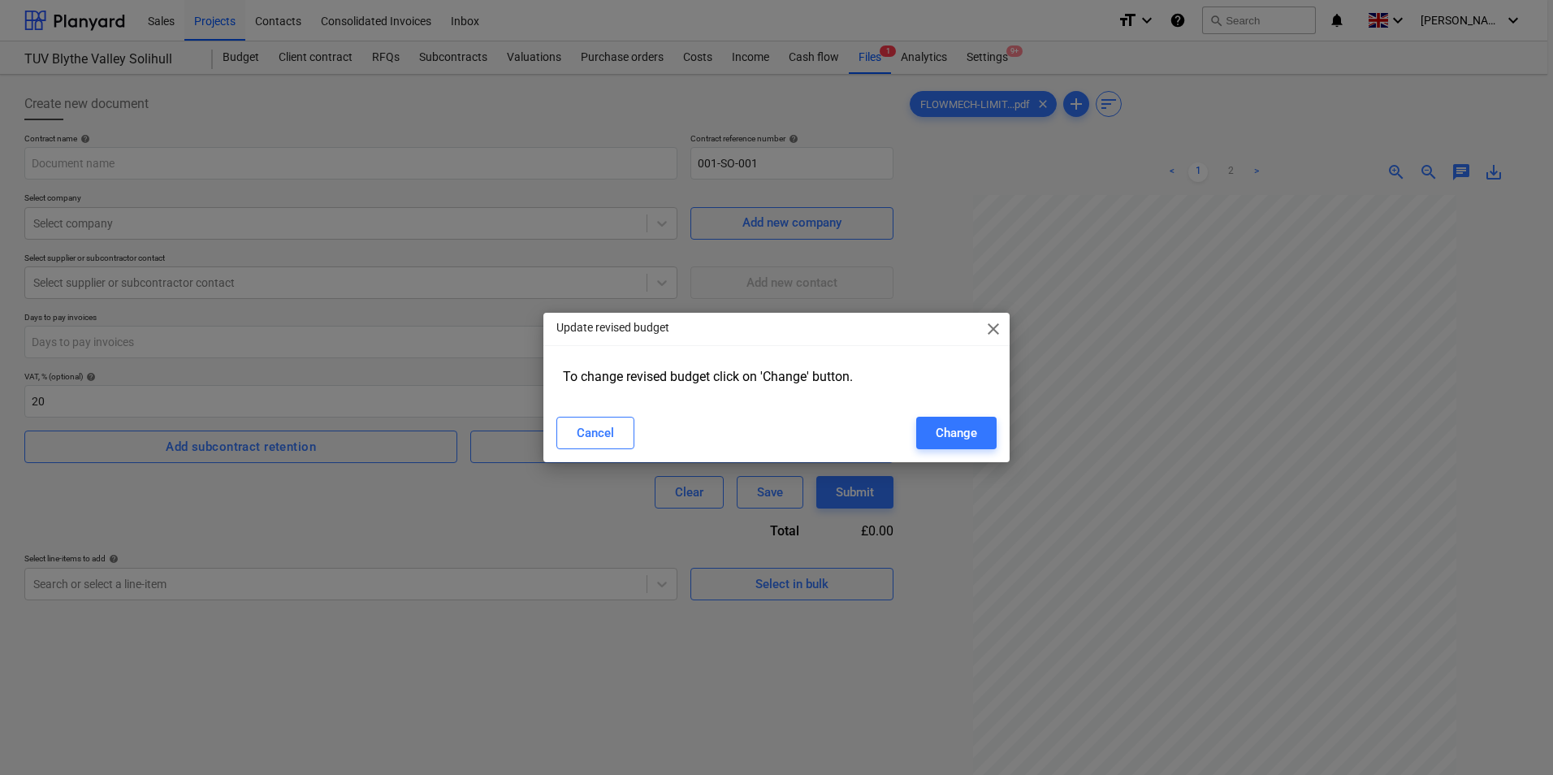
click at [953, 428] on div "Change" at bounding box center [956, 432] width 41 height 21
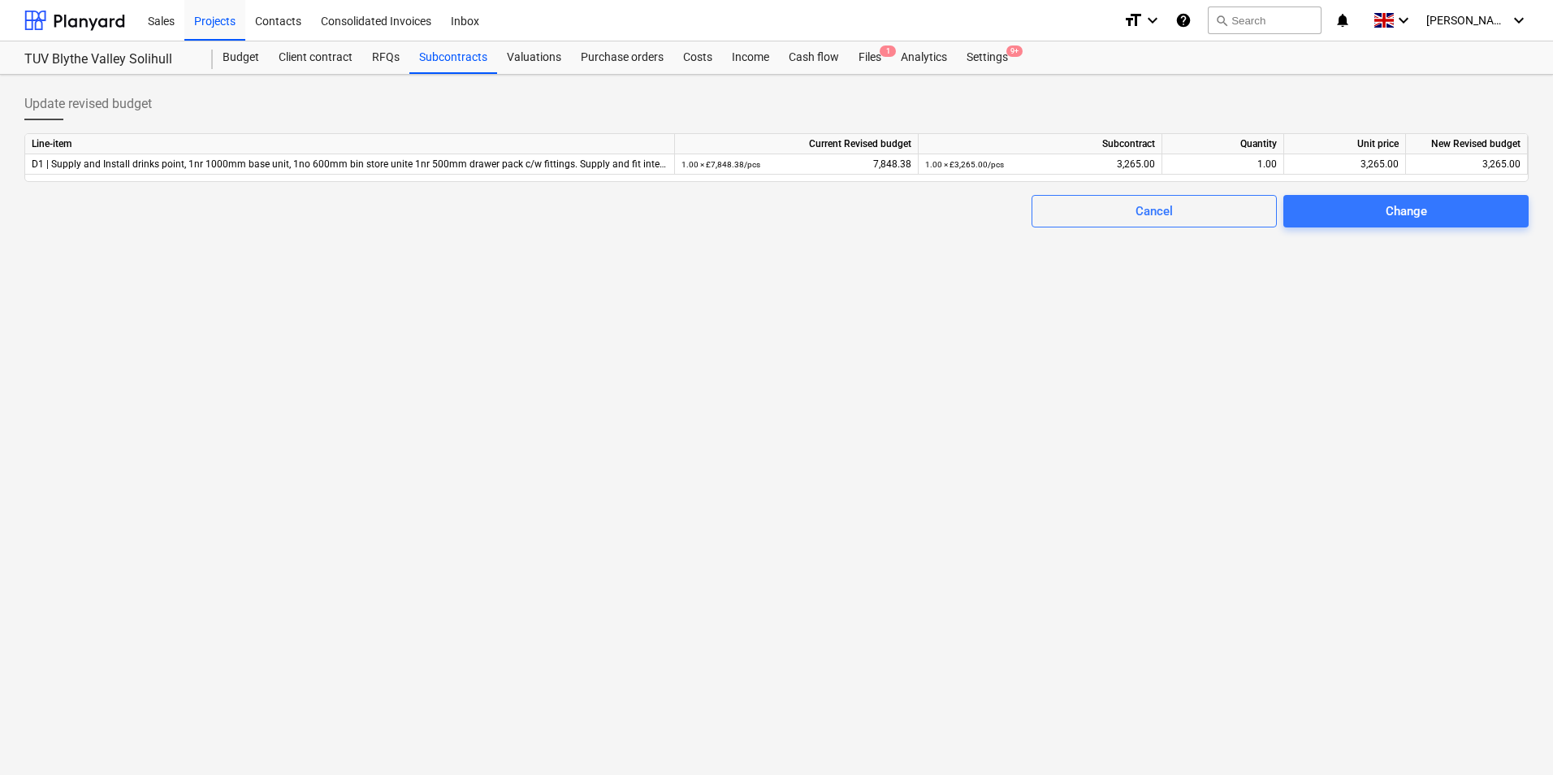
click at [235, 60] on div "Budget" at bounding box center [241, 57] width 56 height 32
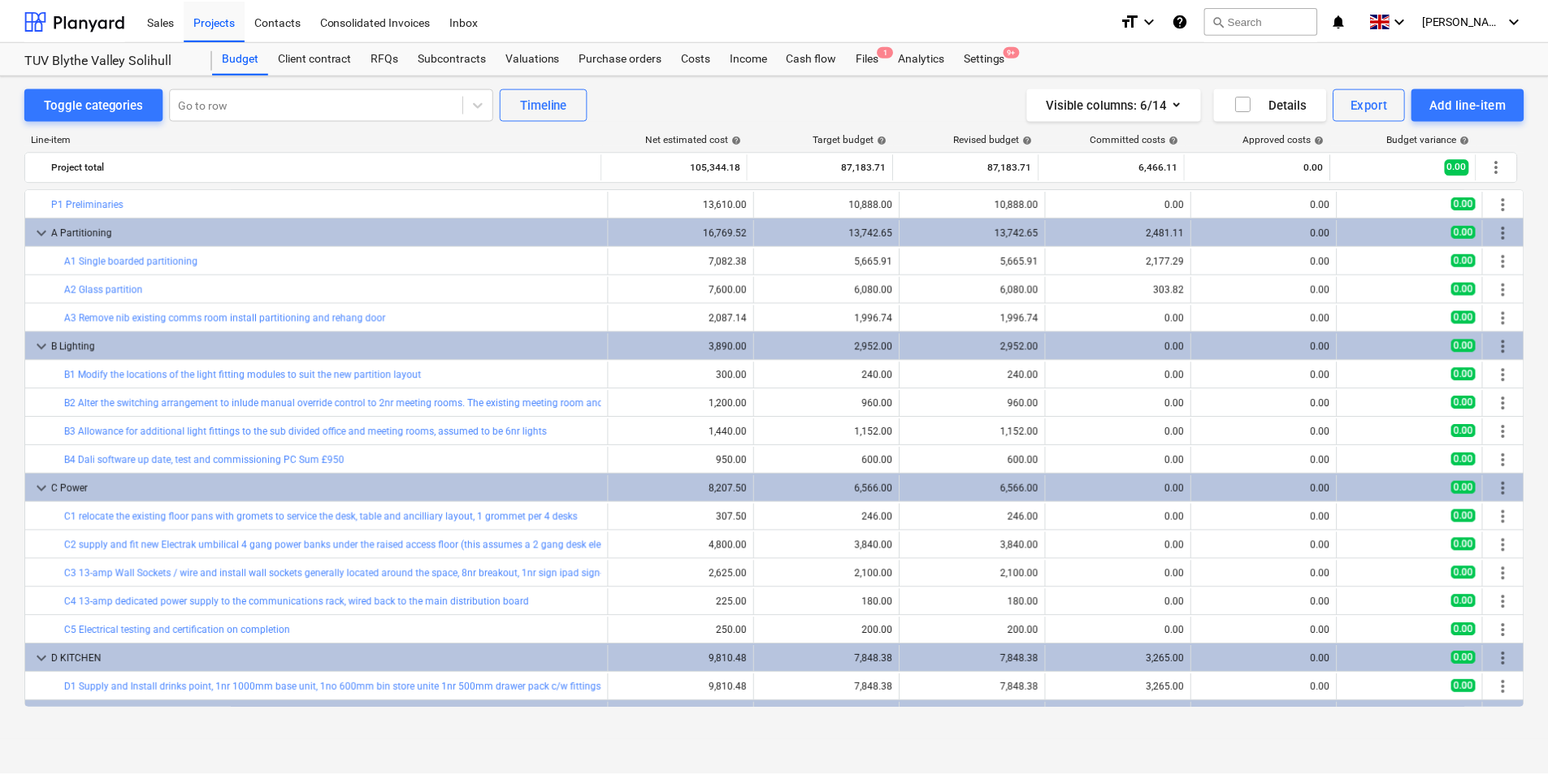
scroll to position [305, 0]
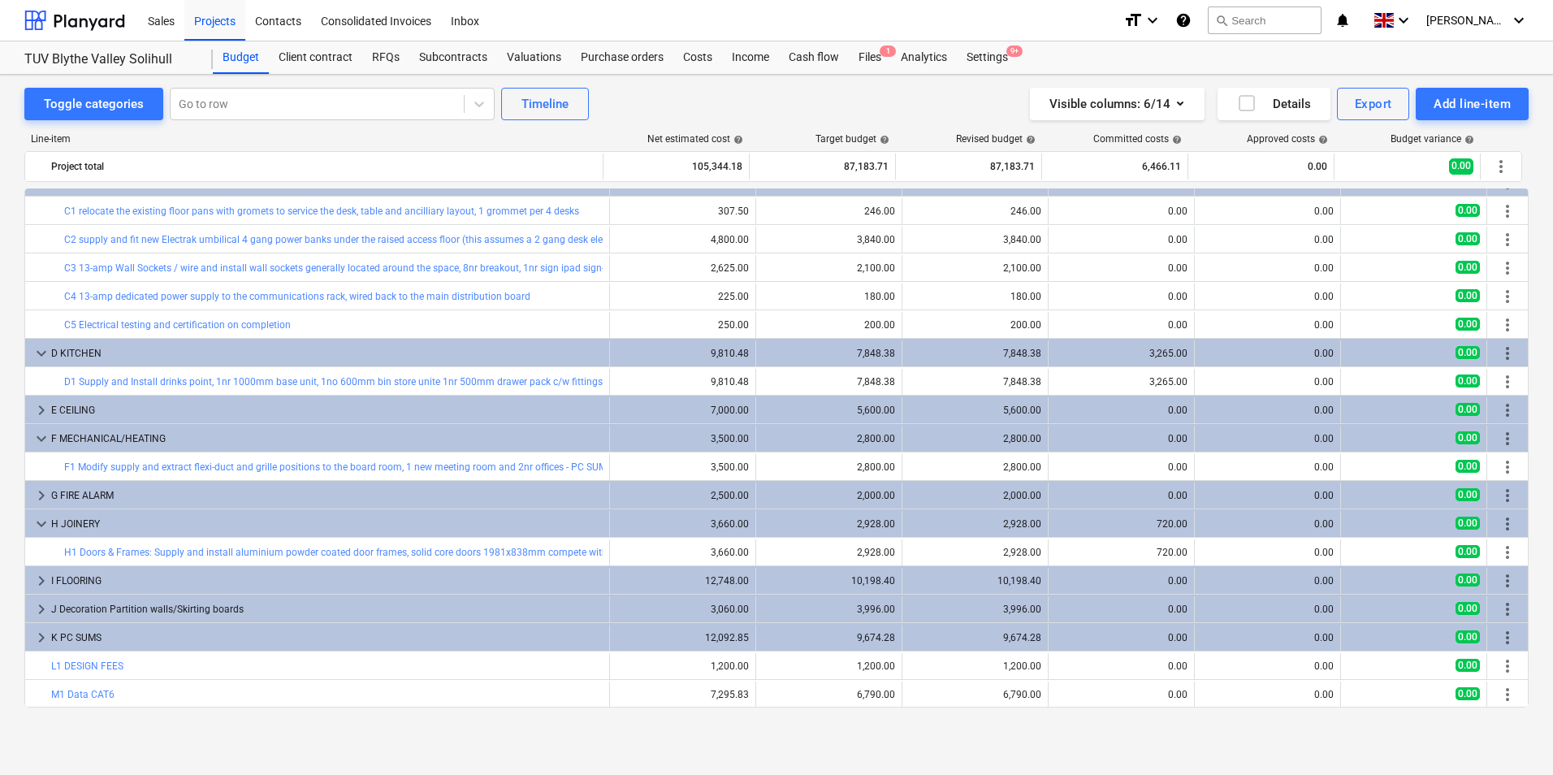
click at [419, 383] on link "D1 Supply and Install drinks point, 1nr 1000mm base unit, 1no 600mm bin store u…" at bounding box center [977, 381] width 1827 height 11
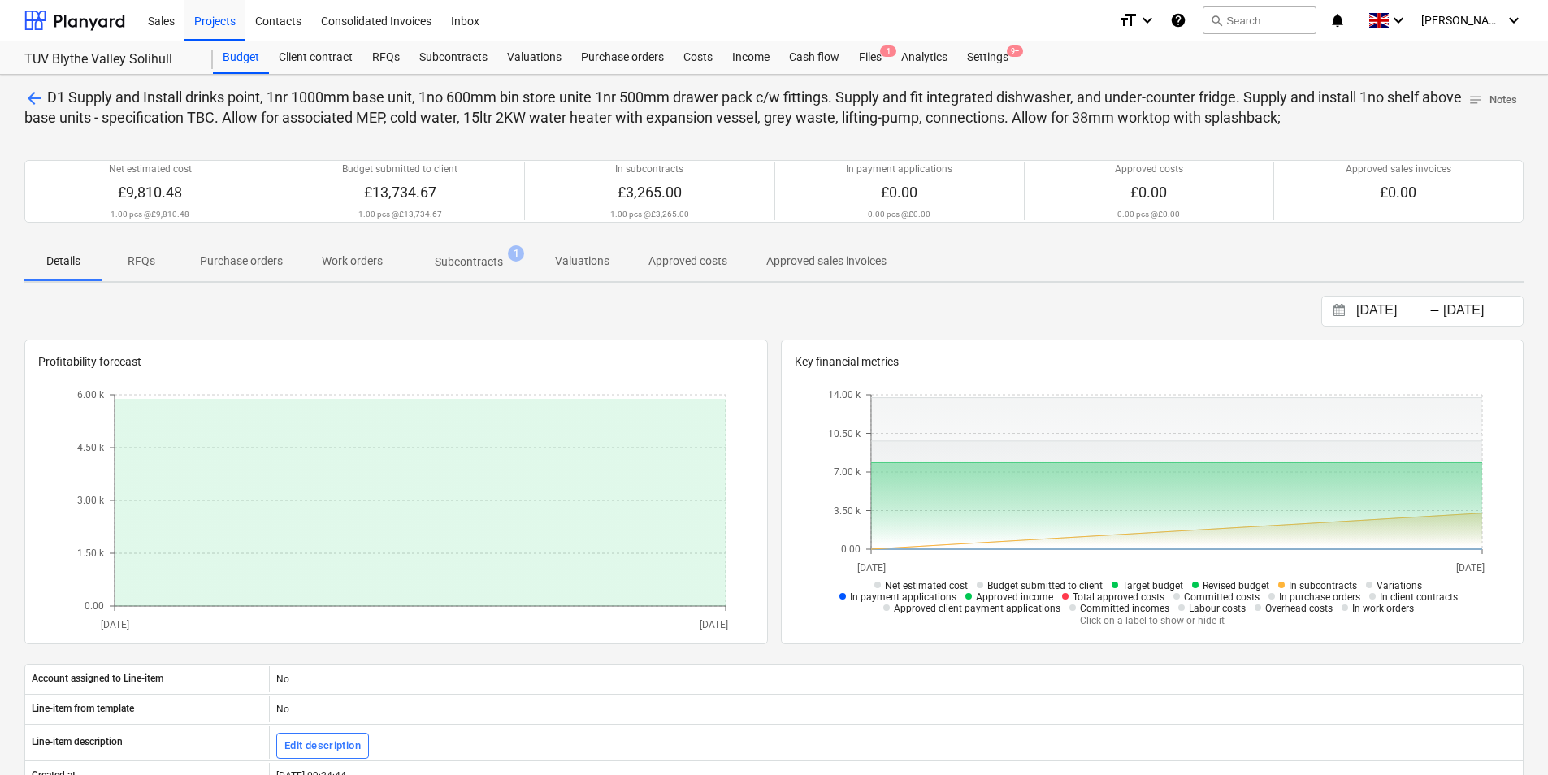
click at [653, 59] on div "Purchase orders" at bounding box center [622, 57] width 102 height 32
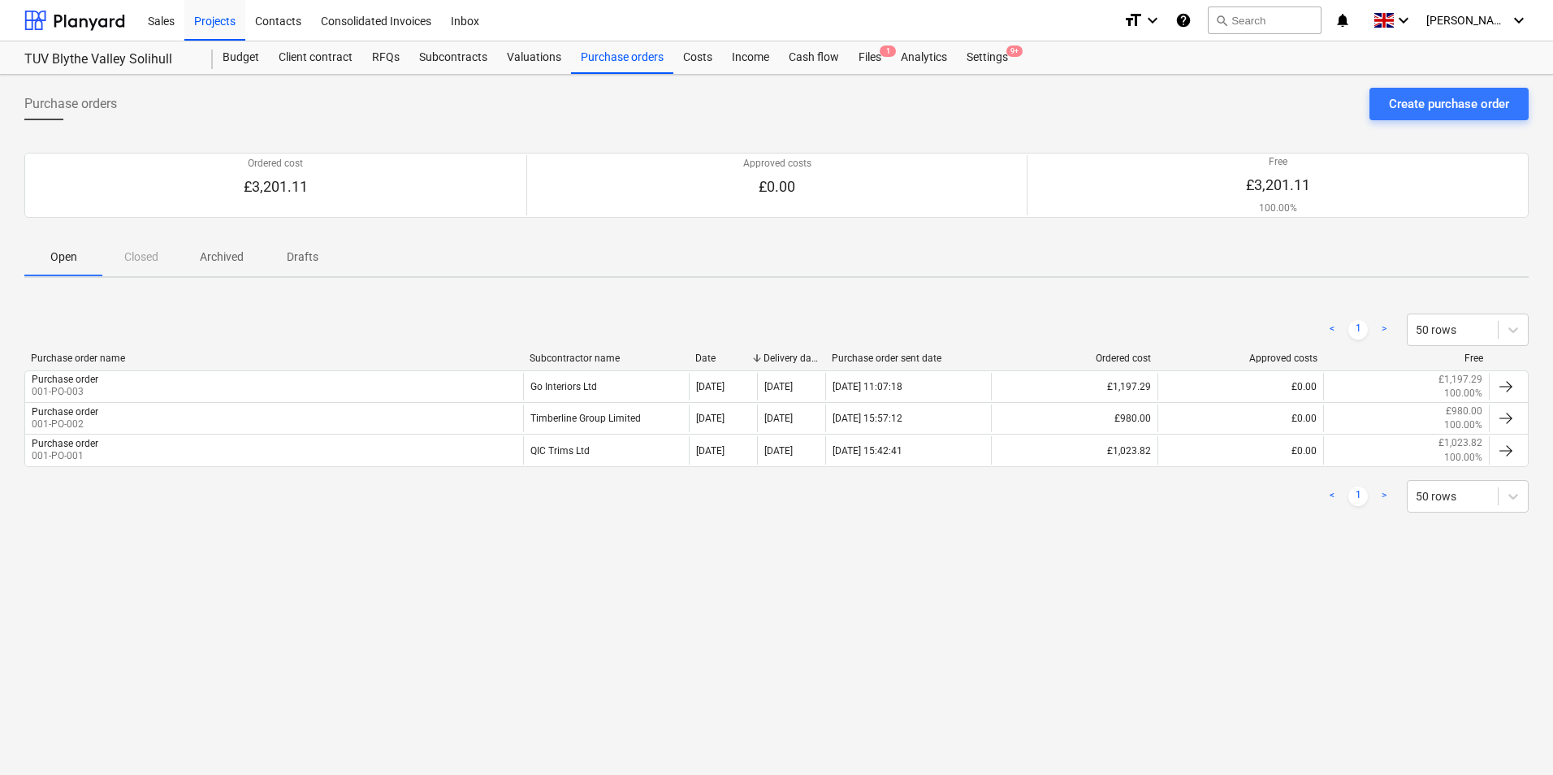
click at [240, 59] on div "Budget" at bounding box center [241, 57] width 56 height 32
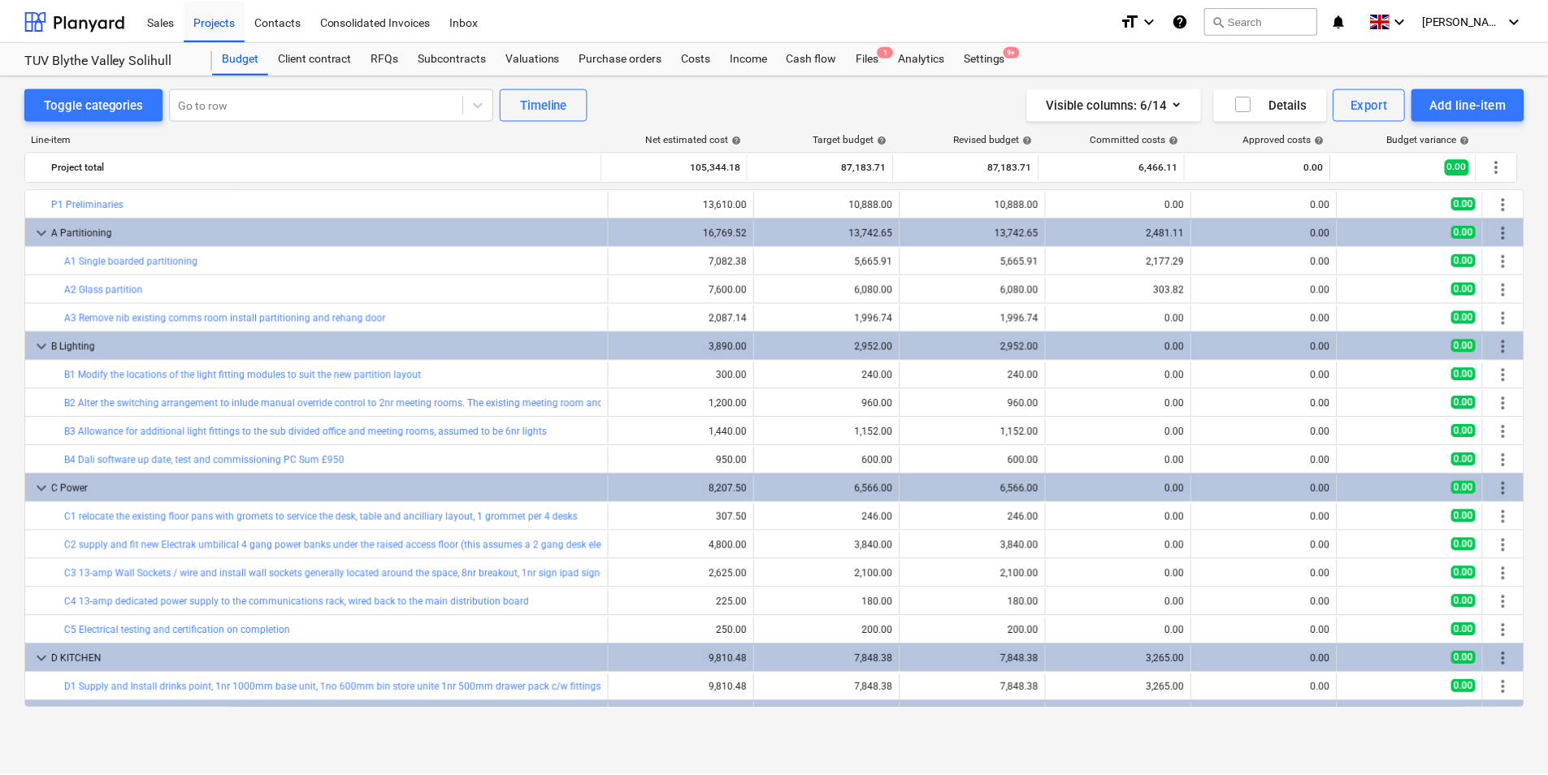
scroll to position [305, 0]
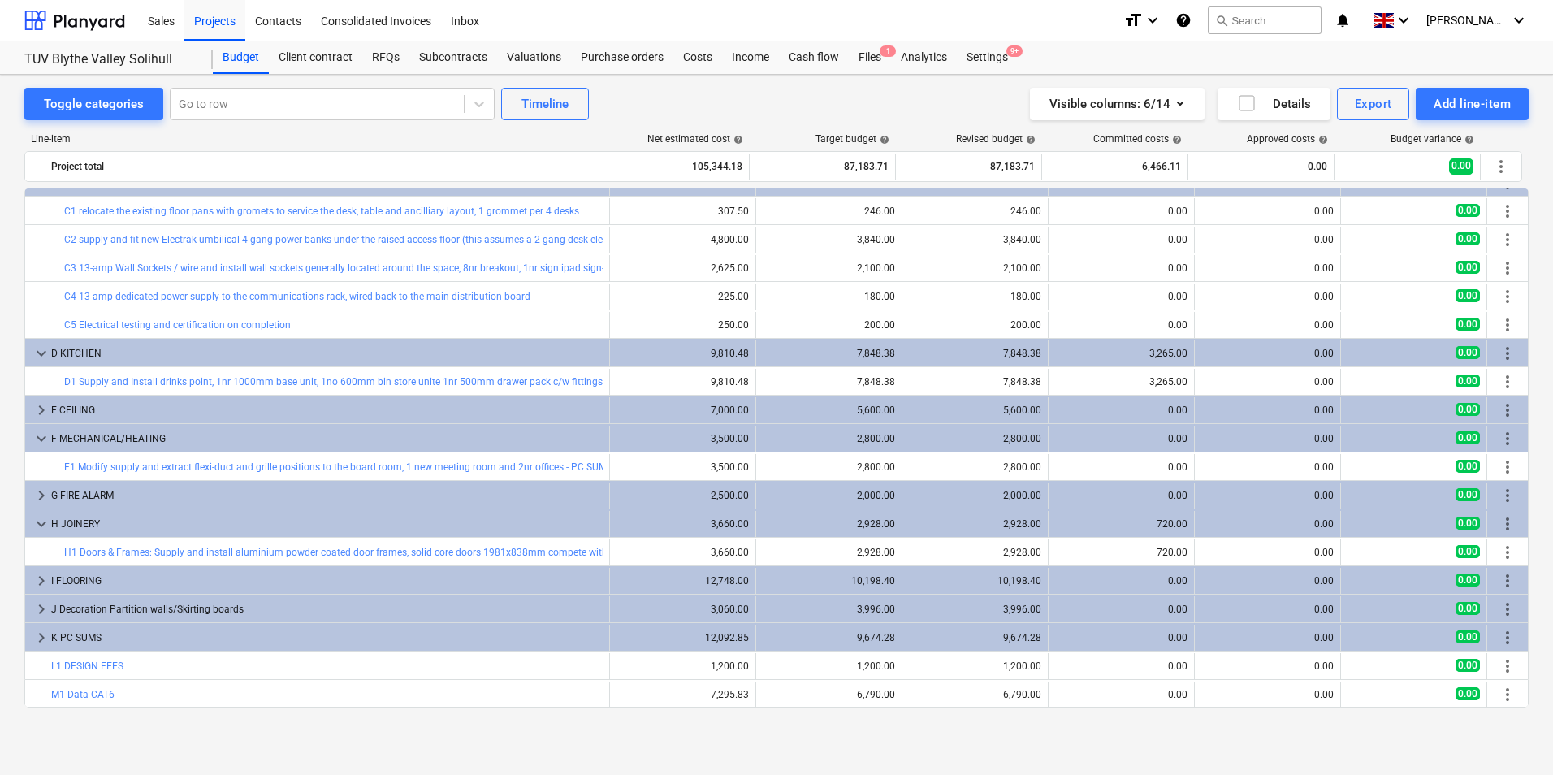
click at [500, 379] on link "D1 Supply and Install drinks point, 1nr 1000mm base unit, 1no 600mm bin store u…" at bounding box center [977, 381] width 1827 height 11
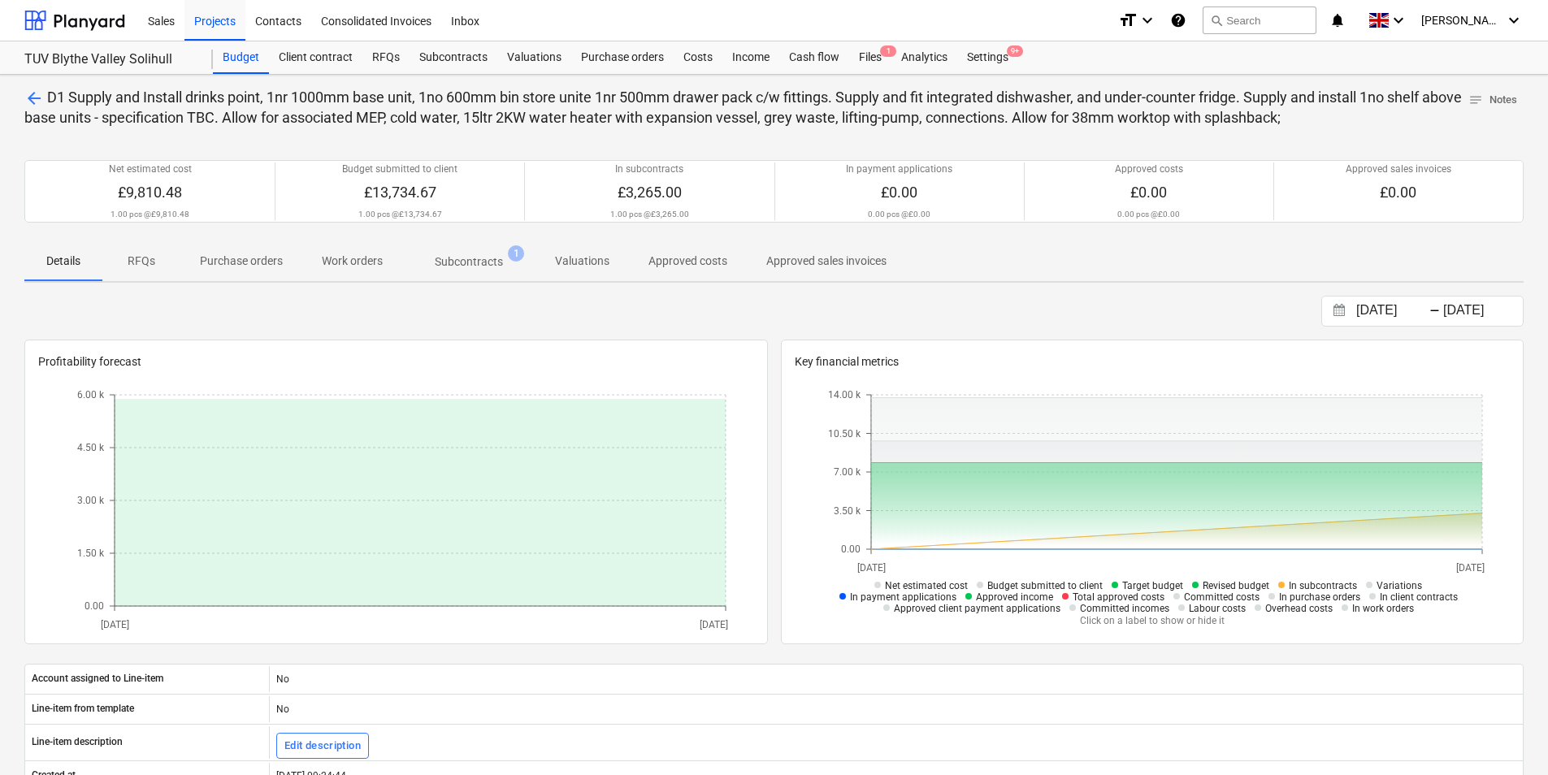
click at [467, 63] on div "Subcontracts" at bounding box center [453, 57] width 88 height 32
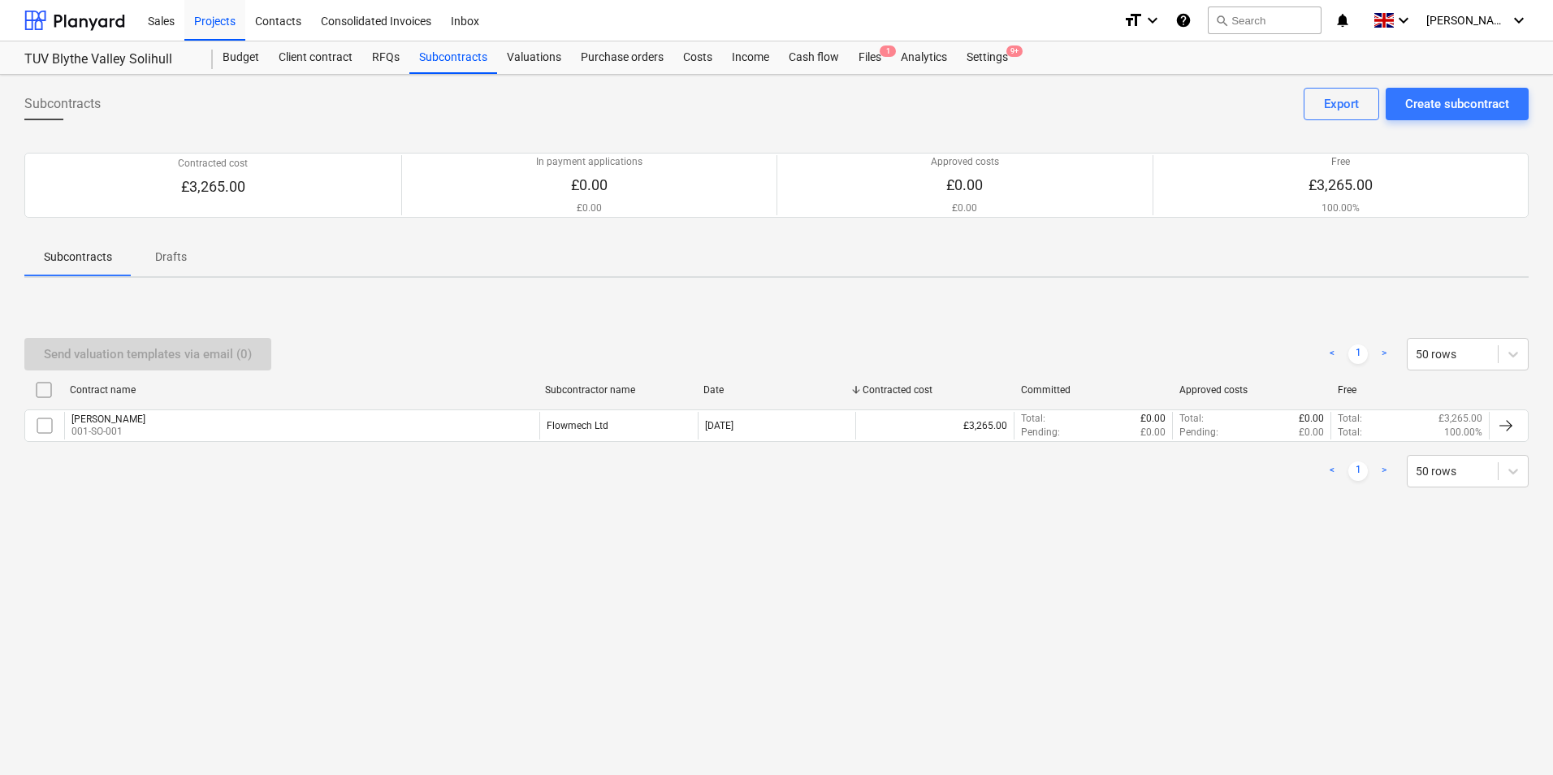
click at [43, 425] on input "checkbox" at bounding box center [45, 426] width 26 height 26
click at [1514, 430] on div at bounding box center [1506, 425] width 19 height 19
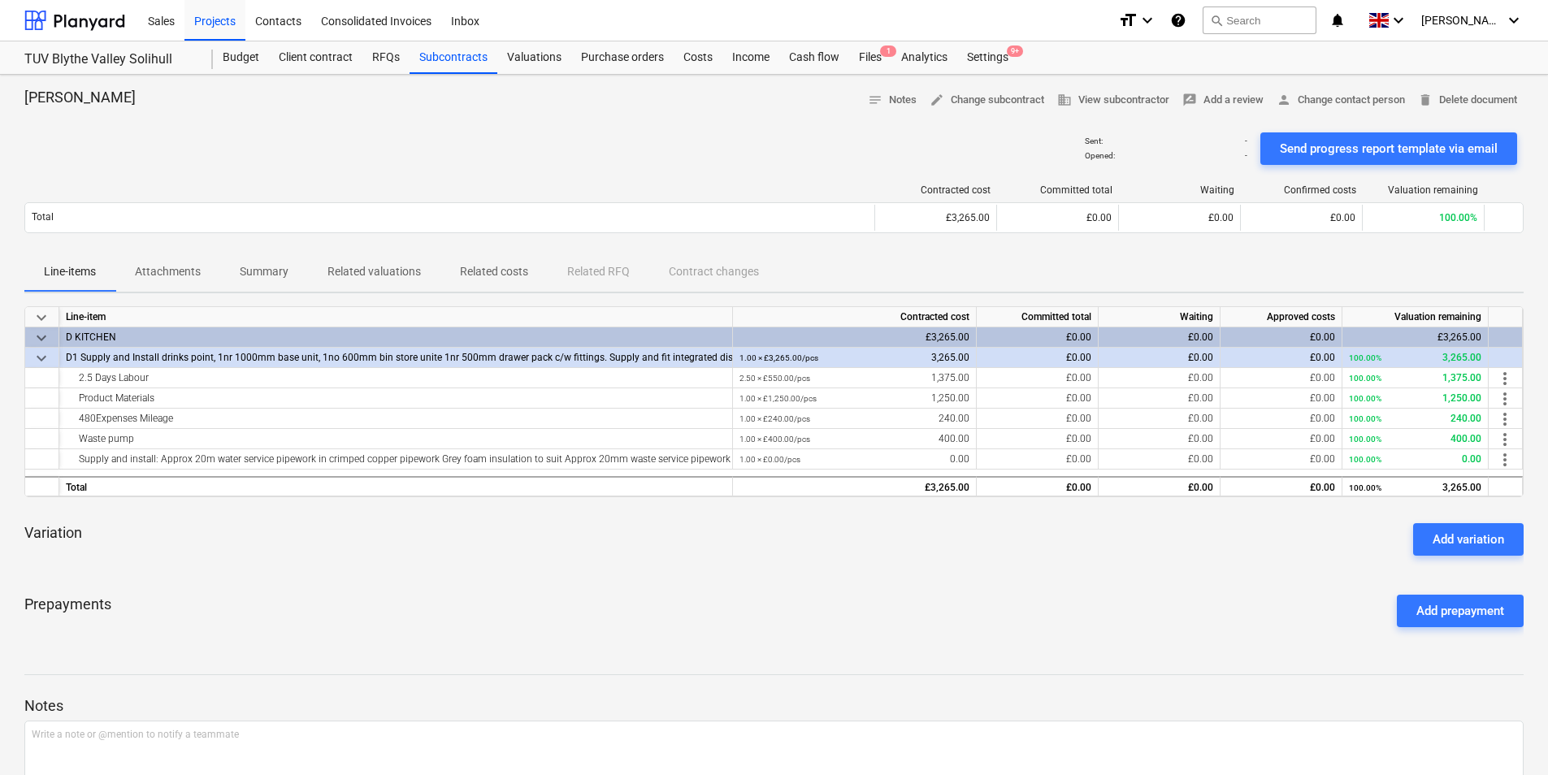
click at [988, 105] on span "edit Change subcontract" at bounding box center [986, 100] width 115 height 19
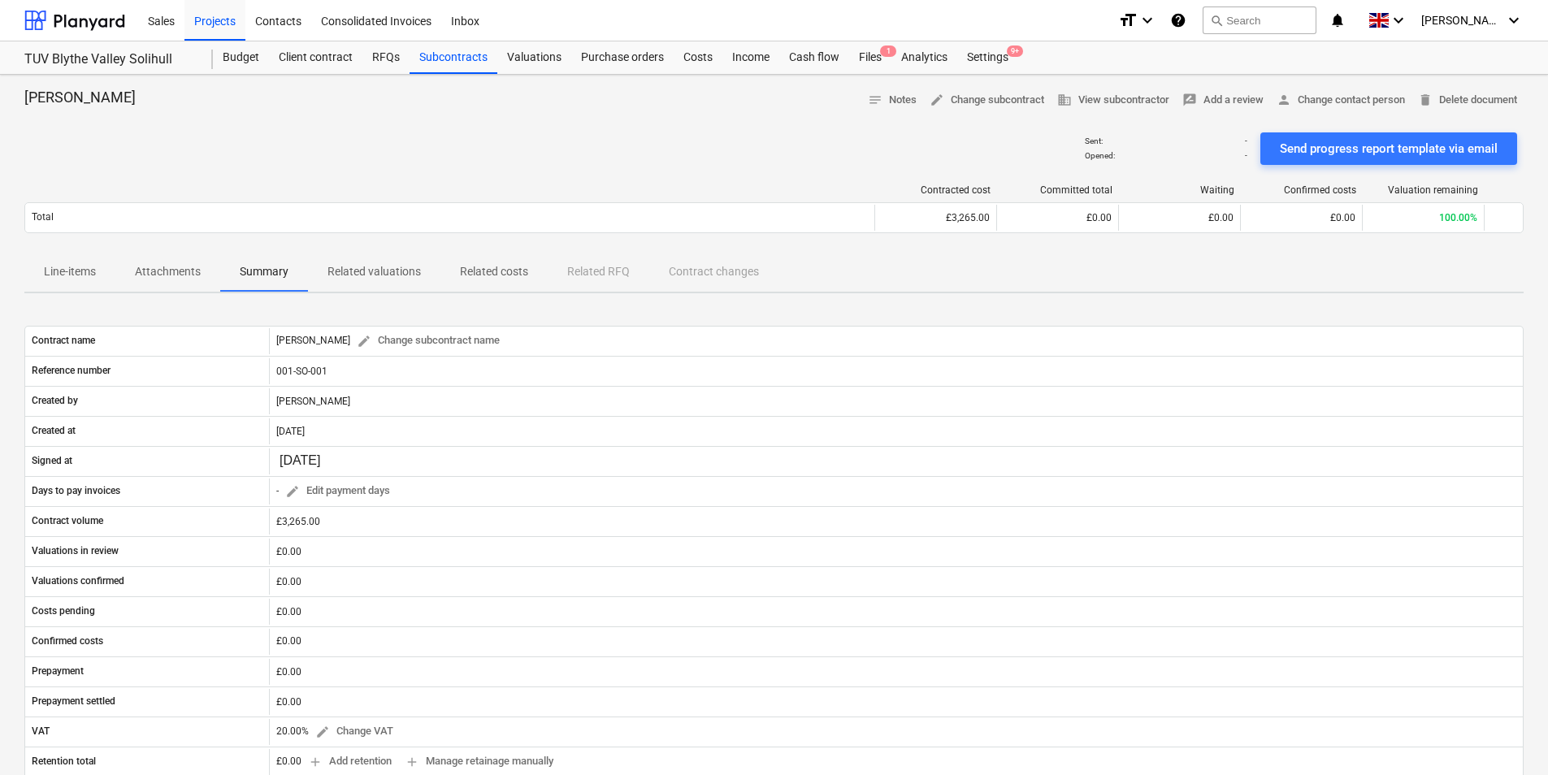
click at [184, 272] on p "Attachments" at bounding box center [168, 271] width 66 height 17
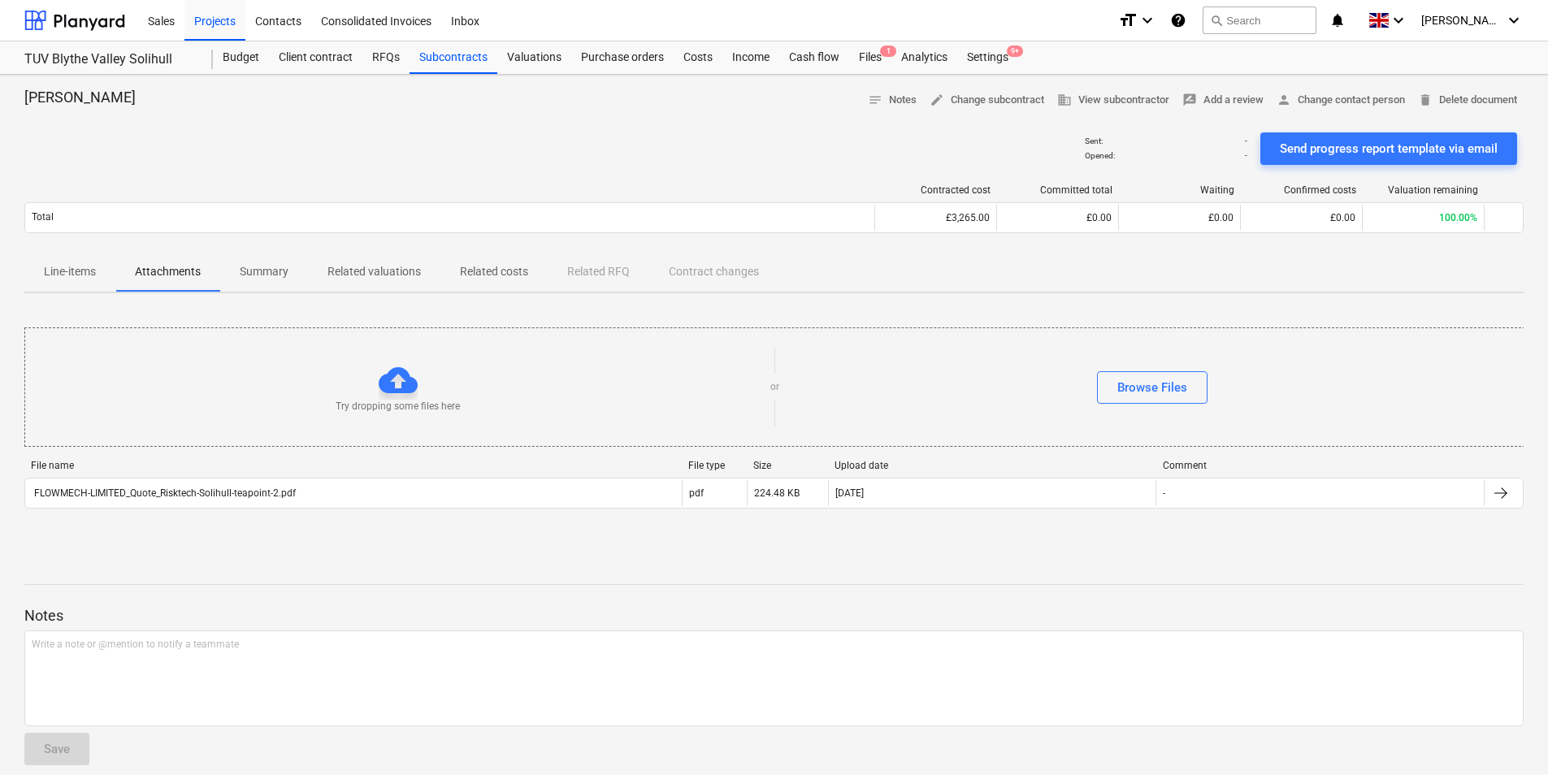
click at [234, 62] on div "Budget" at bounding box center [241, 57] width 56 height 32
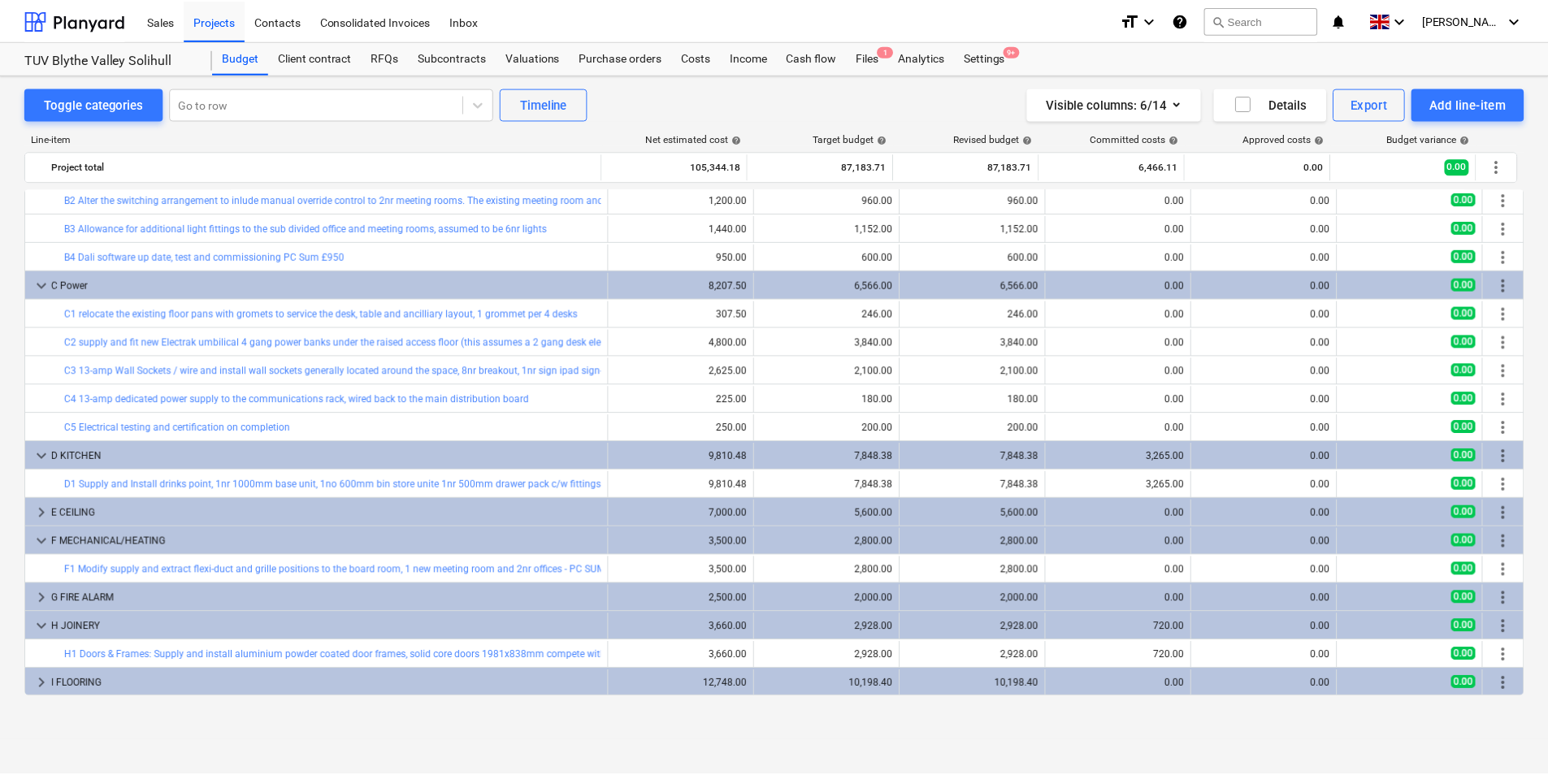
scroll to position [143, 0]
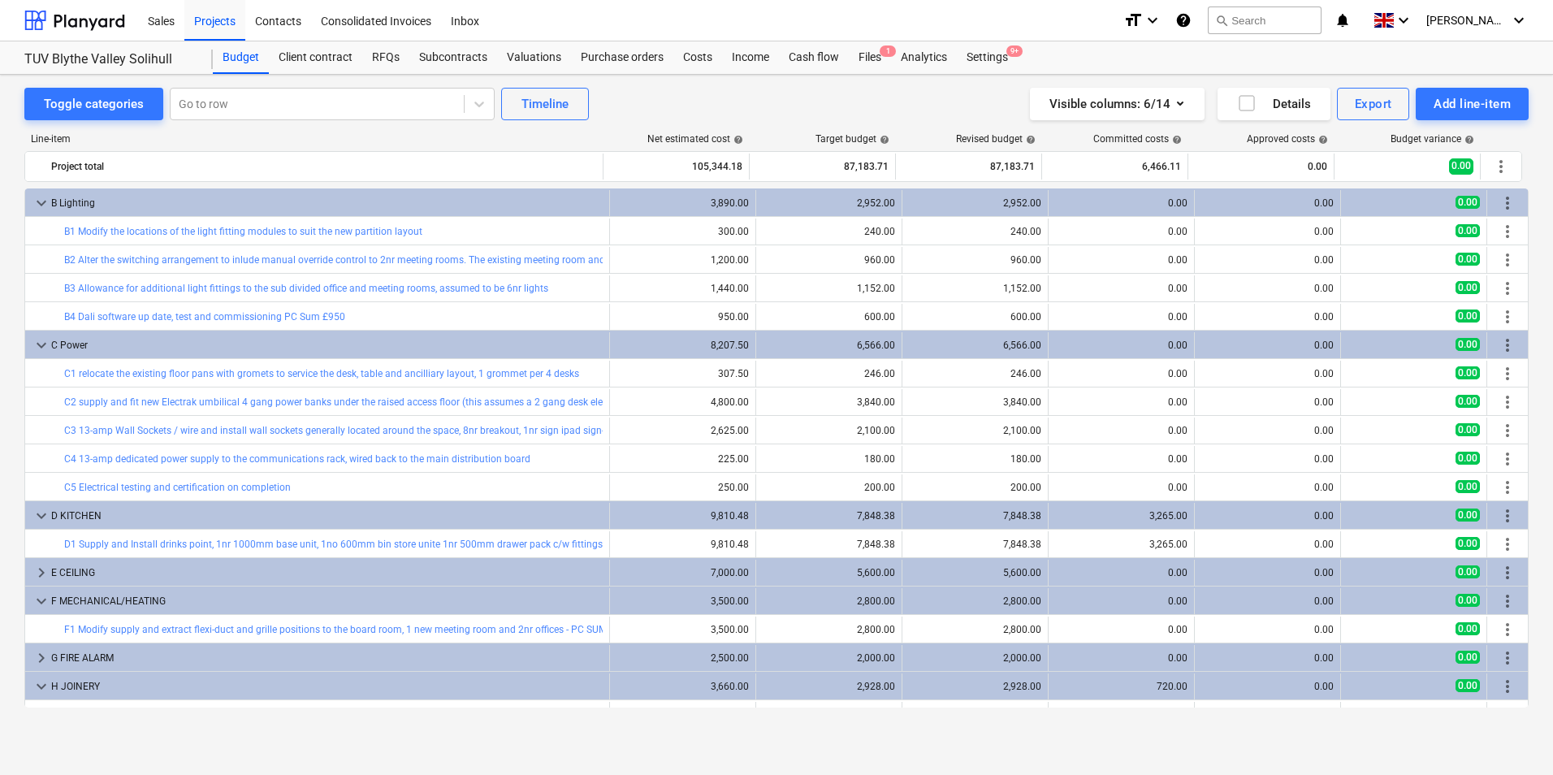
click at [162, 544] on link "D1 Supply and Install drinks point, 1nr 1000mm base unit, 1no 600mm bin store u…" at bounding box center [977, 544] width 1827 height 11
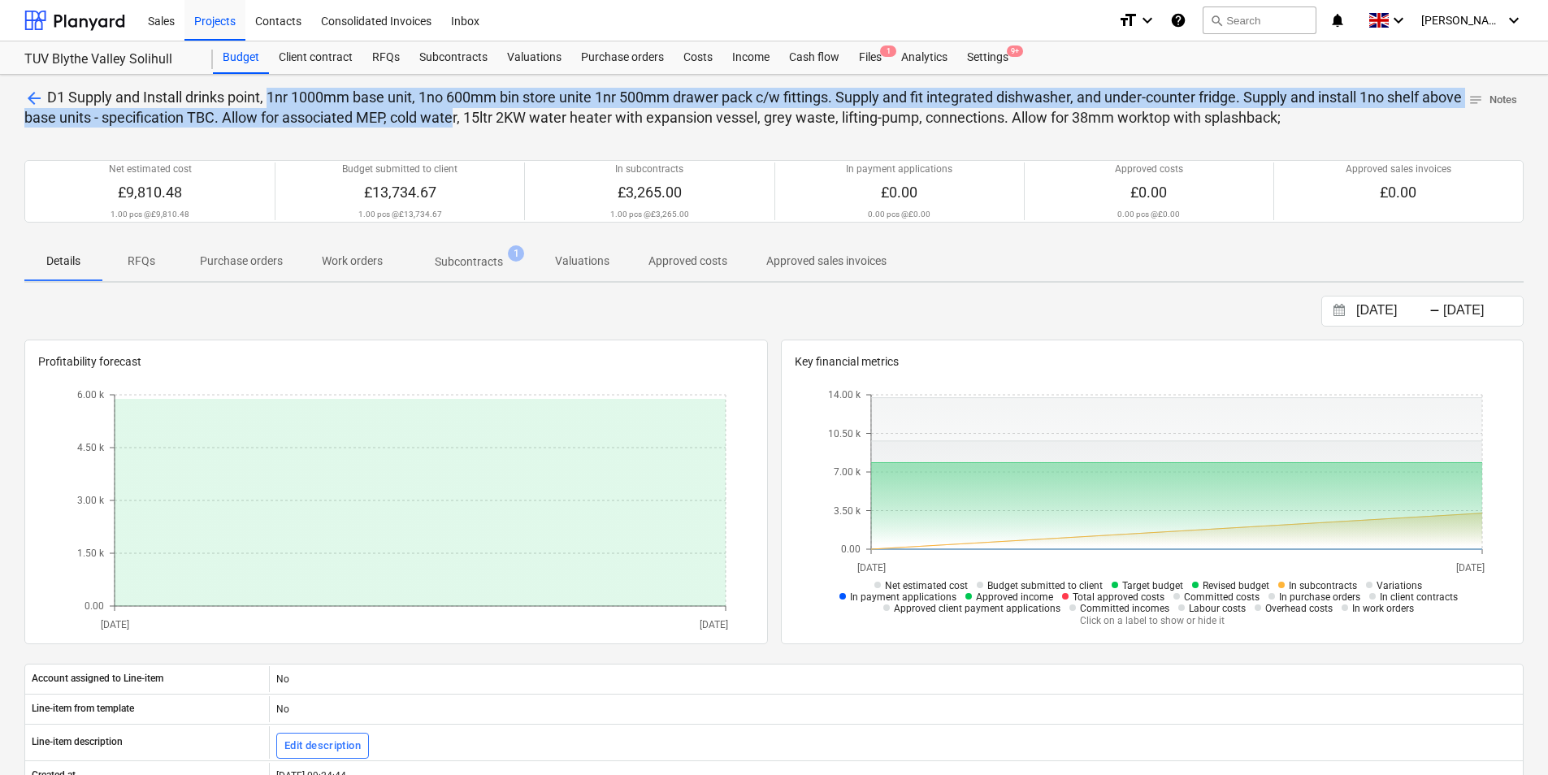
drag, startPoint x: 274, startPoint y: 95, endPoint x: 503, endPoint y: 126, distance: 231.2
click at [503, 126] on p "arrow_back D1 Supply and Install drinks point, 1nr 1000mm base unit, 1no 600mm …" at bounding box center [742, 108] width 1437 height 40
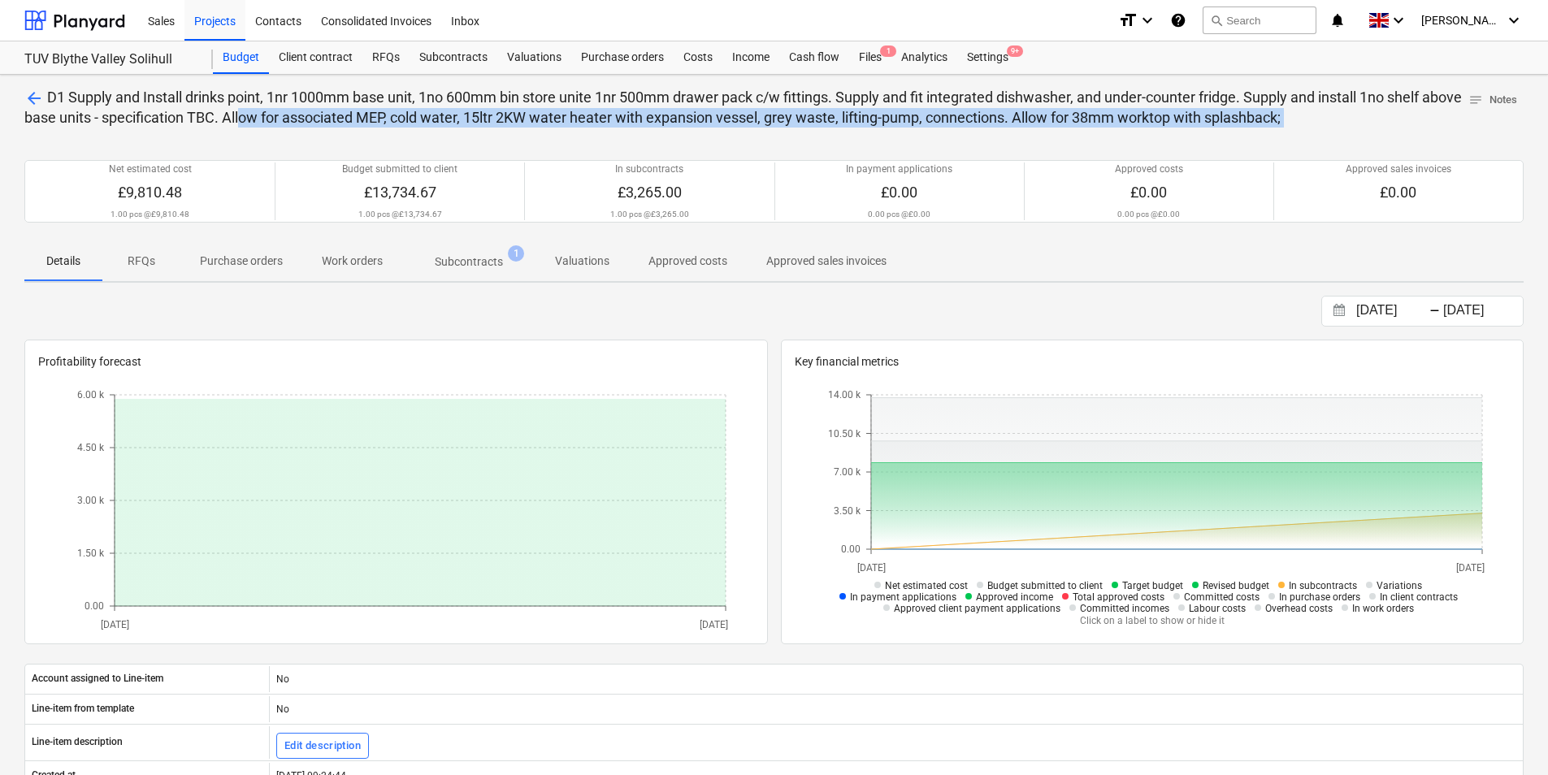
drag, startPoint x: 503, startPoint y: 126, endPoint x: 284, endPoint y: 120, distance: 218.6
click at [284, 120] on div "arrow_back D1 Supply and Install drinks point, 1nr 1000mm base unit, 1no 600mm …" at bounding box center [774, 585] width 1548 height 1020
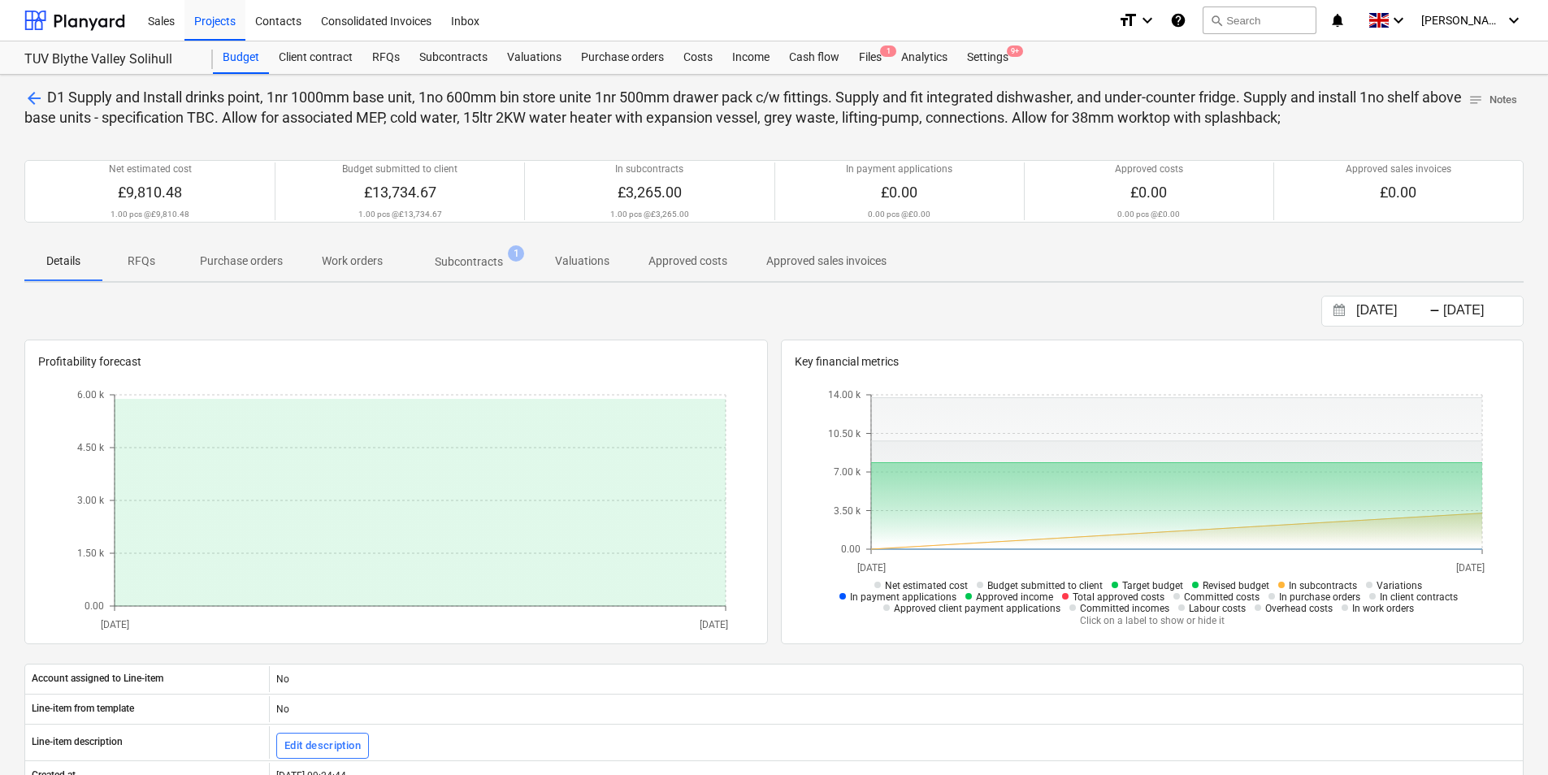
drag, startPoint x: 284, startPoint y: 120, endPoint x: 247, endPoint y: 89, distance: 49.0
click at [247, 89] on span "D1 Supply and Install drinks point, 1nr 1000mm base unit, 1no 600mm bin store u…" at bounding box center [742, 107] width 1437 height 37
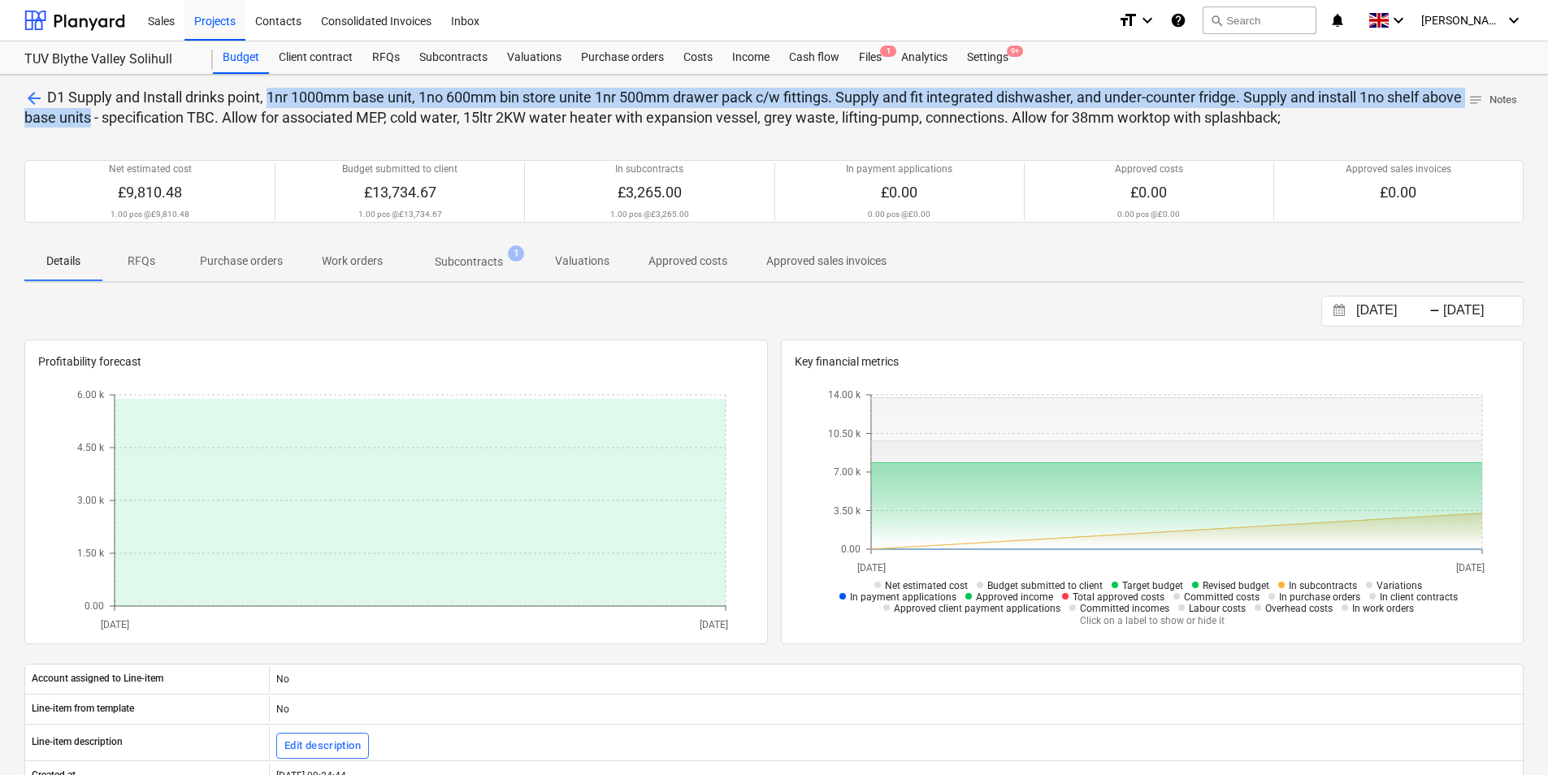
drag, startPoint x: 271, startPoint y: 94, endPoint x: 136, endPoint y: 119, distance: 137.2
click at [136, 119] on span "D1 Supply and Install drinks point, 1nr 1000mm base unit, 1no 600mm bin store u…" at bounding box center [742, 107] width 1437 height 37
copy span "1nr 1000mm base unit, 1no 600mm bin store unite 1nr 500mm drawer pack c/w fitti…"
